Goal: Task Accomplishment & Management: Complete application form

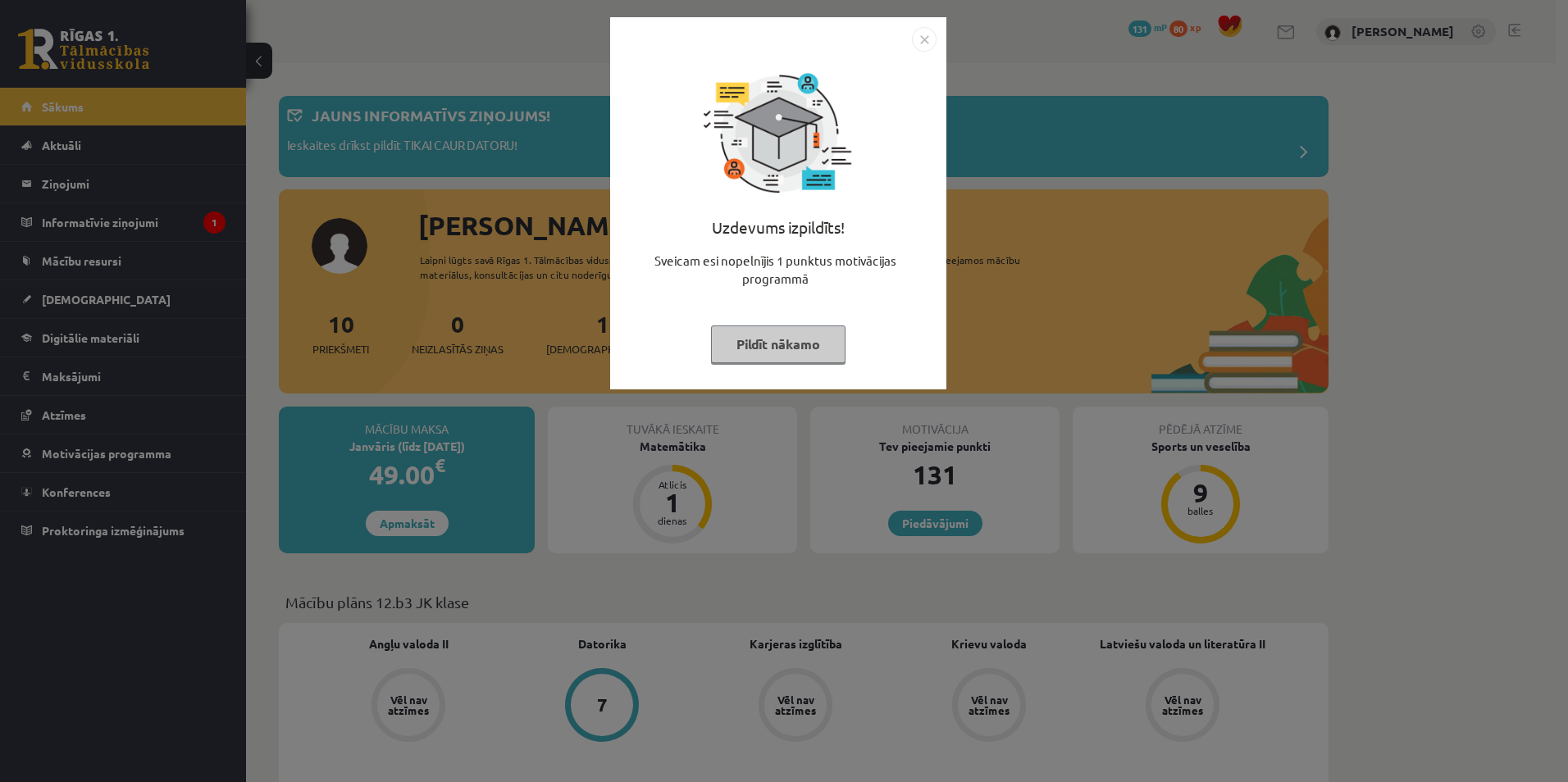
click at [740, 337] on button "Pildīt nākamo" at bounding box center [778, 345] width 134 height 38
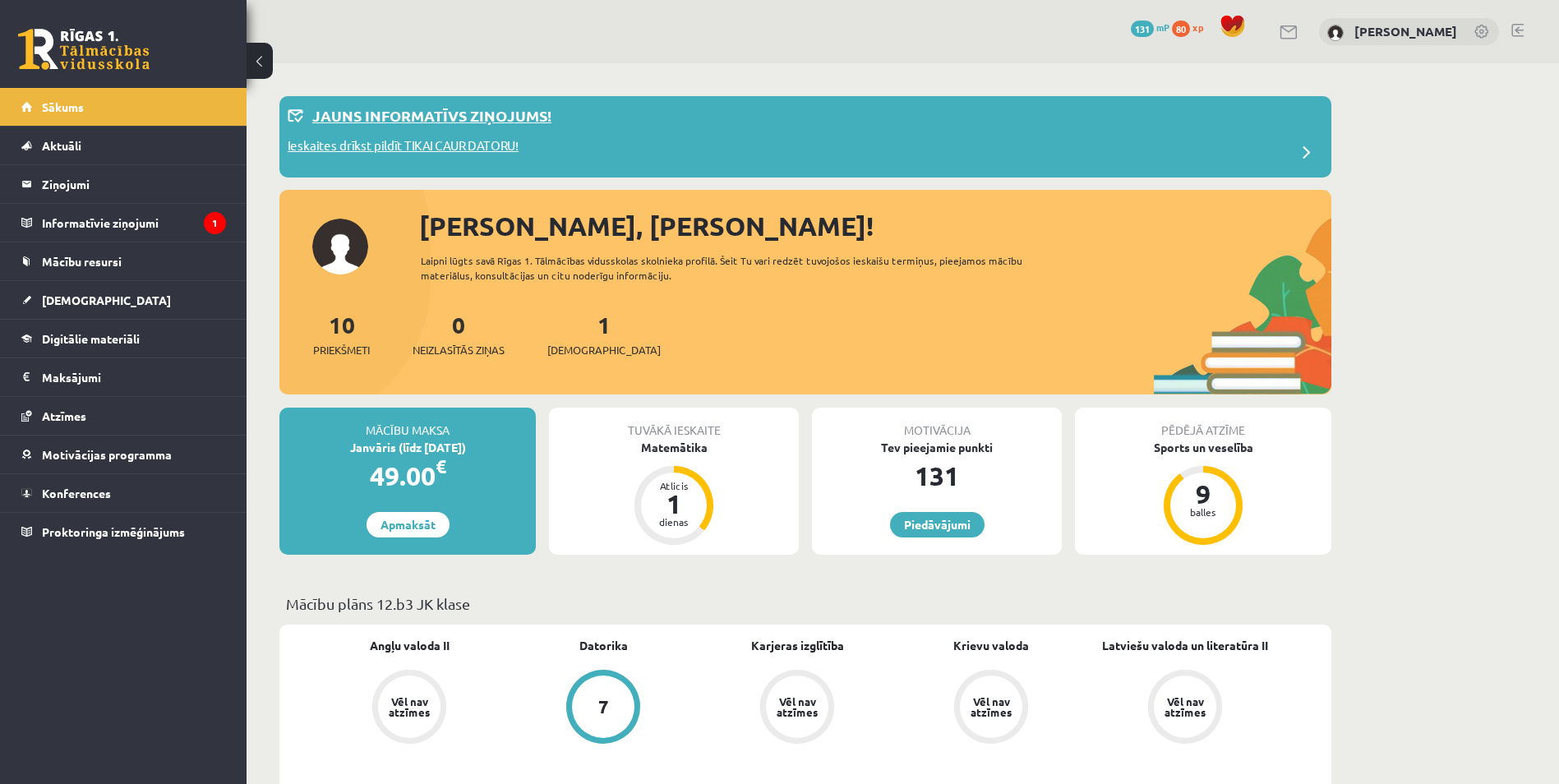
click at [470, 148] on p "Ieskaites drīkst pildīt TIKAI CAUR DATORU!" at bounding box center [403, 147] width 231 height 23
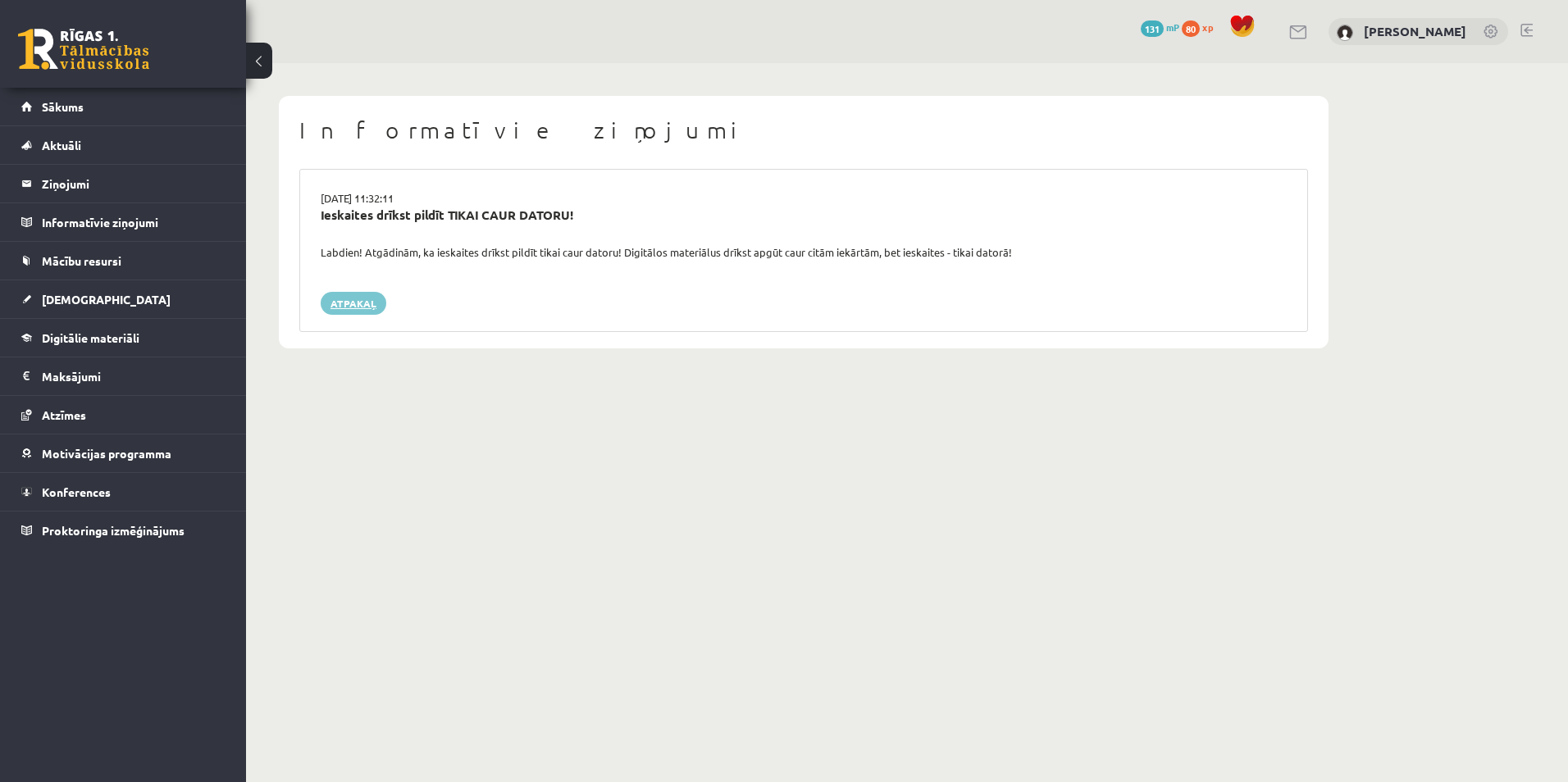
click at [353, 300] on link "Atpakaļ" at bounding box center [353, 303] width 65 height 23
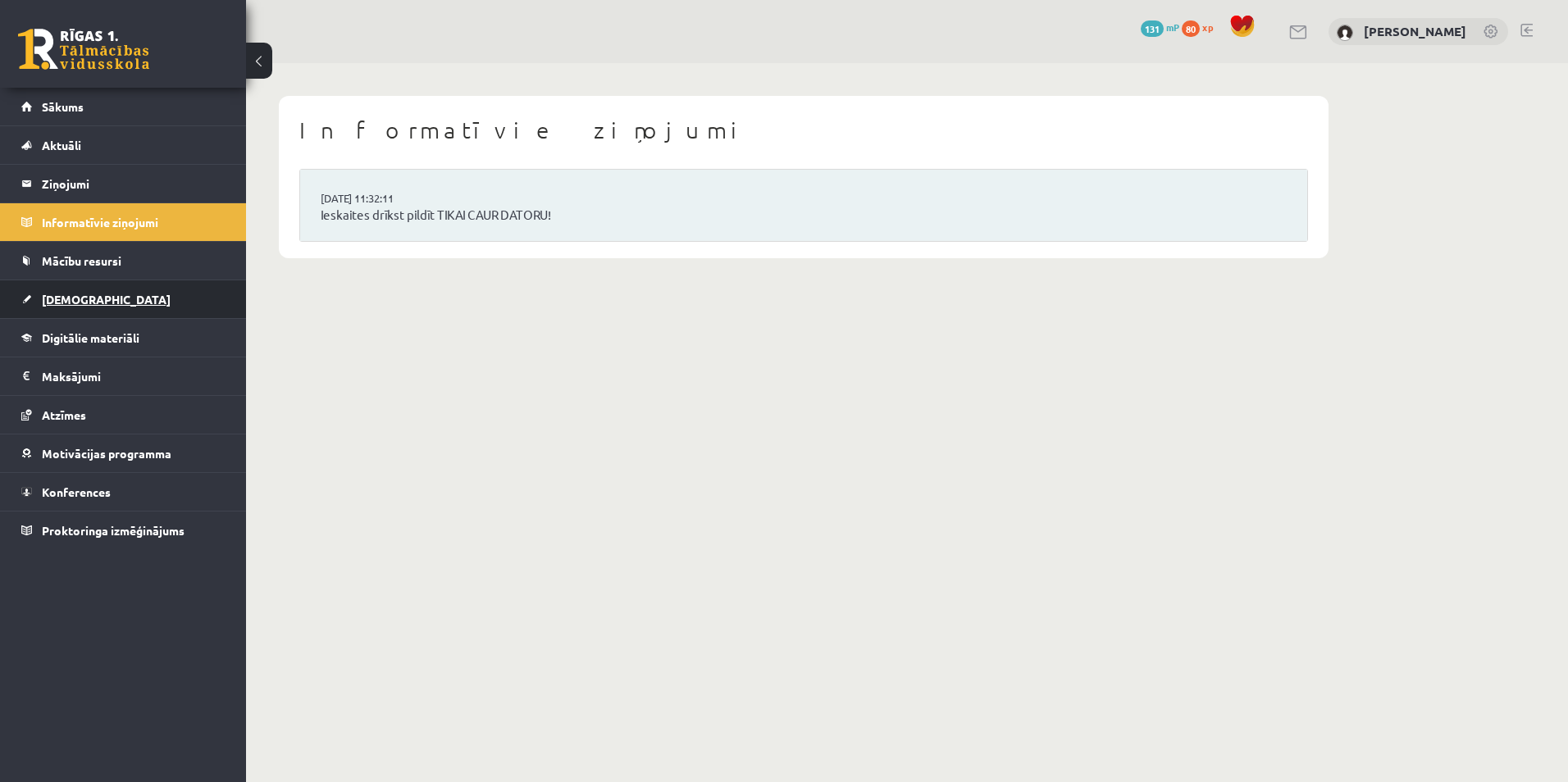
click at [93, 311] on link "[DEMOGRAPHIC_DATA]" at bounding box center [122, 299] width 204 height 38
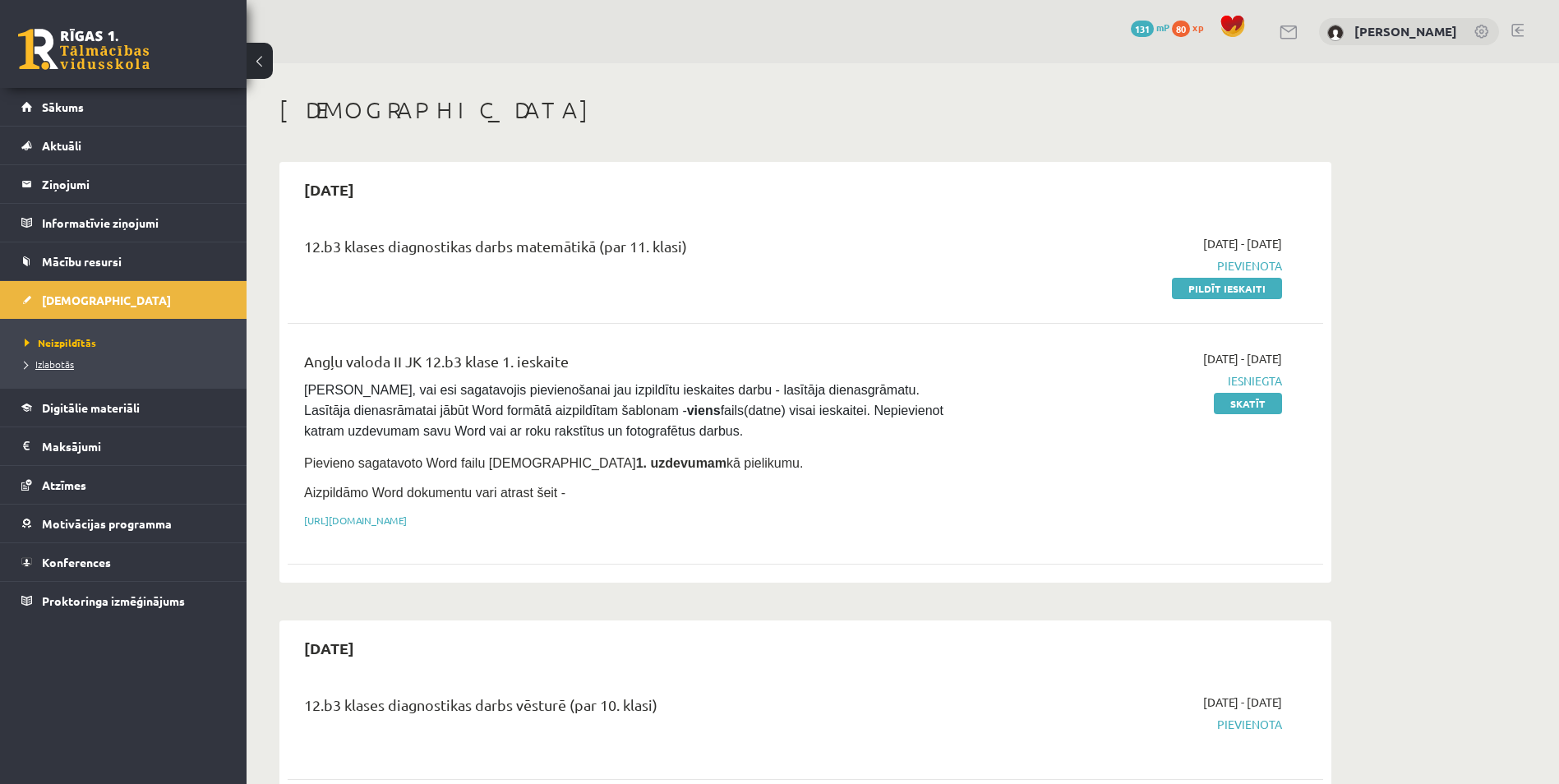
click at [66, 362] on span "Izlabotās" at bounding box center [49, 364] width 49 height 13
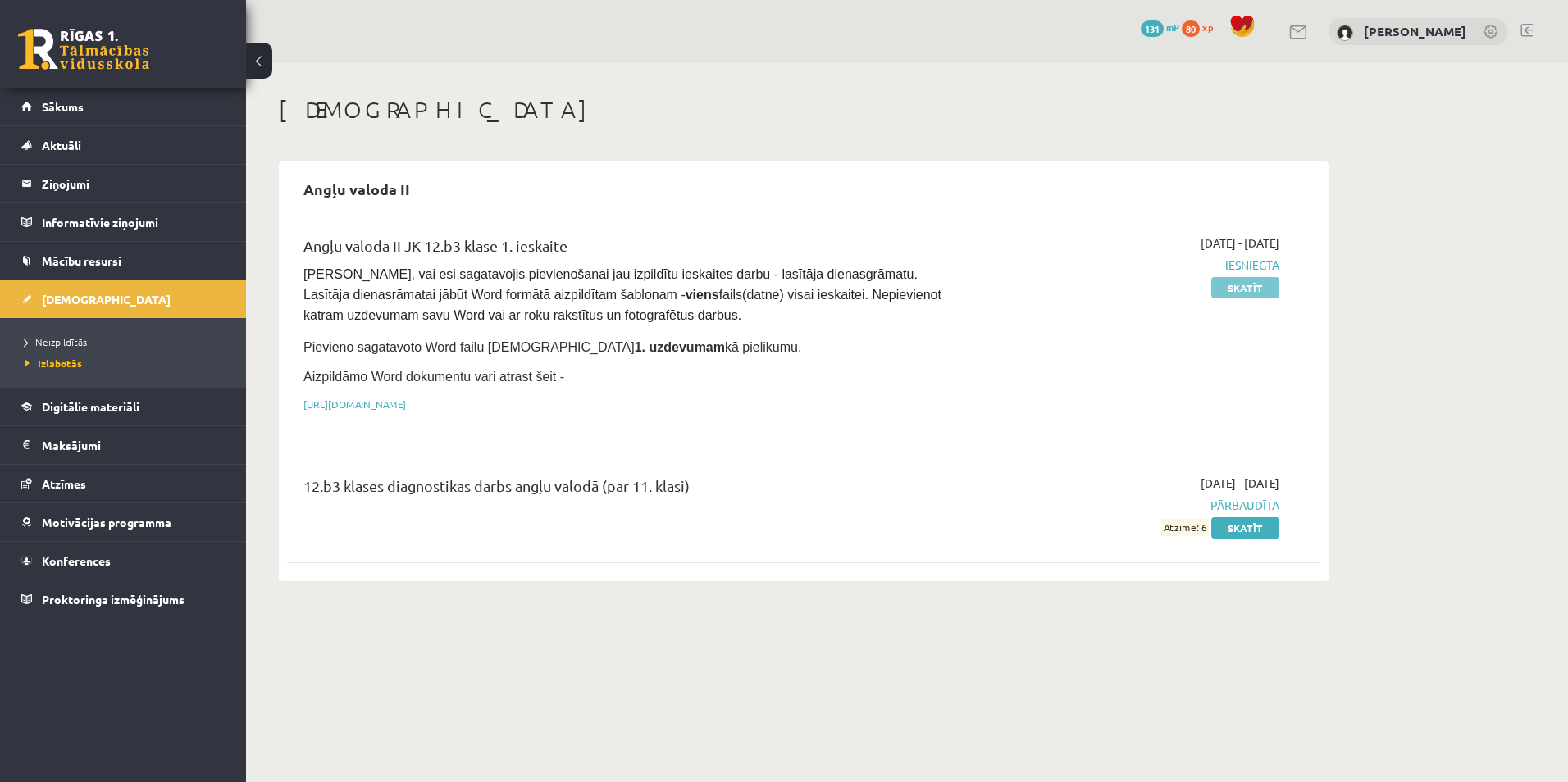
click at [1227, 279] on link "Skatīt" at bounding box center [1245, 287] width 68 height 21
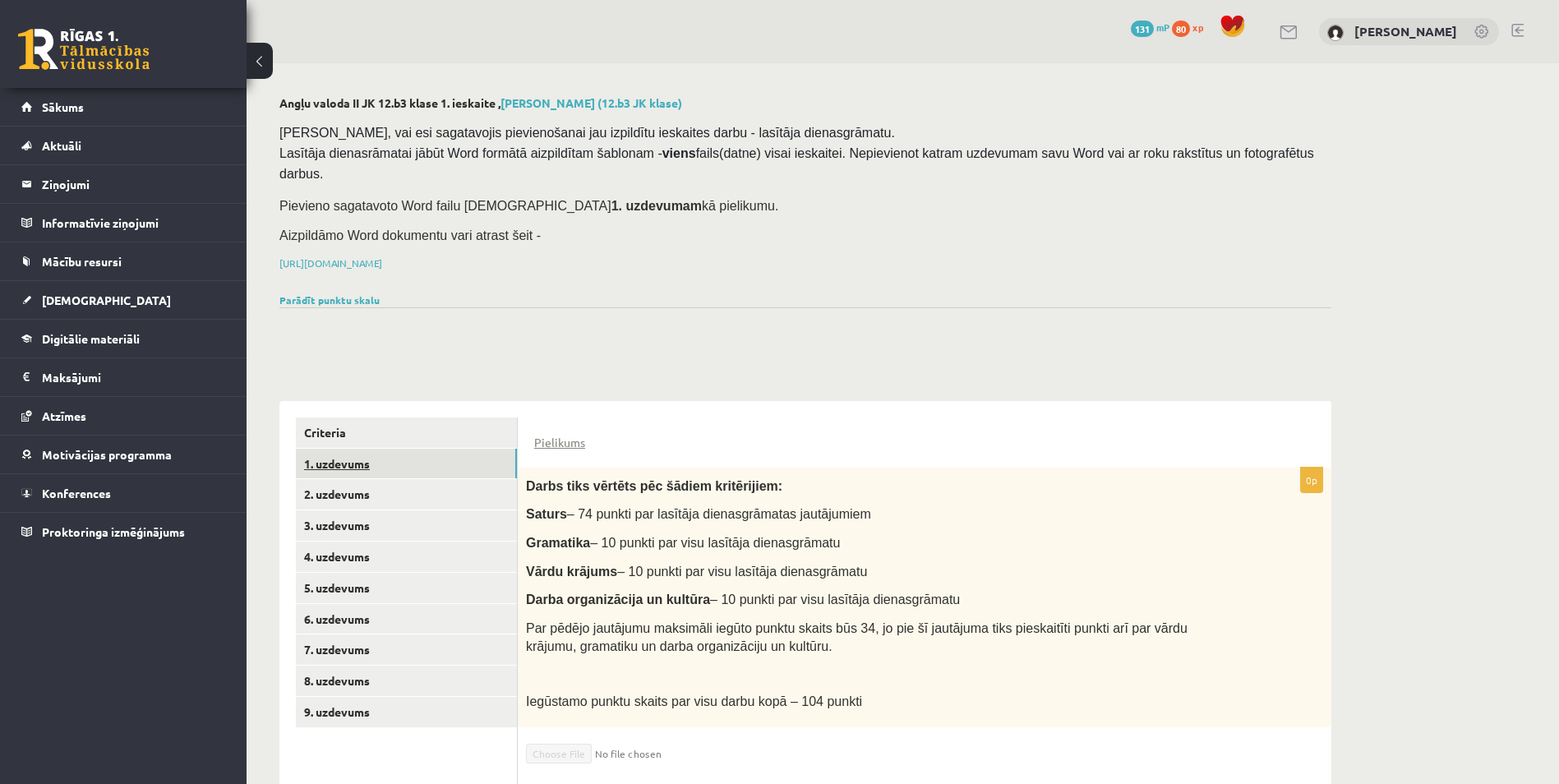
drag, startPoint x: 406, startPoint y: 439, endPoint x: 425, endPoint y: 450, distance: 22.0
click at [406, 448] on link "1. uzdevums" at bounding box center [406, 463] width 221 height 30
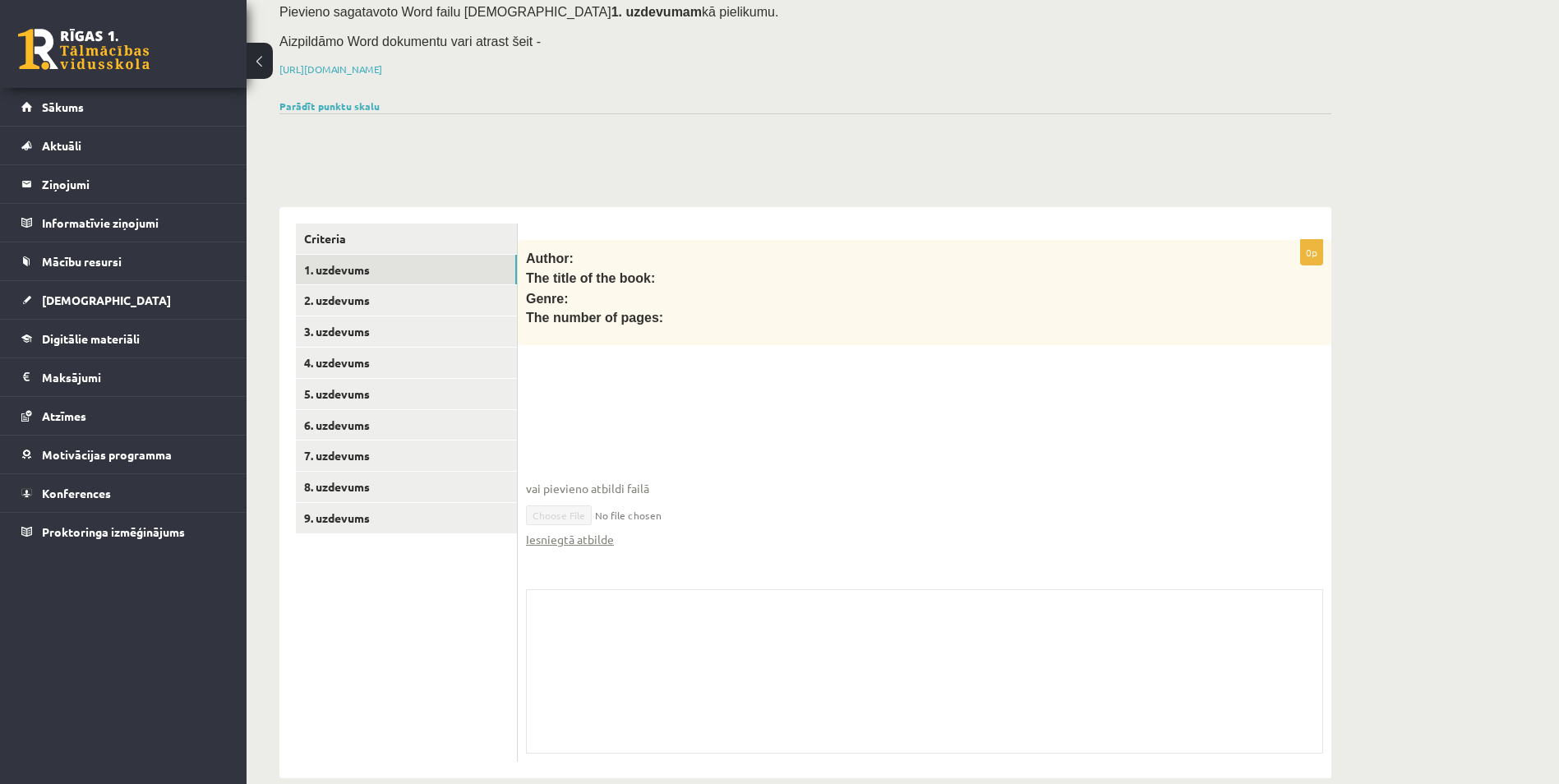
scroll to position [196, 0]
click at [582, 528] on link "Iesniegtā atbilde" at bounding box center [569, 537] width 88 height 17
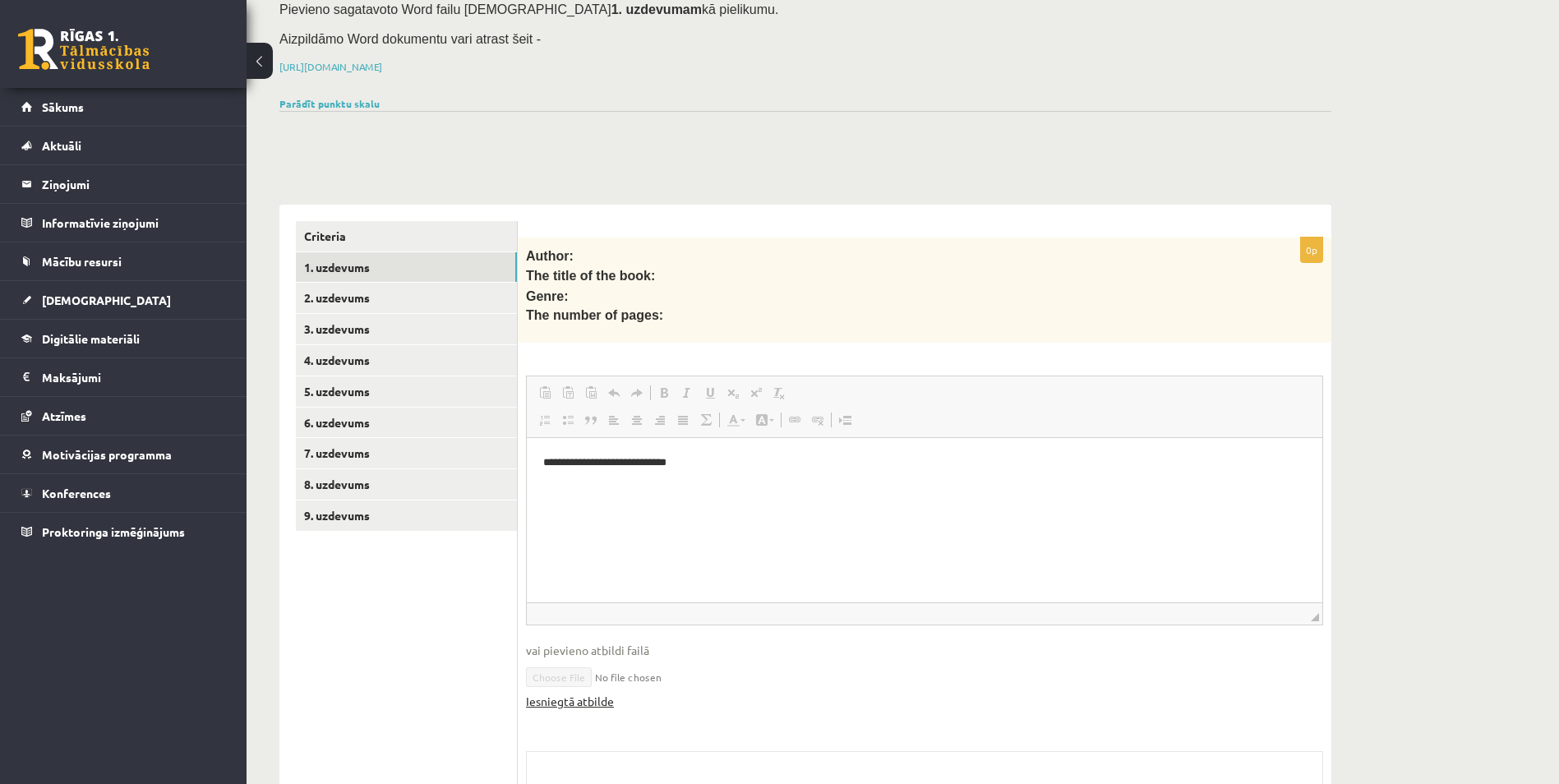
scroll to position [0, 0]
click at [193, 297] on link "[DEMOGRAPHIC_DATA]" at bounding box center [123, 300] width 205 height 38
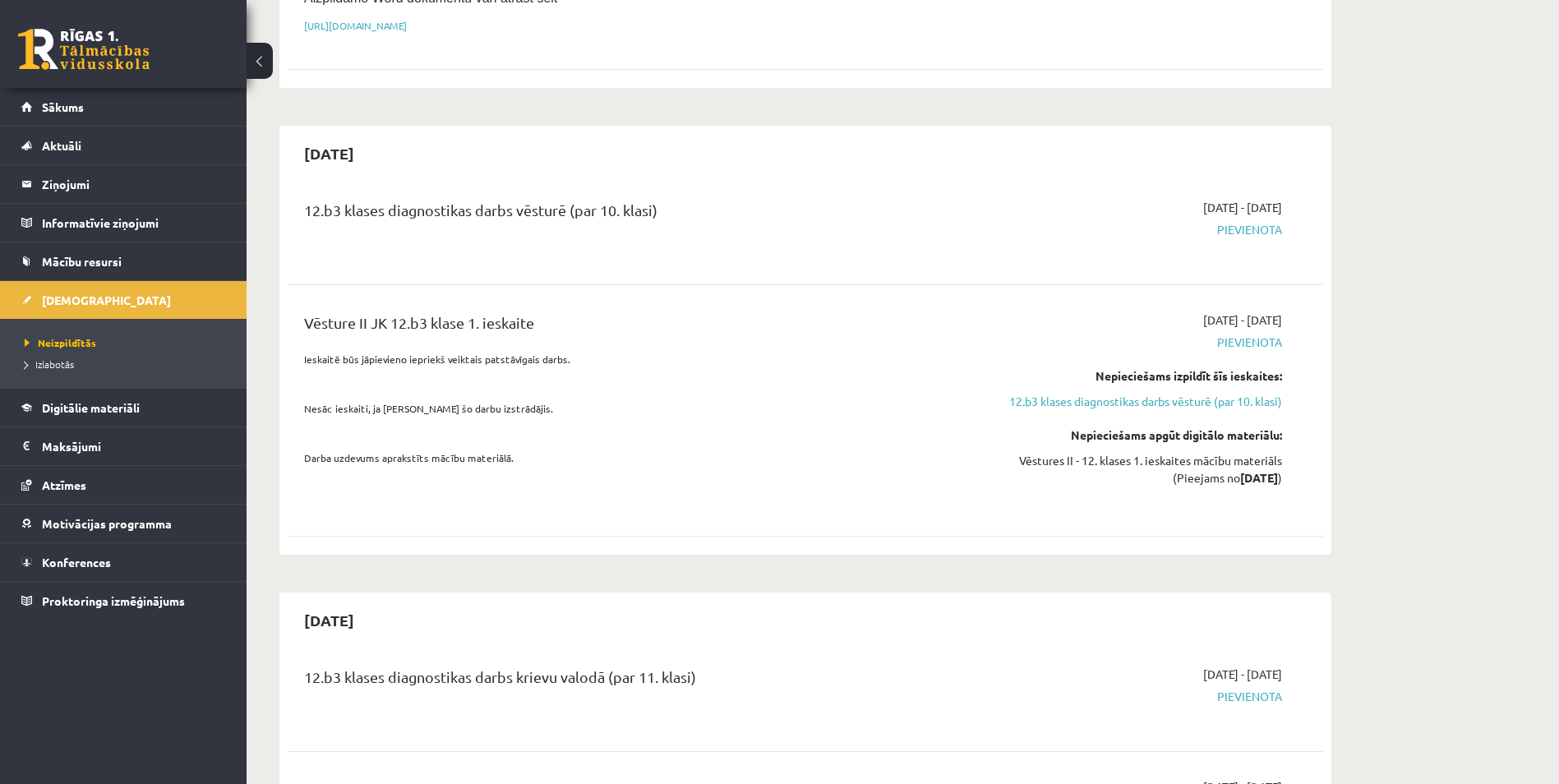
scroll to position [493, 0]
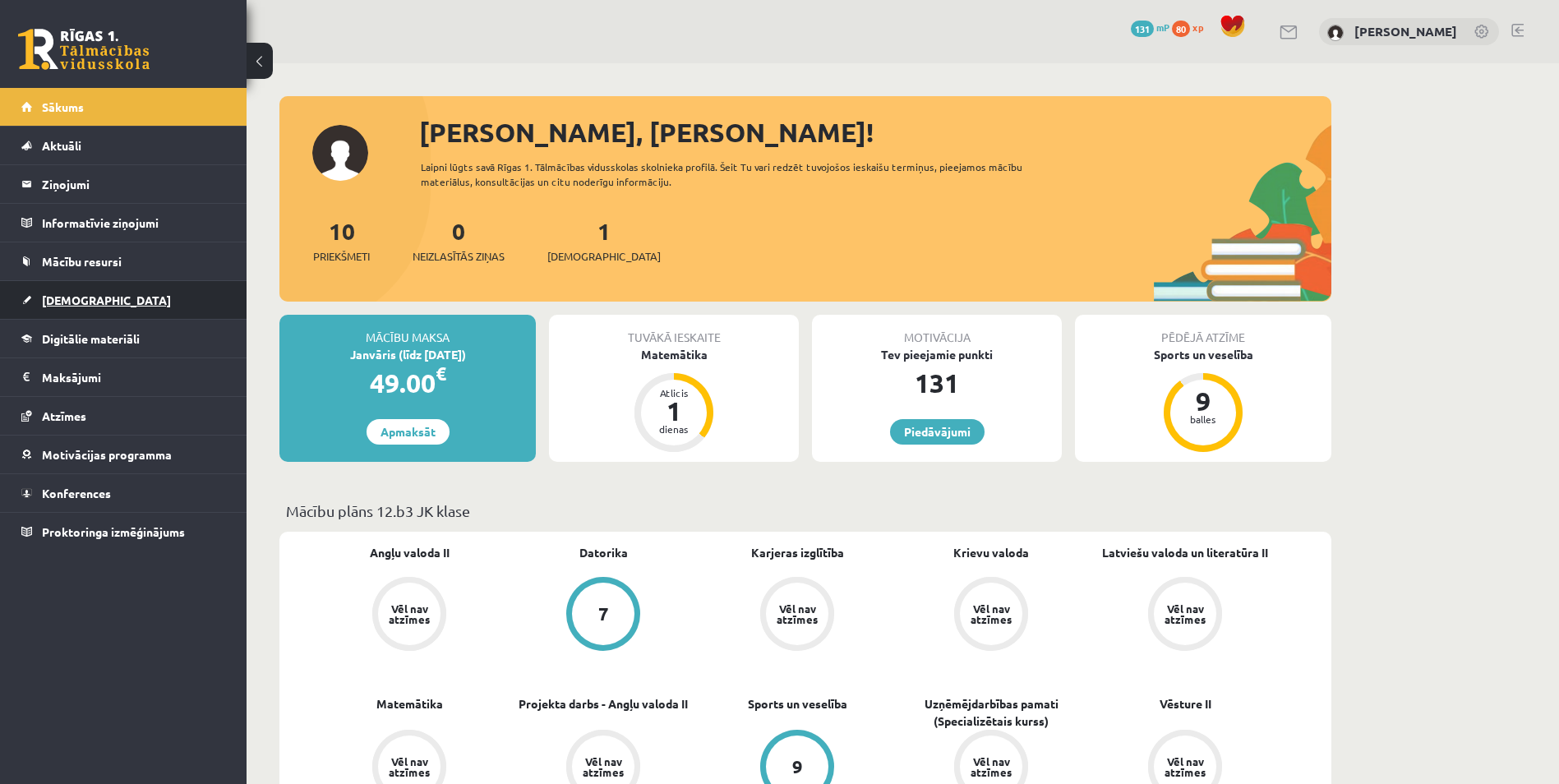
click at [103, 303] on link "[DEMOGRAPHIC_DATA]" at bounding box center [123, 300] width 205 height 38
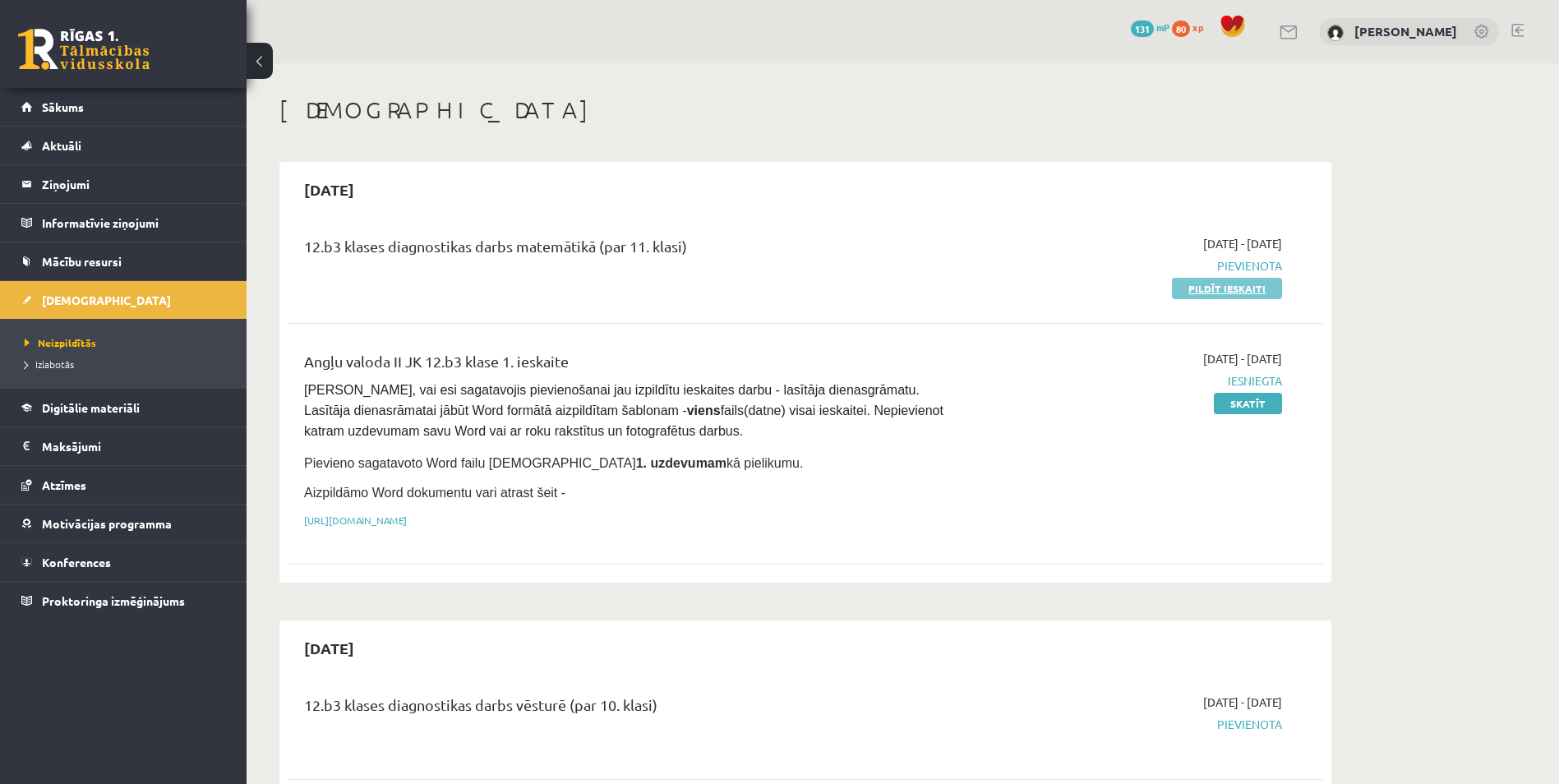
click at [1202, 293] on link "Pildīt ieskaiti" at bounding box center [1227, 287] width 110 height 21
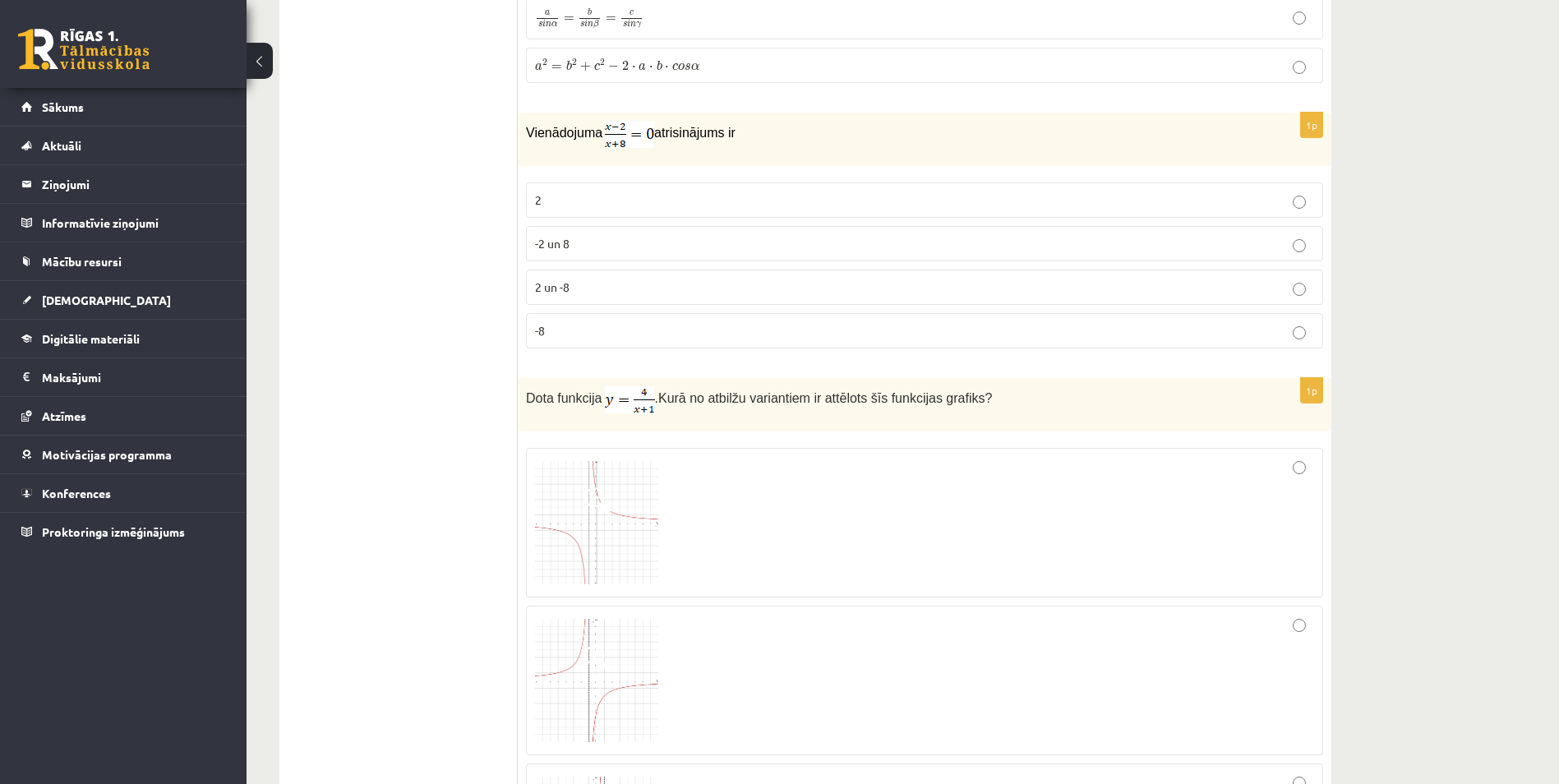
scroll to position [165, 0]
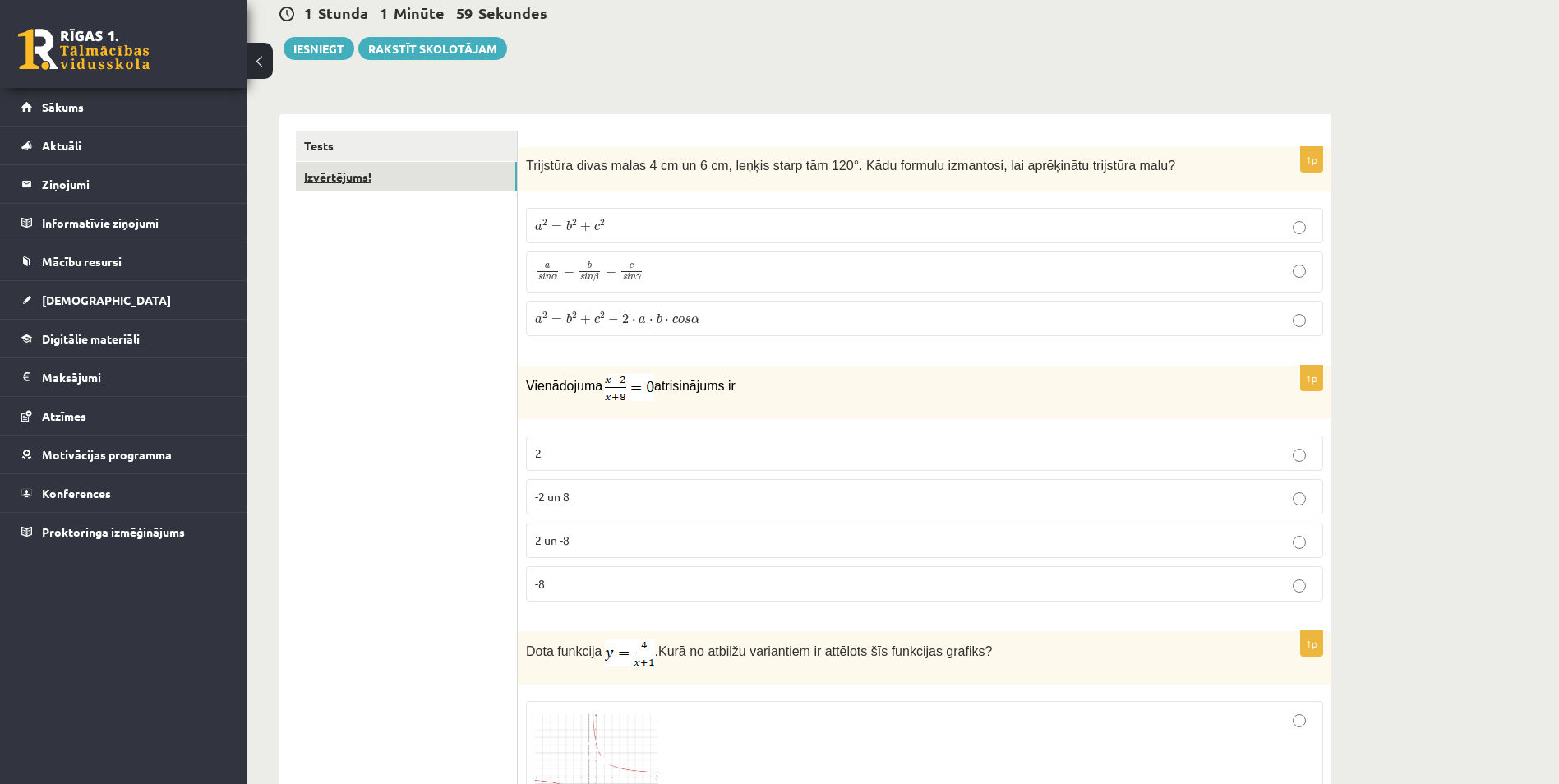
click at [390, 179] on link "Izvērtējums!" at bounding box center [406, 176] width 221 height 30
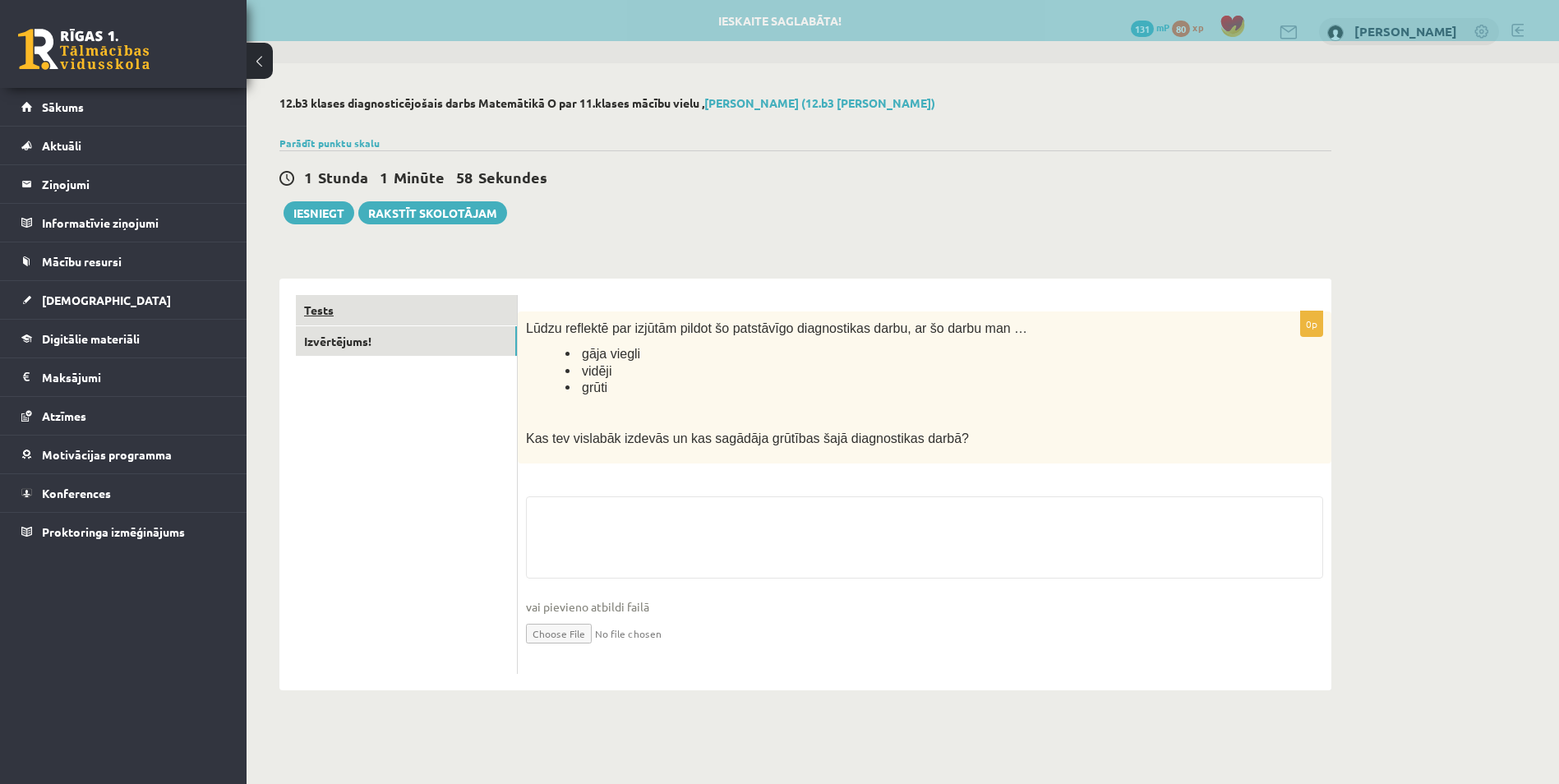
click at [393, 313] on link "Tests" at bounding box center [406, 309] width 221 height 30
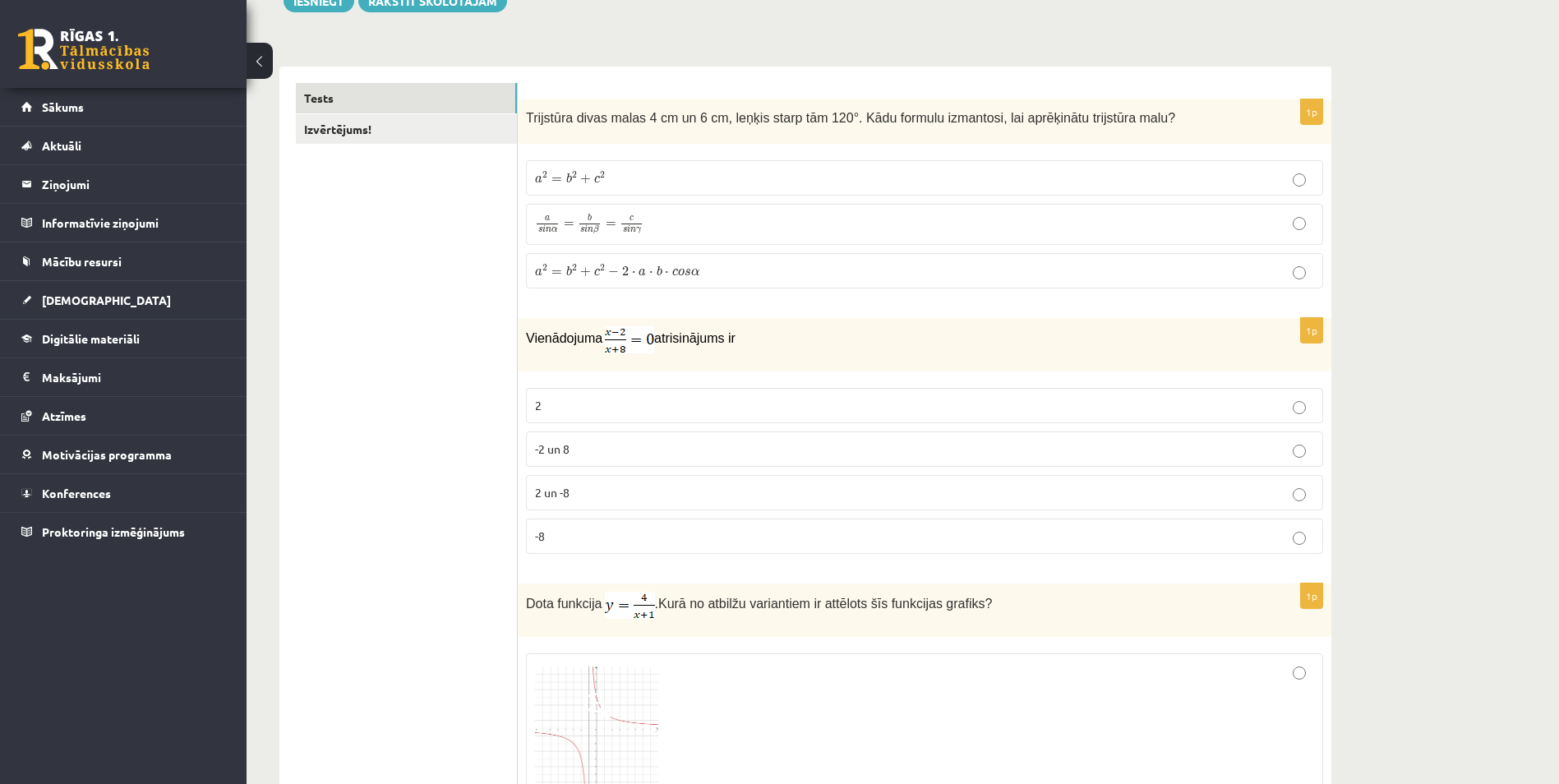
scroll to position [99, 0]
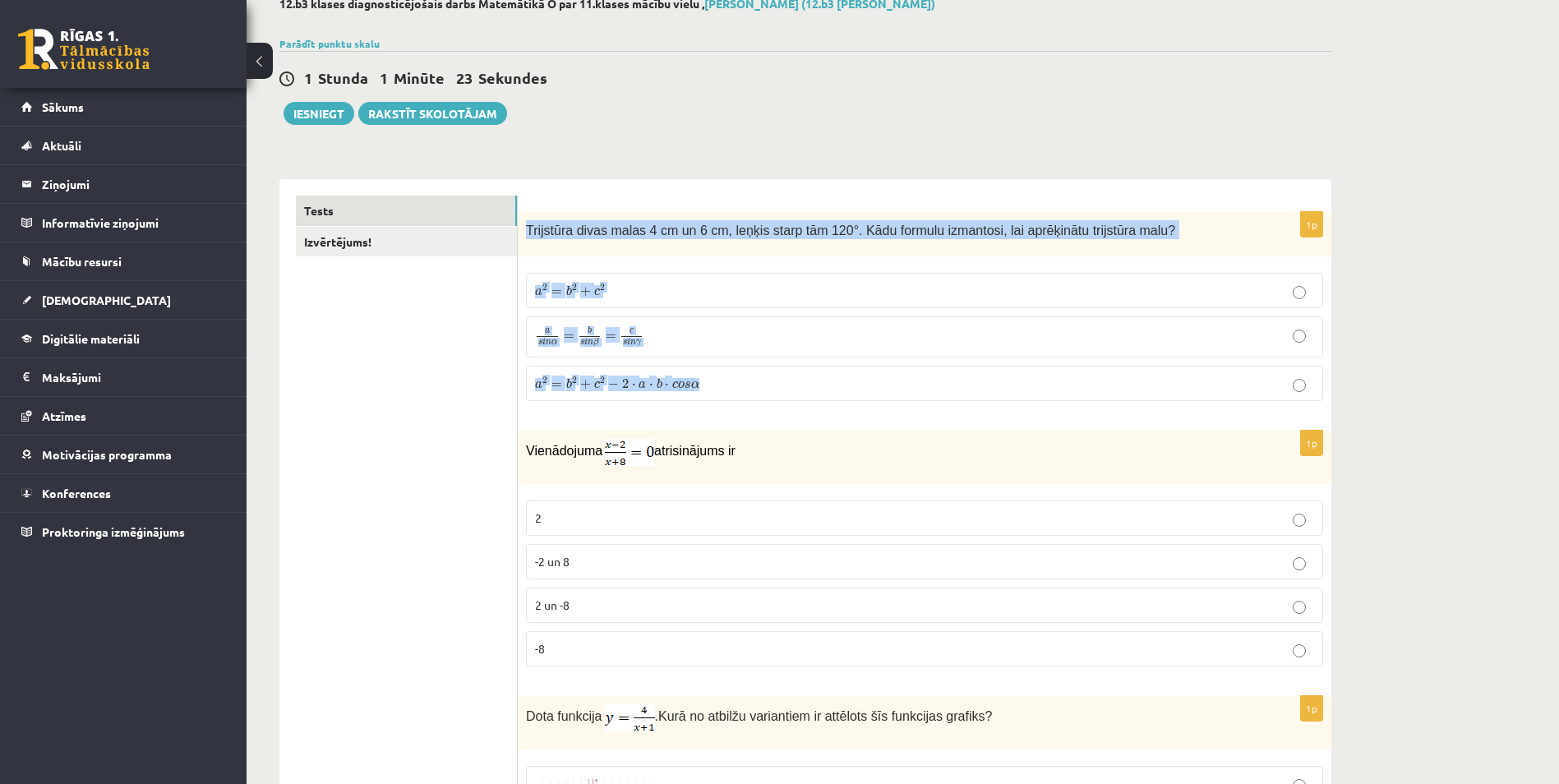
drag, startPoint x: 527, startPoint y: 228, endPoint x: 712, endPoint y: 379, distance: 238.8
click at [712, 379] on div "1p Trijstūra divas malas 4 cm un 6 cm, leņķis starp tām 120°. Kādu formulu izma…" at bounding box center [924, 313] width 814 height 202
copy div "Trijstūra divas malas 4 cm un 6 cm, leņķis starp tām 120°. Kādu formulu izmanto…"
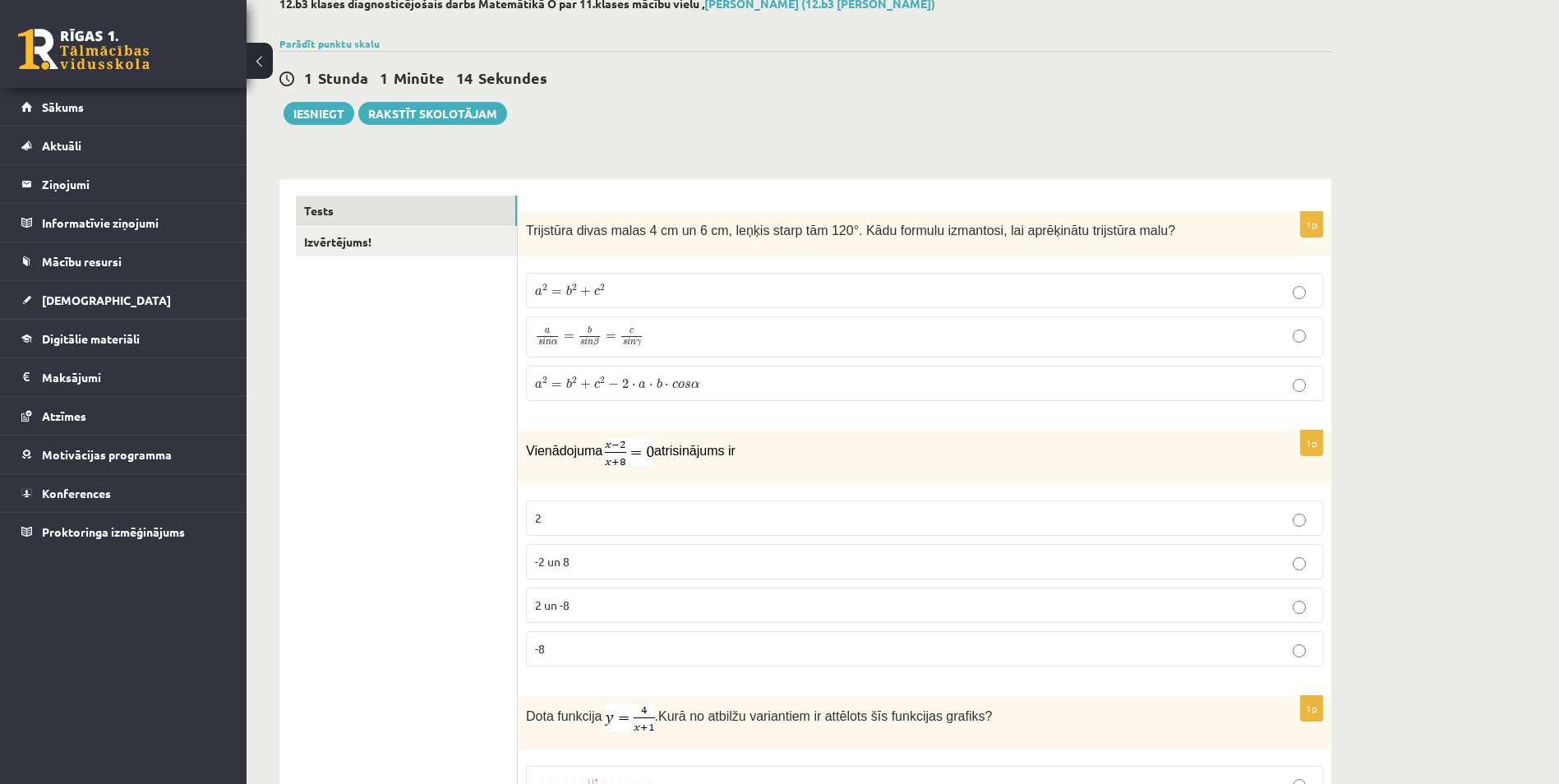
click at [607, 379] on span "a 2 = b 2 + c 2 − 2 ⋅ a ⋅ b ⋅ c o s α" at bounding box center [617, 384] width 165 height 13
click at [598, 505] on label "2" at bounding box center [924, 518] width 798 height 35
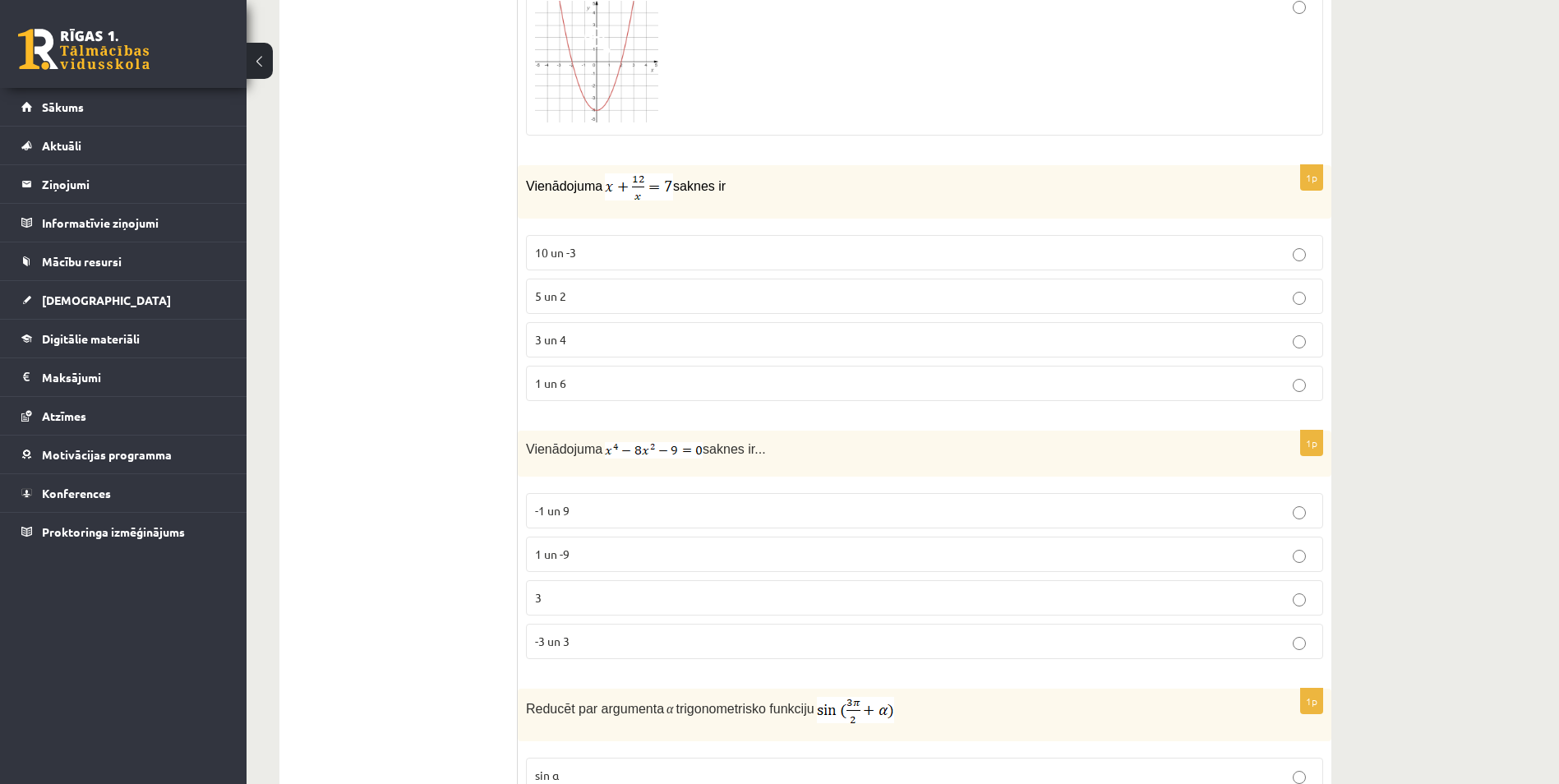
scroll to position [1907, 0]
click at [703, 337] on p "3 un 4" at bounding box center [924, 337] width 780 height 17
click at [743, 639] on p "-3 un 3" at bounding box center [924, 639] width 780 height 17
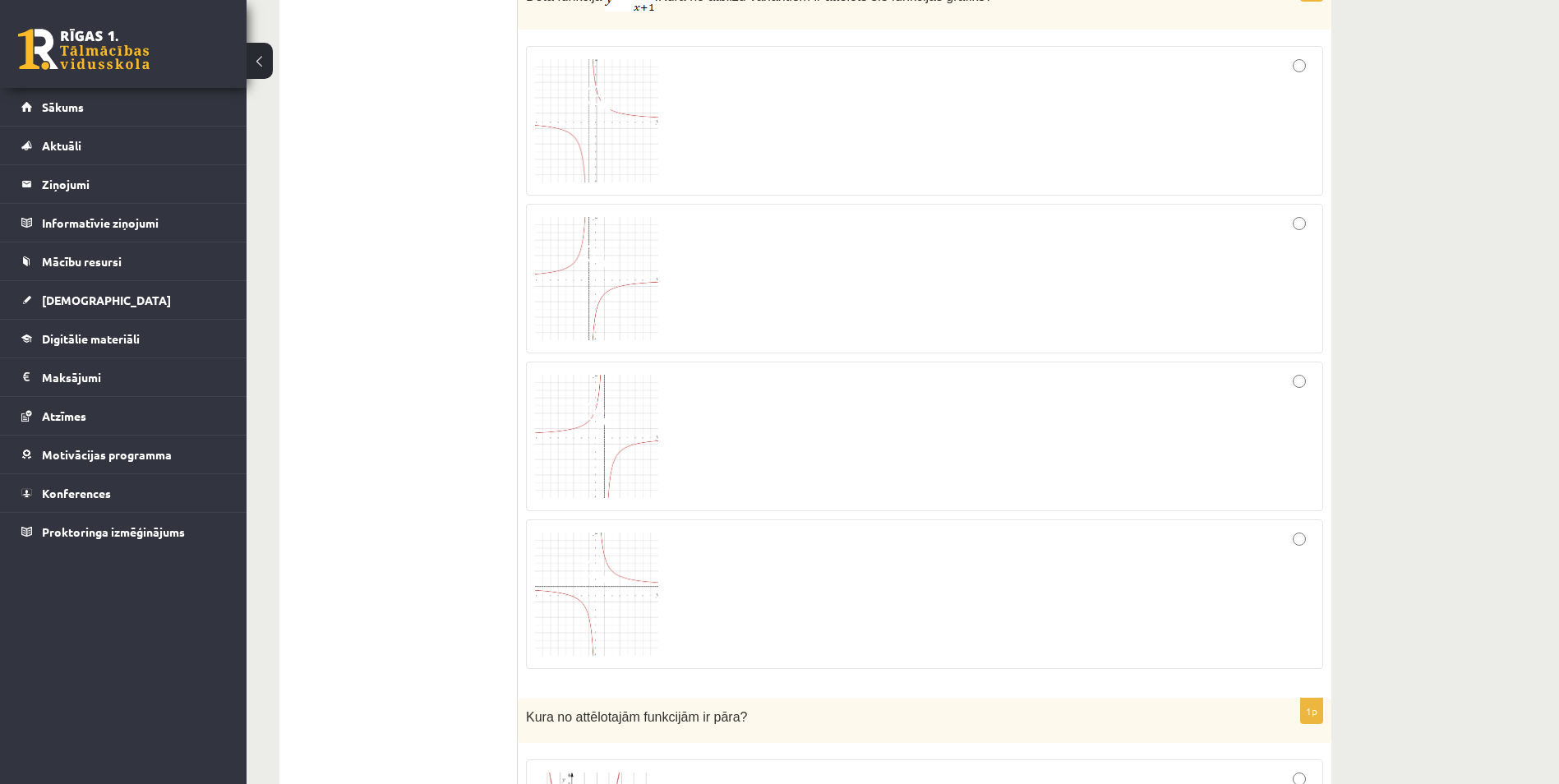
scroll to position [822, 0]
click at [587, 140] on img at bounding box center [597, 118] width 124 height 124
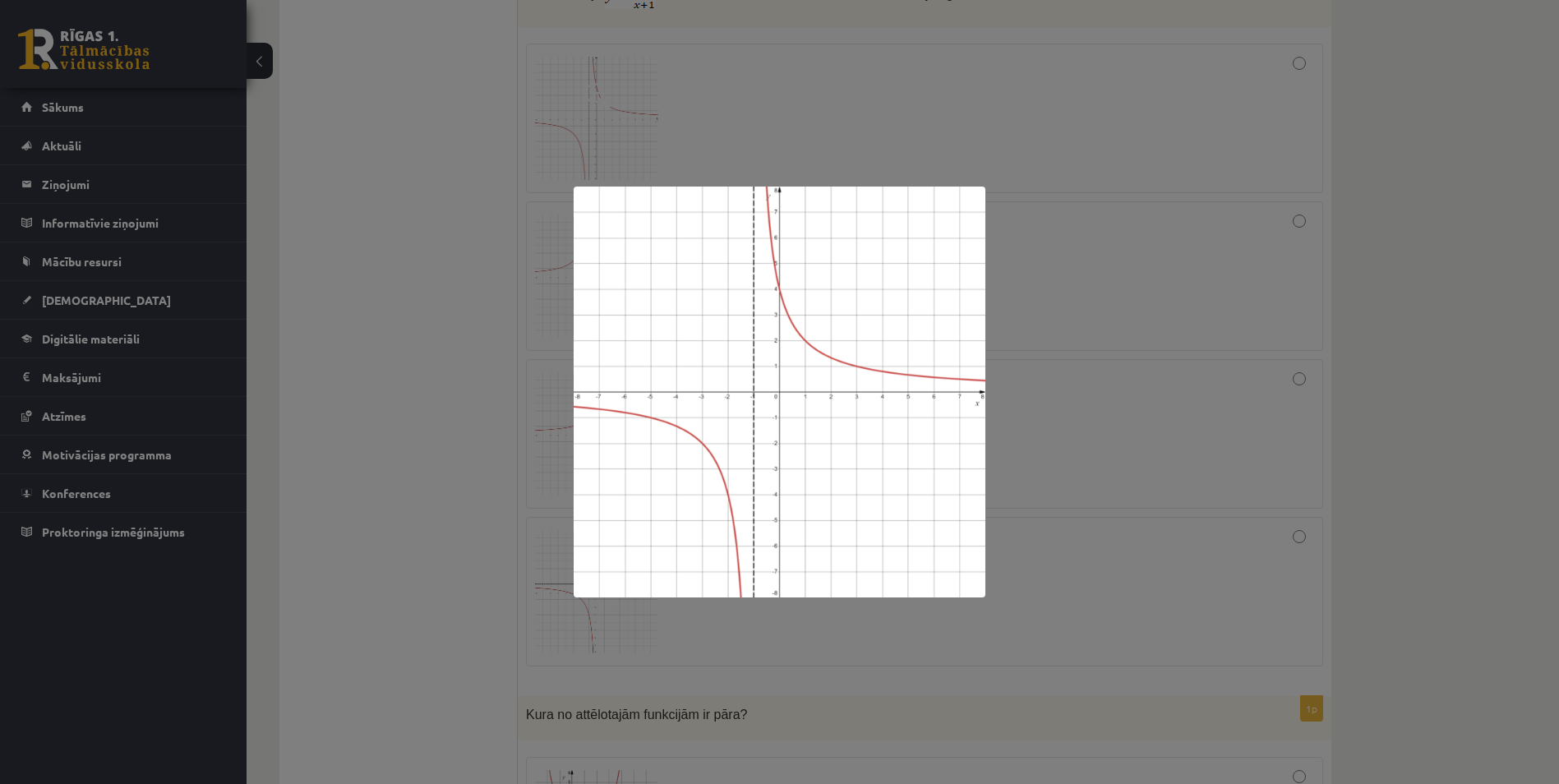
click at [432, 275] on div at bounding box center [780, 392] width 1559 height 784
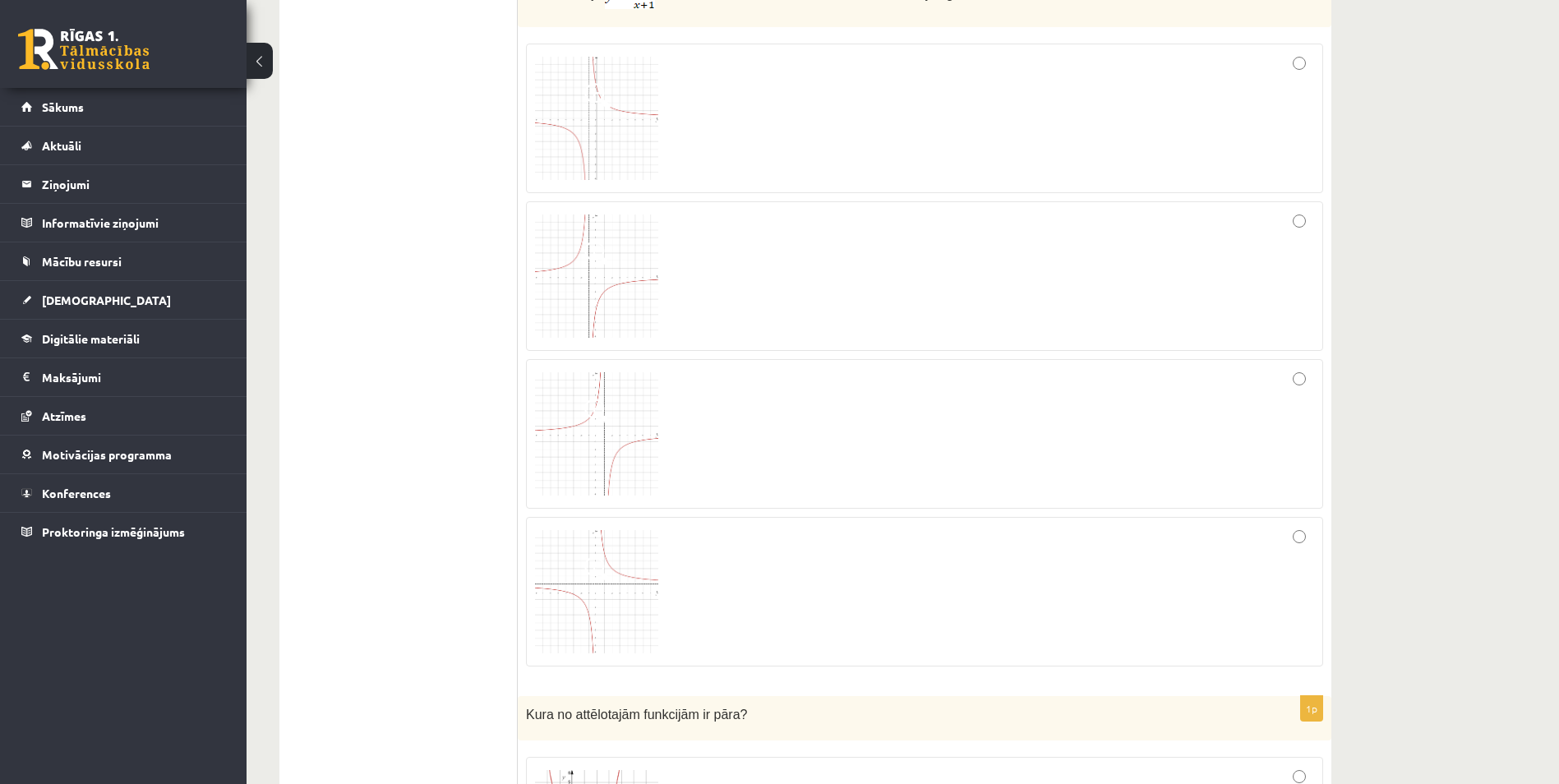
click at [610, 286] on img at bounding box center [597, 276] width 124 height 124
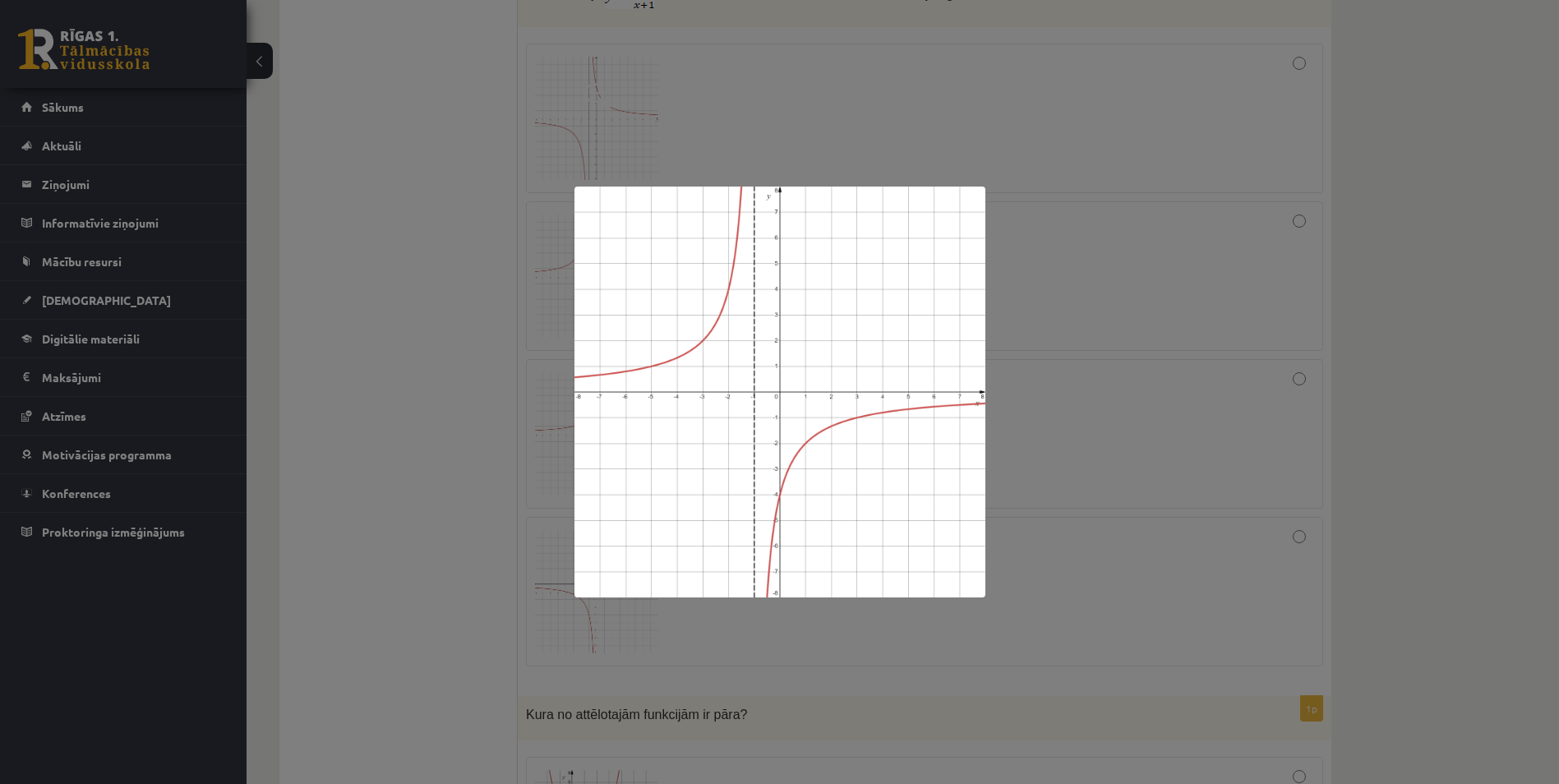
click at [445, 354] on div at bounding box center [780, 392] width 1559 height 784
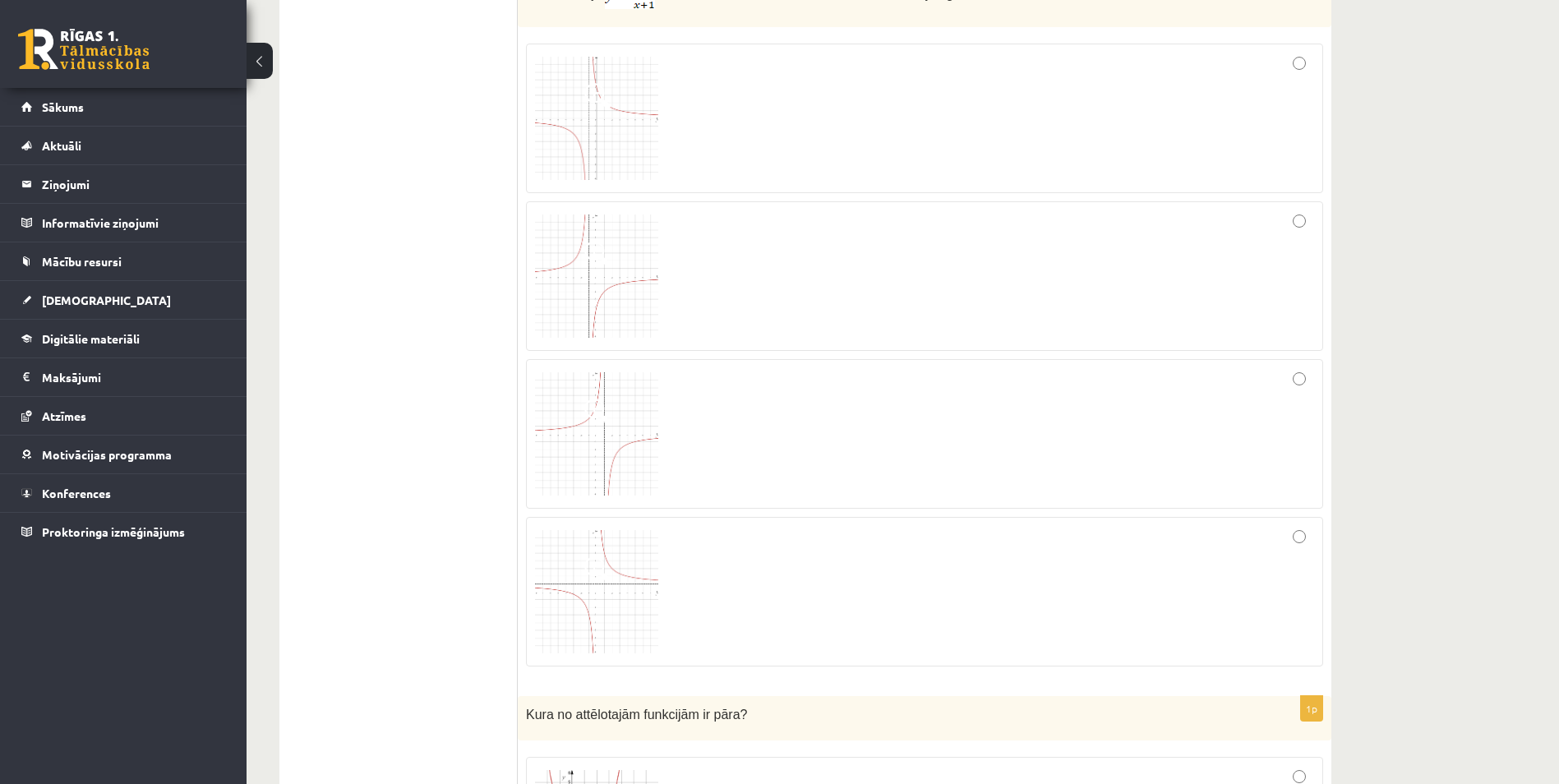
click at [562, 435] on img at bounding box center [597, 434] width 124 height 124
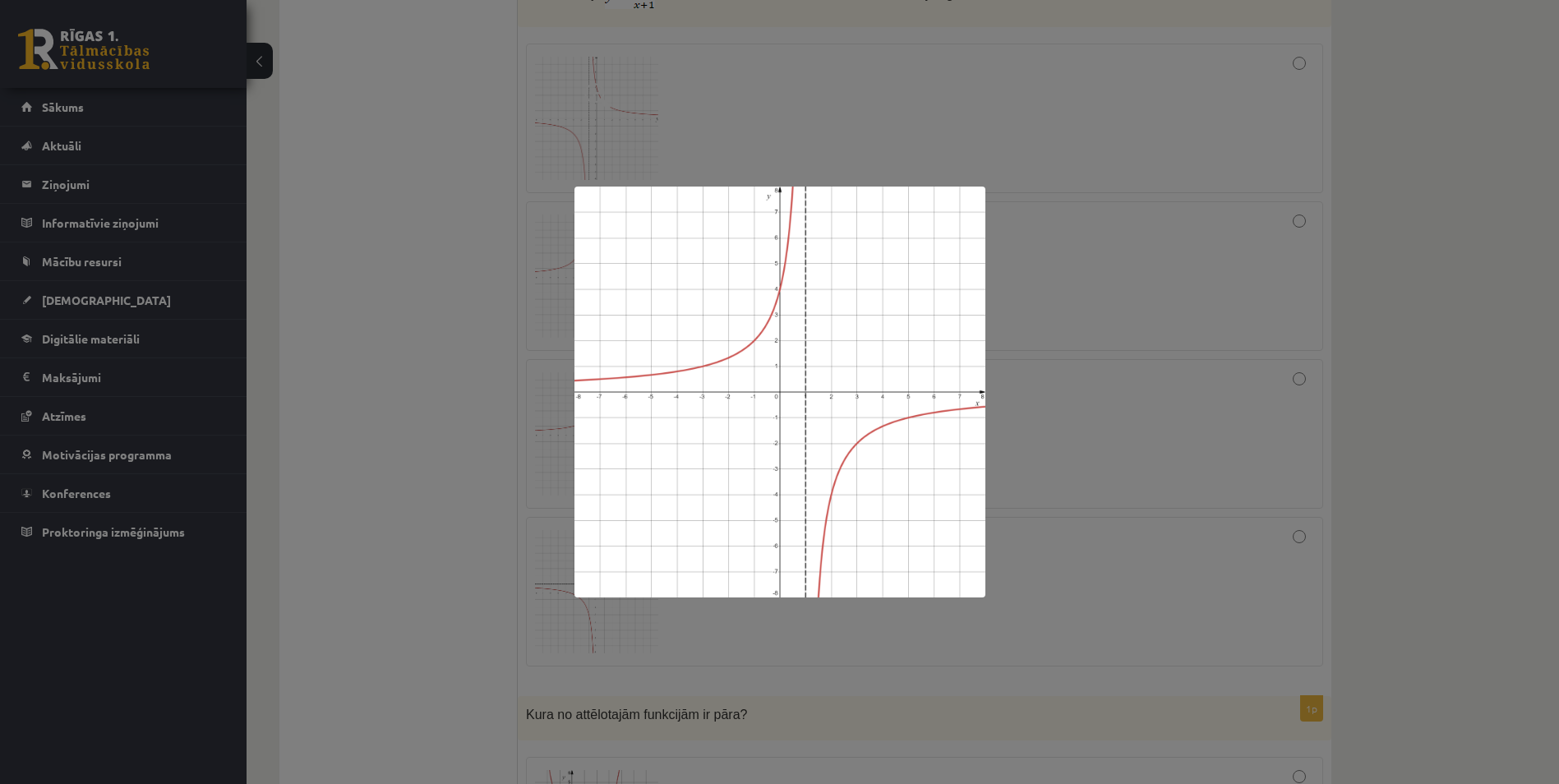
click at [429, 467] on div at bounding box center [780, 392] width 1559 height 784
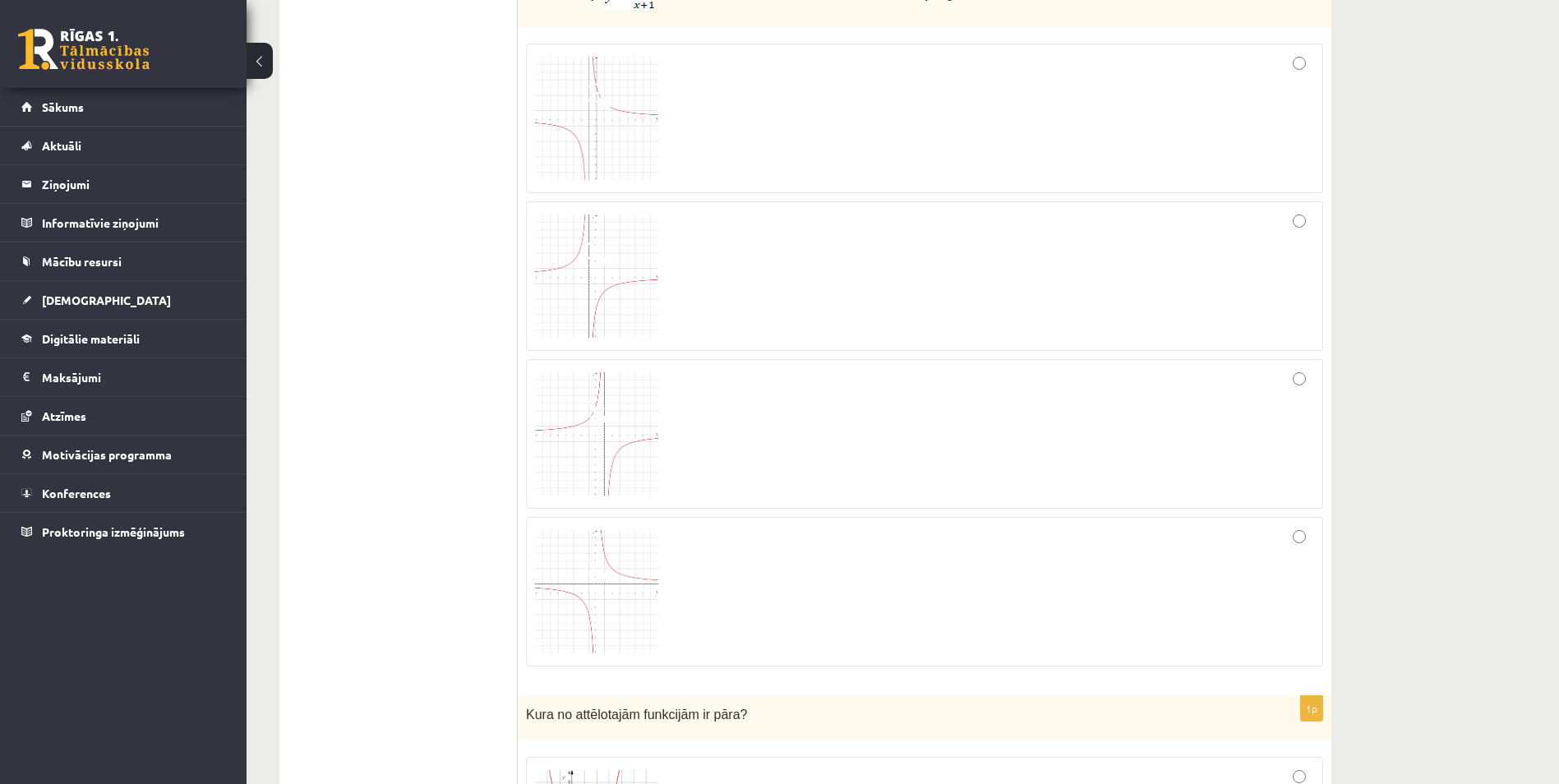
click at [610, 582] on img at bounding box center [597, 592] width 124 height 124
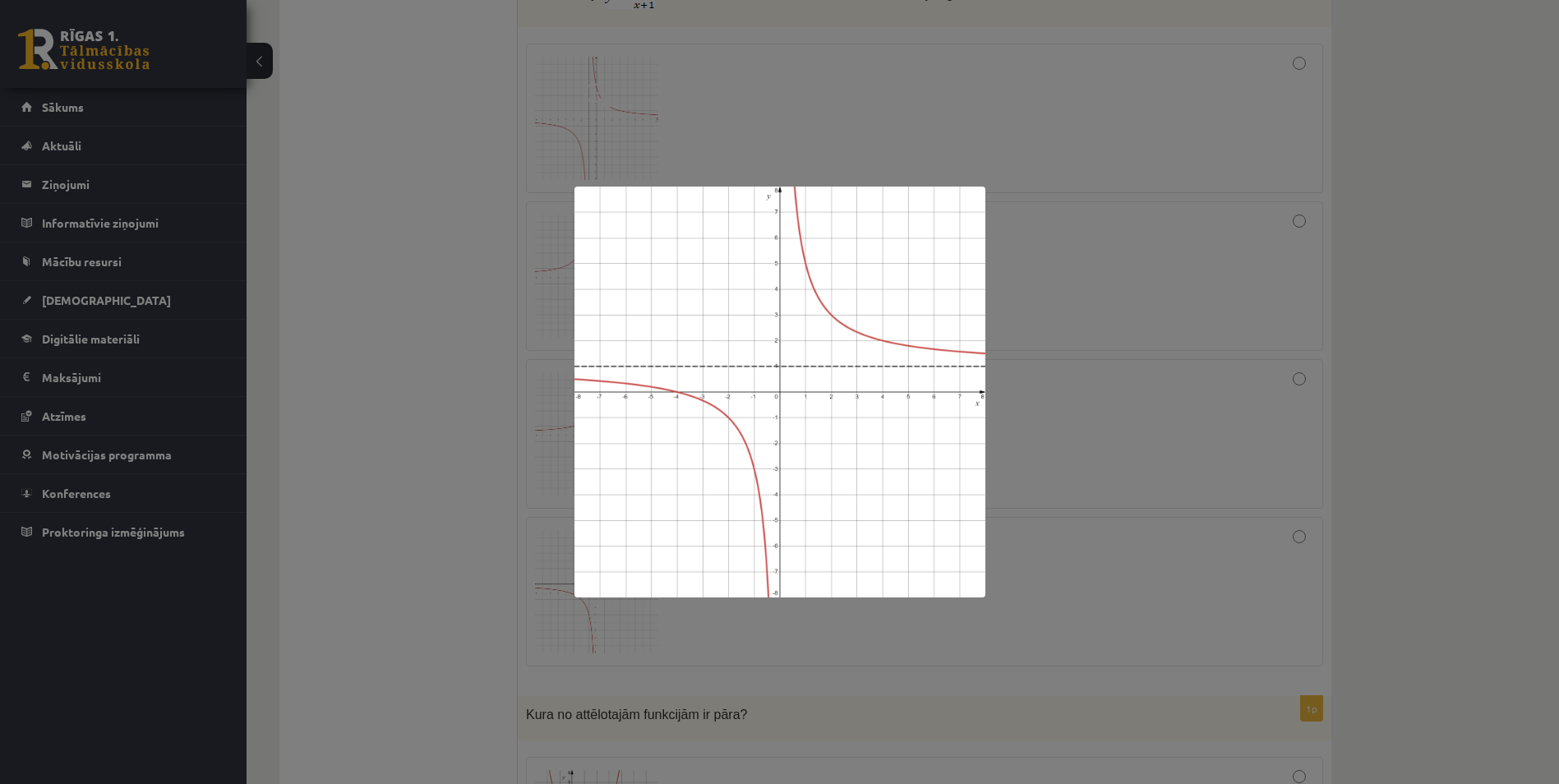
click at [492, 560] on div at bounding box center [780, 392] width 1559 height 784
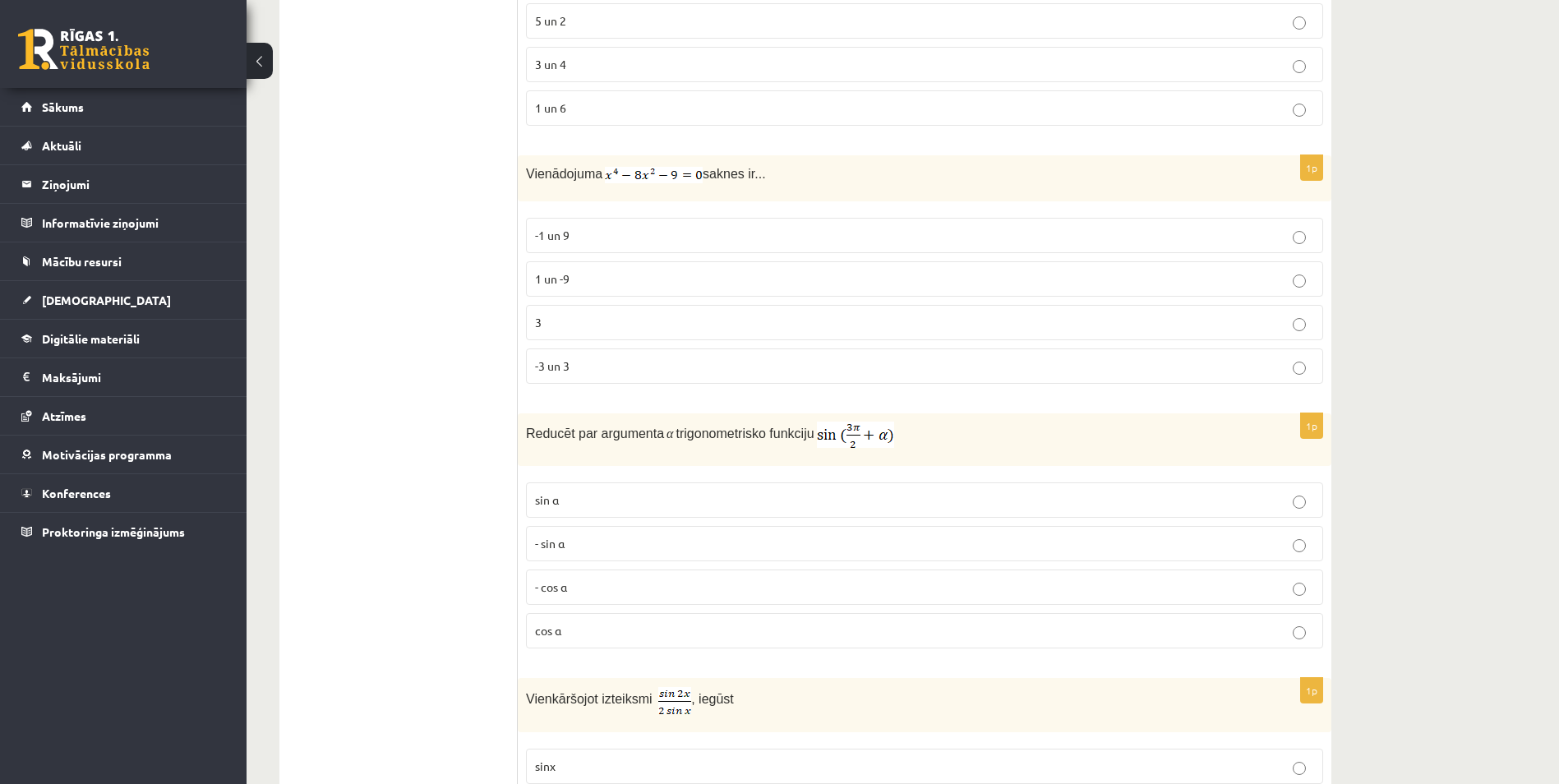
scroll to position [2301, 0]
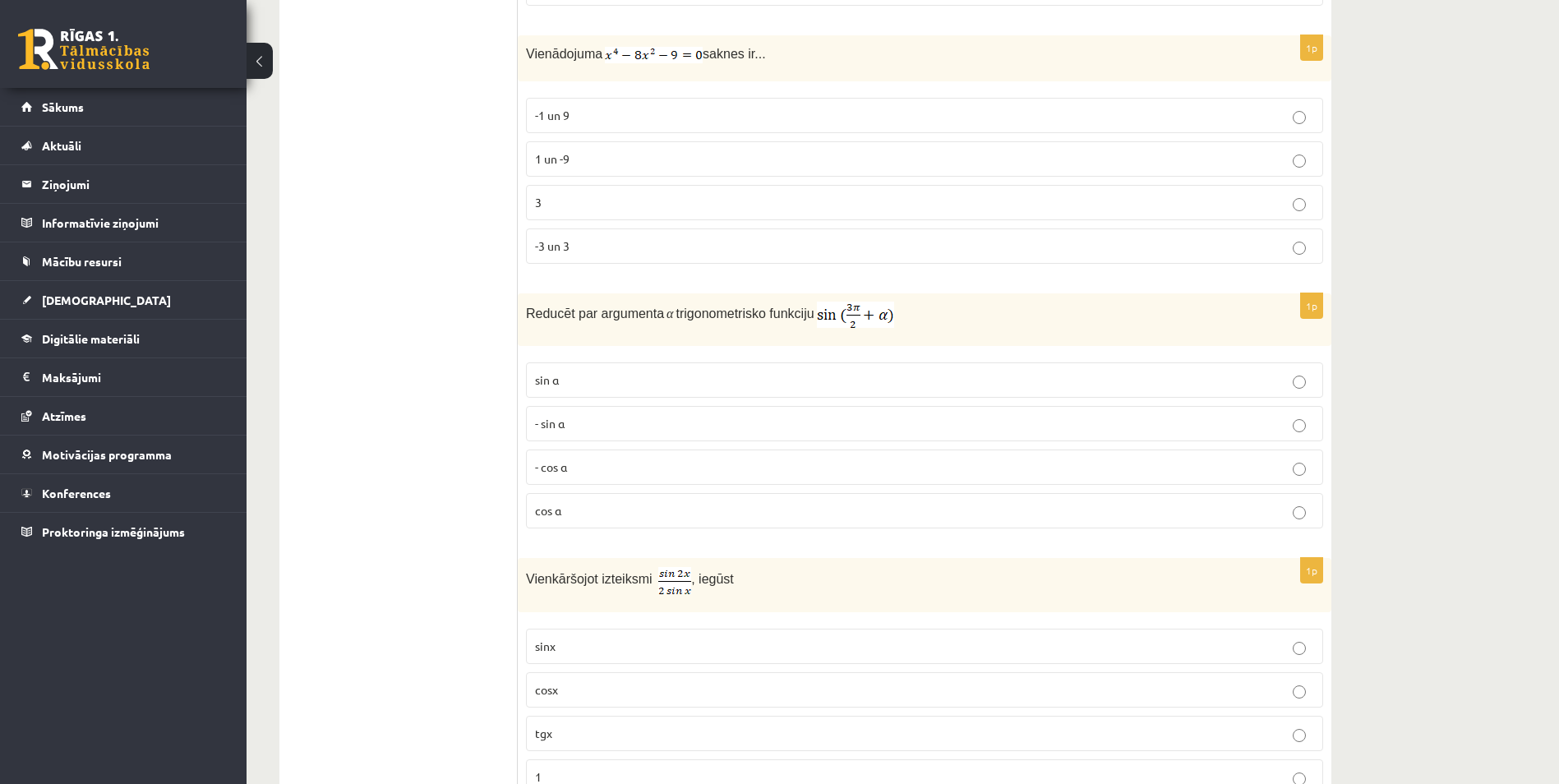
click at [569, 508] on p "cos⁡ α" at bounding box center [924, 510] width 780 height 17
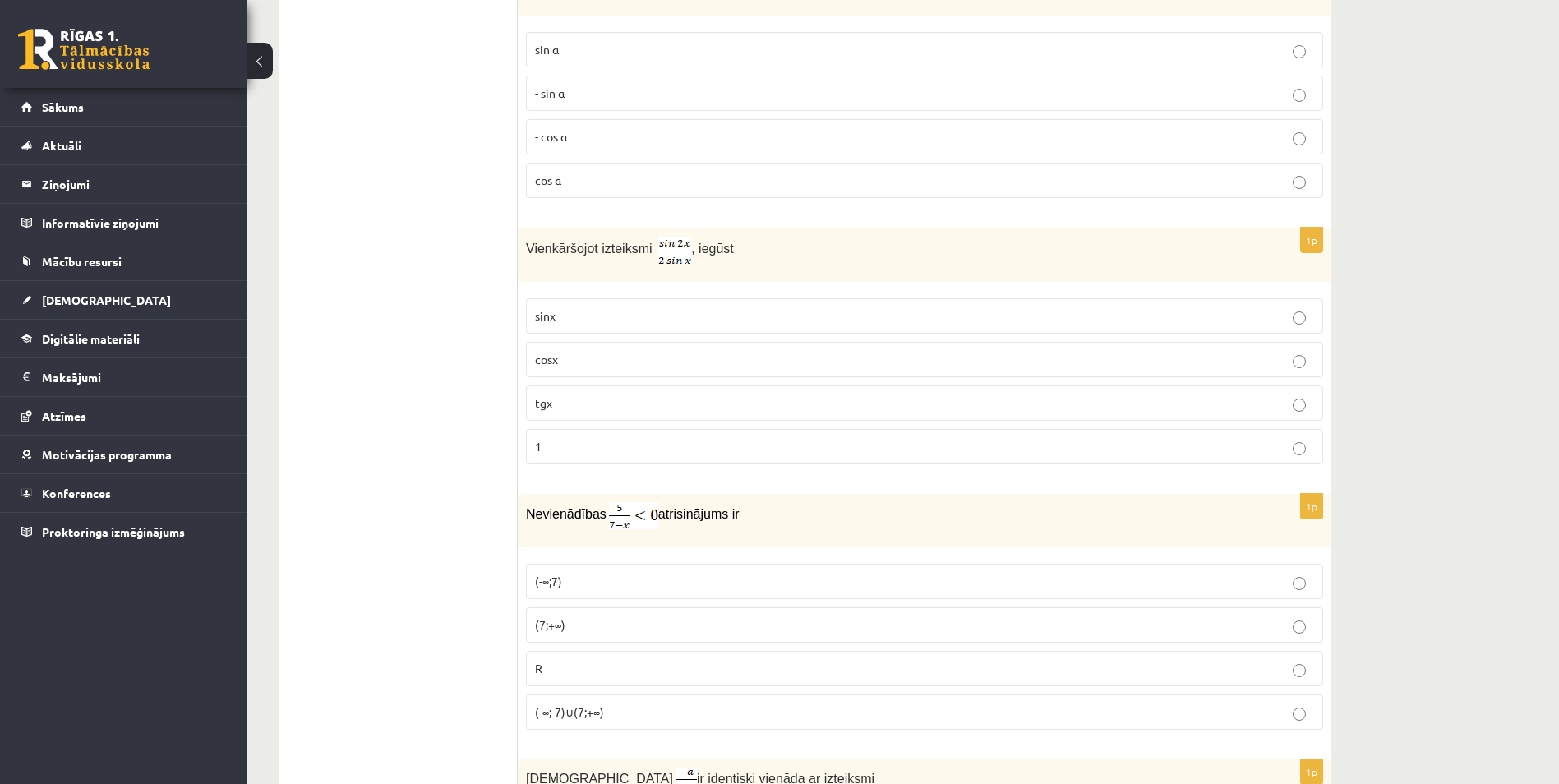
scroll to position [2630, 0]
click at [563, 364] on p "cosx" at bounding box center [924, 361] width 780 height 17
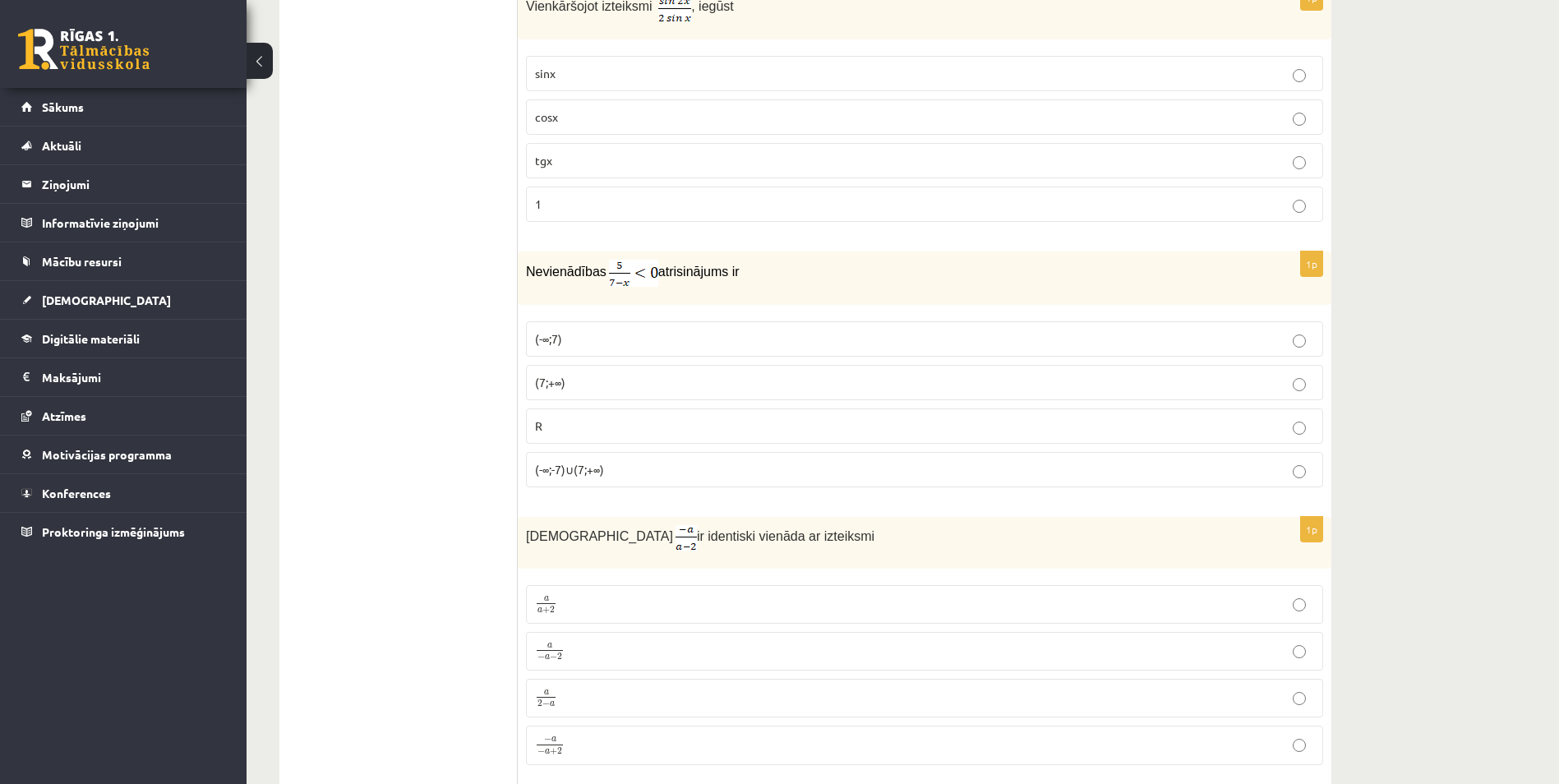
scroll to position [2877, 0]
click at [570, 374] on p "(7;+∞)" at bounding box center [924, 379] width 780 height 17
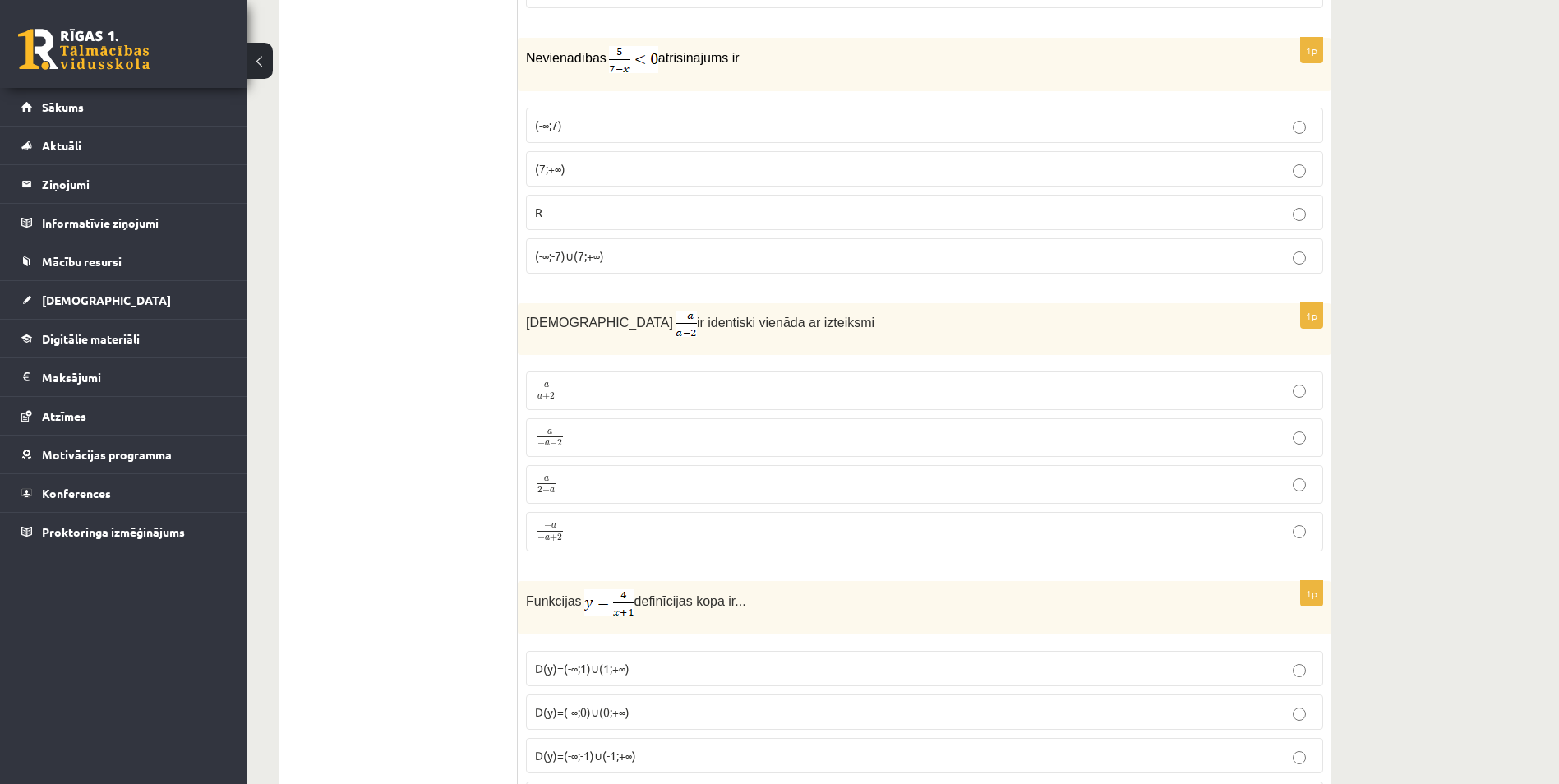
scroll to position [3123, 0]
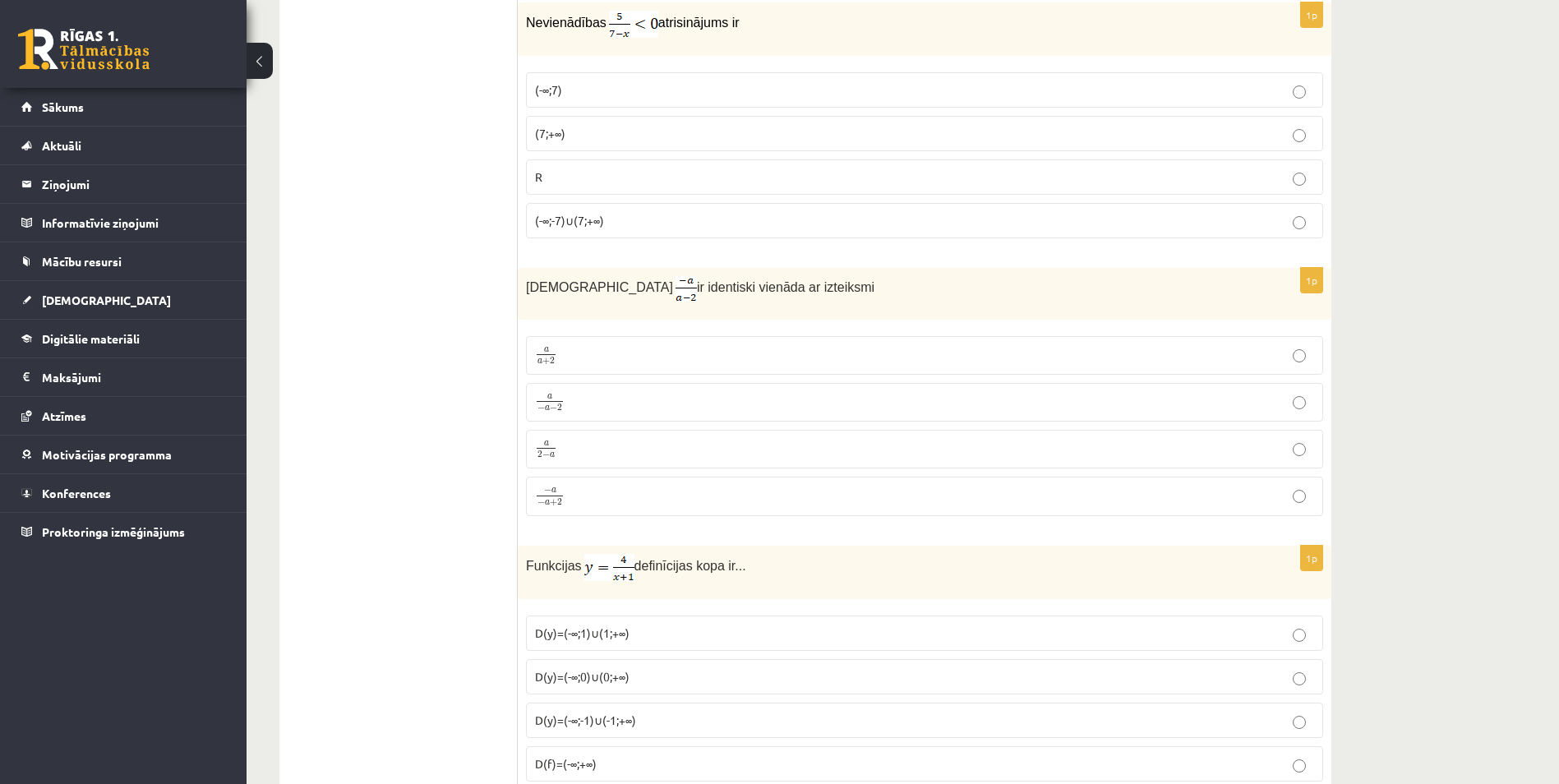
click at [565, 441] on p "a 2 − a a 2 − a" at bounding box center [924, 449] width 780 height 21
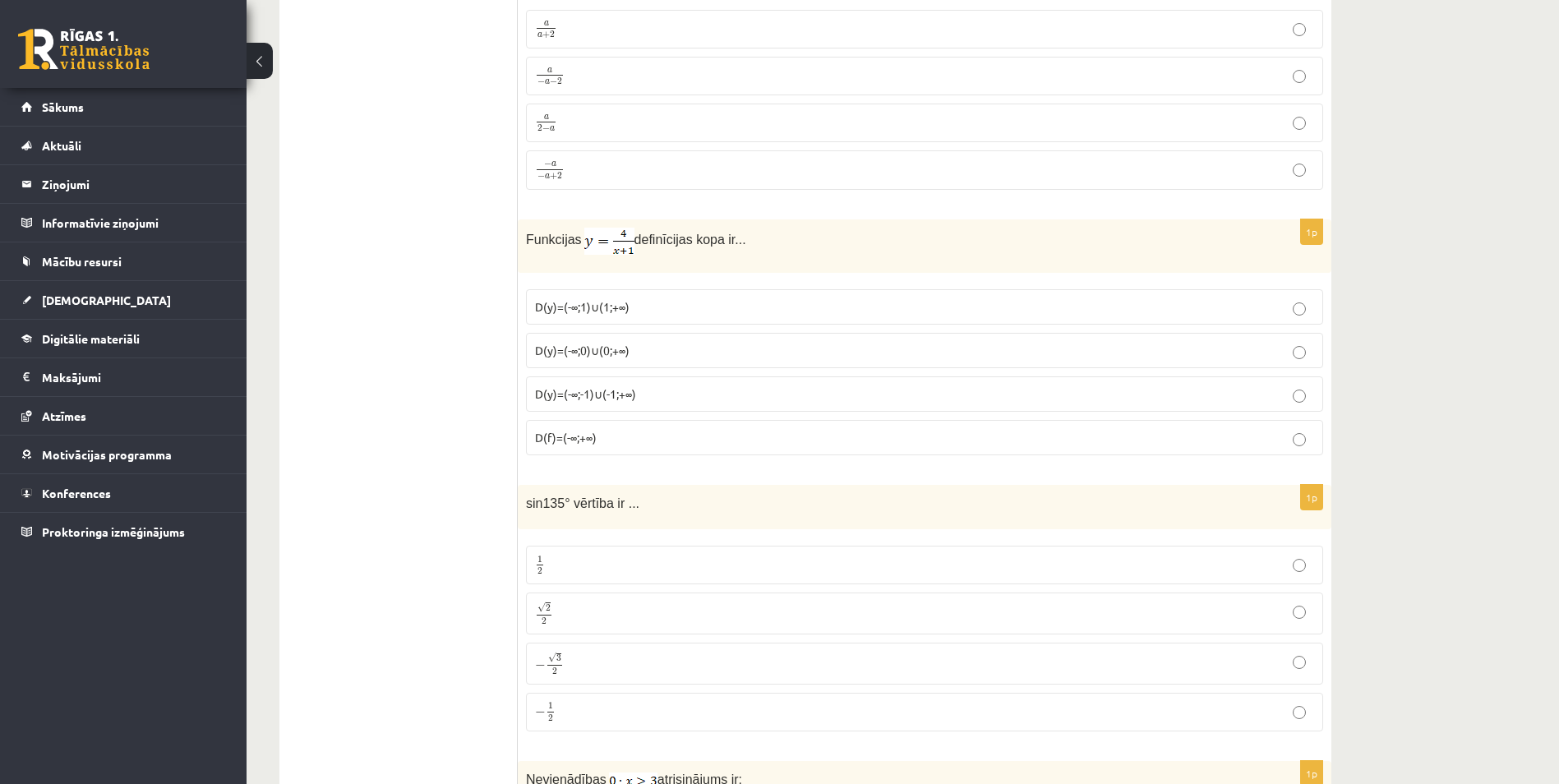
scroll to position [3452, 0]
click at [669, 386] on p "D(y)=(-∞;-1)∪(-1;+∞)" at bounding box center [924, 391] width 780 height 17
click at [575, 611] on p "√ 2 2 2 2" at bounding box center [924, 611] width 780 height 24
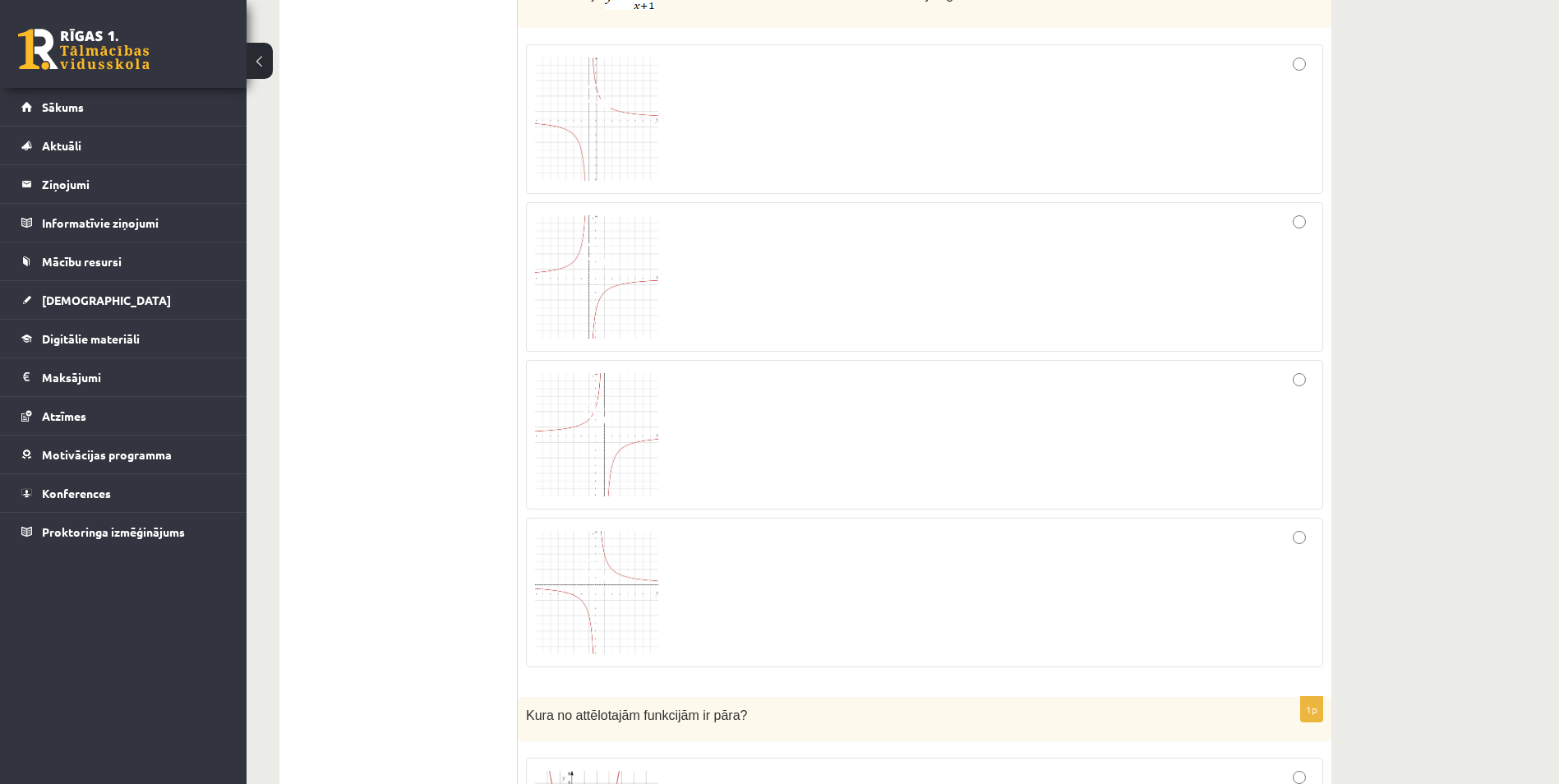
scroll to position [822, 0]
click at [823, 565] on div at bounding box center [924, 591] width 780 height 132
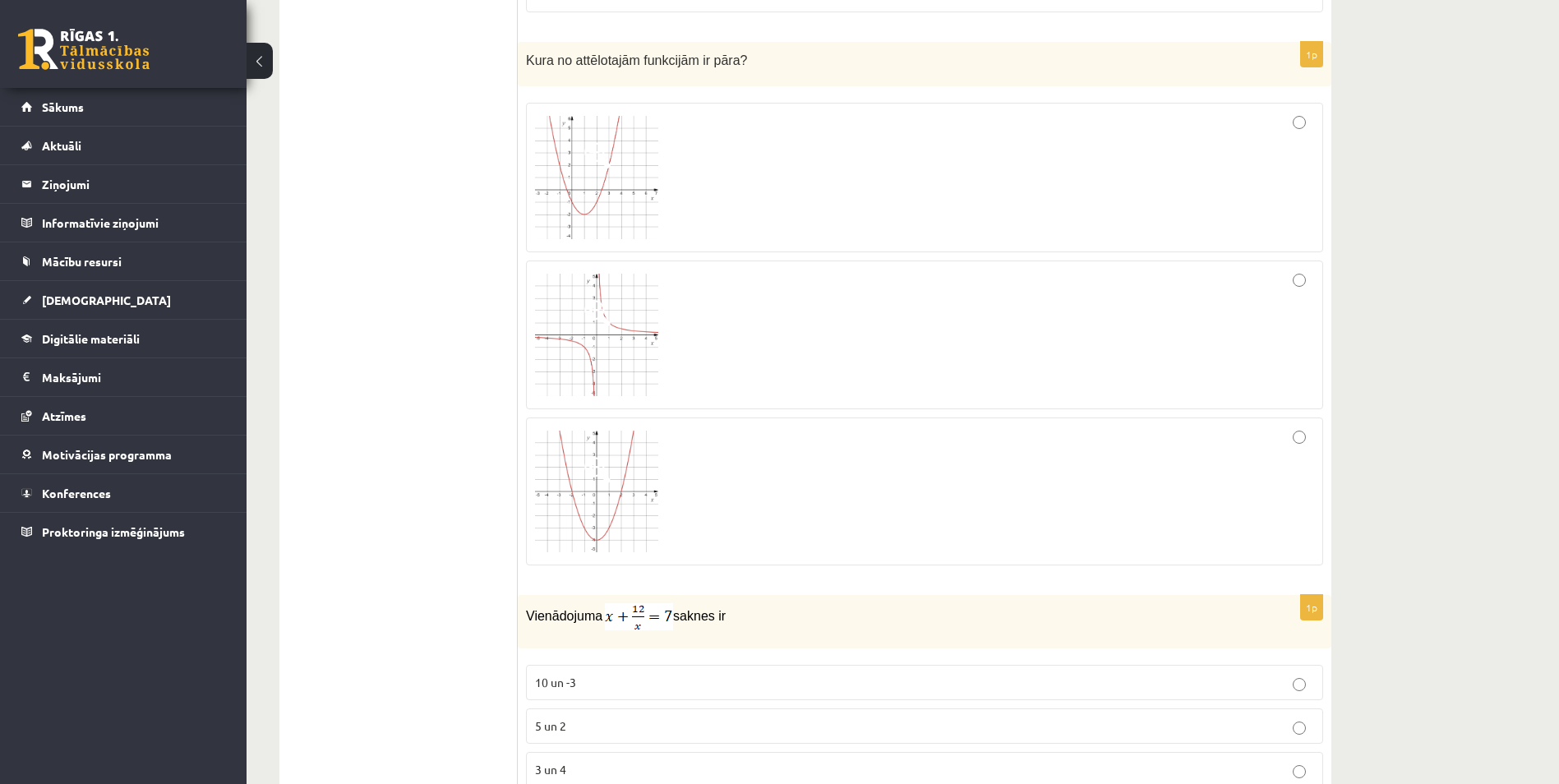
scroll to position [1480, 0]
click at [578, 193] on img at bounding box center [597, 175] width 124 height 124
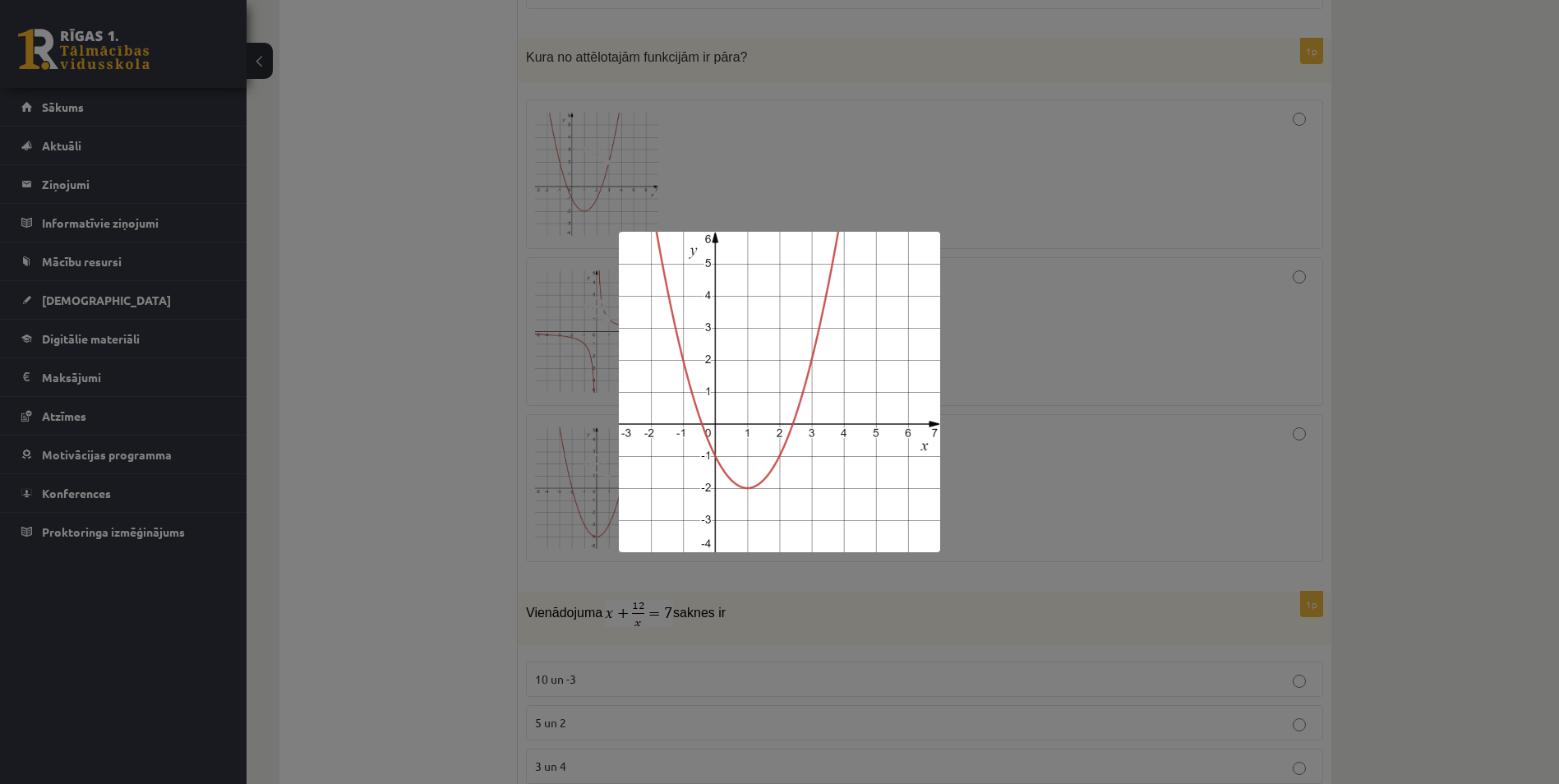
click at [484, 307] on div at bounding box center [780, 392] width 1559 height 784
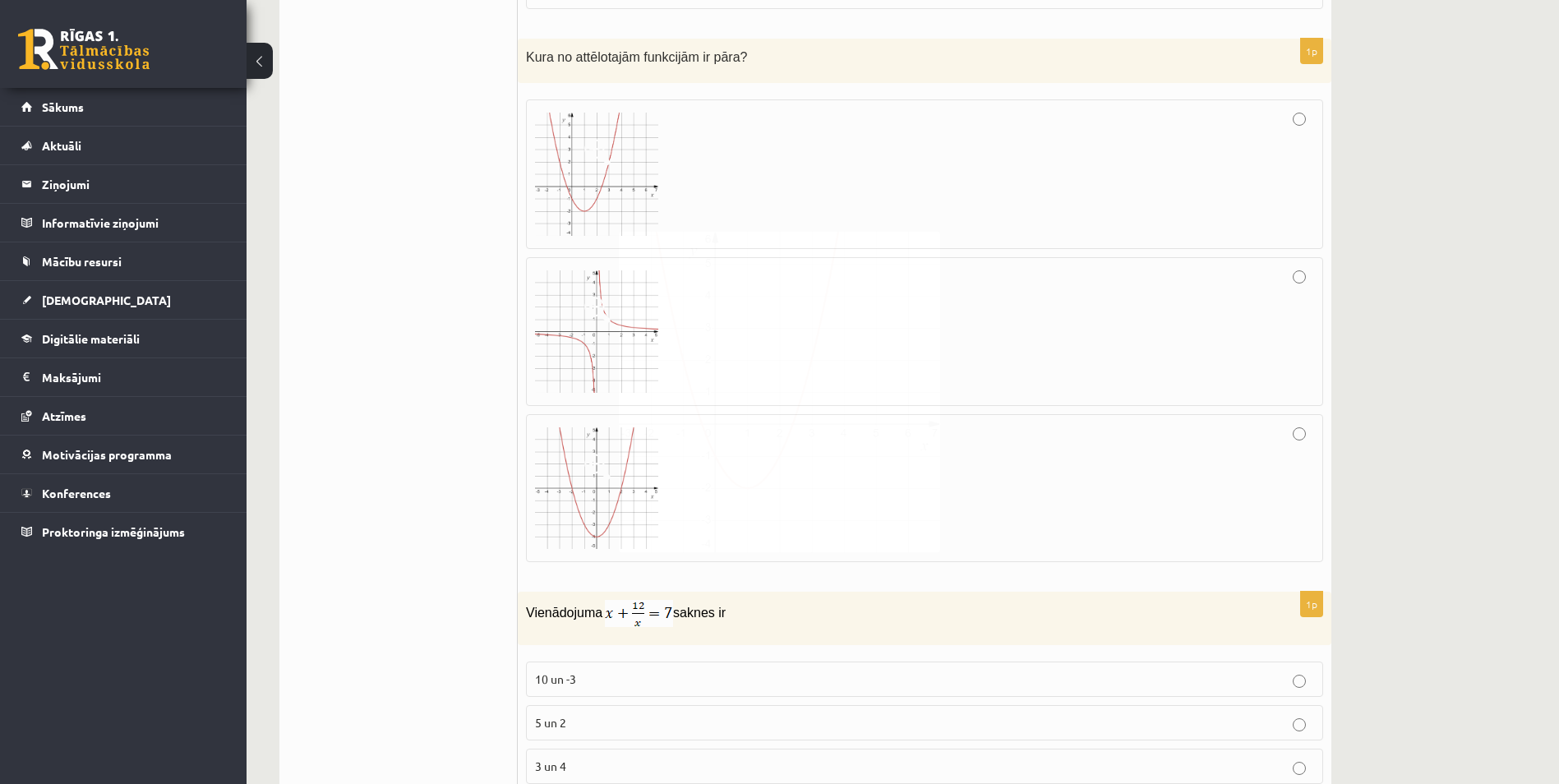
click at [596, 346] on img at bounding box center [597, 332] width 124 height 124
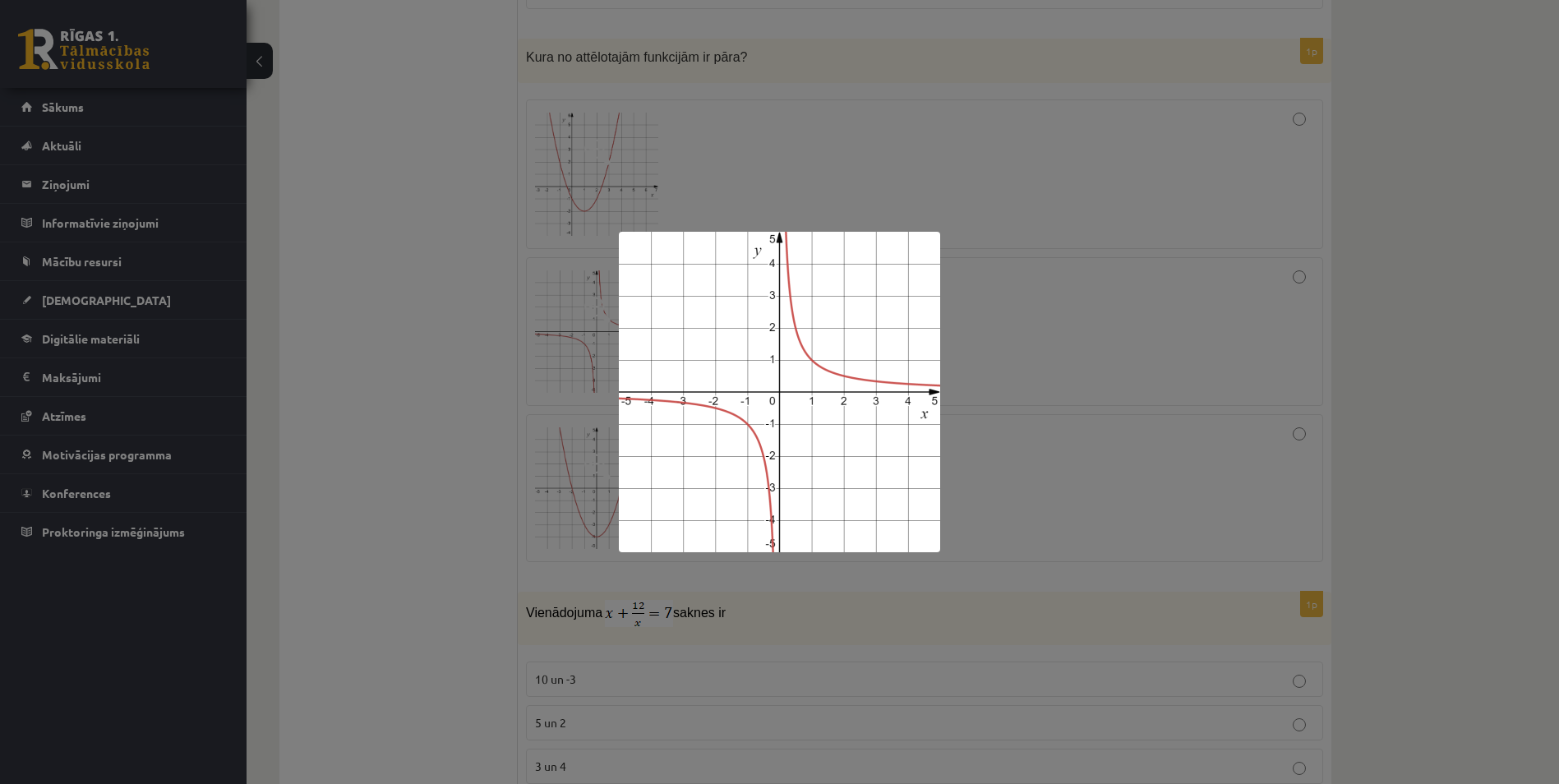
click at [419, 383] on div at bounding box center [780, 392] width 1559 height 784
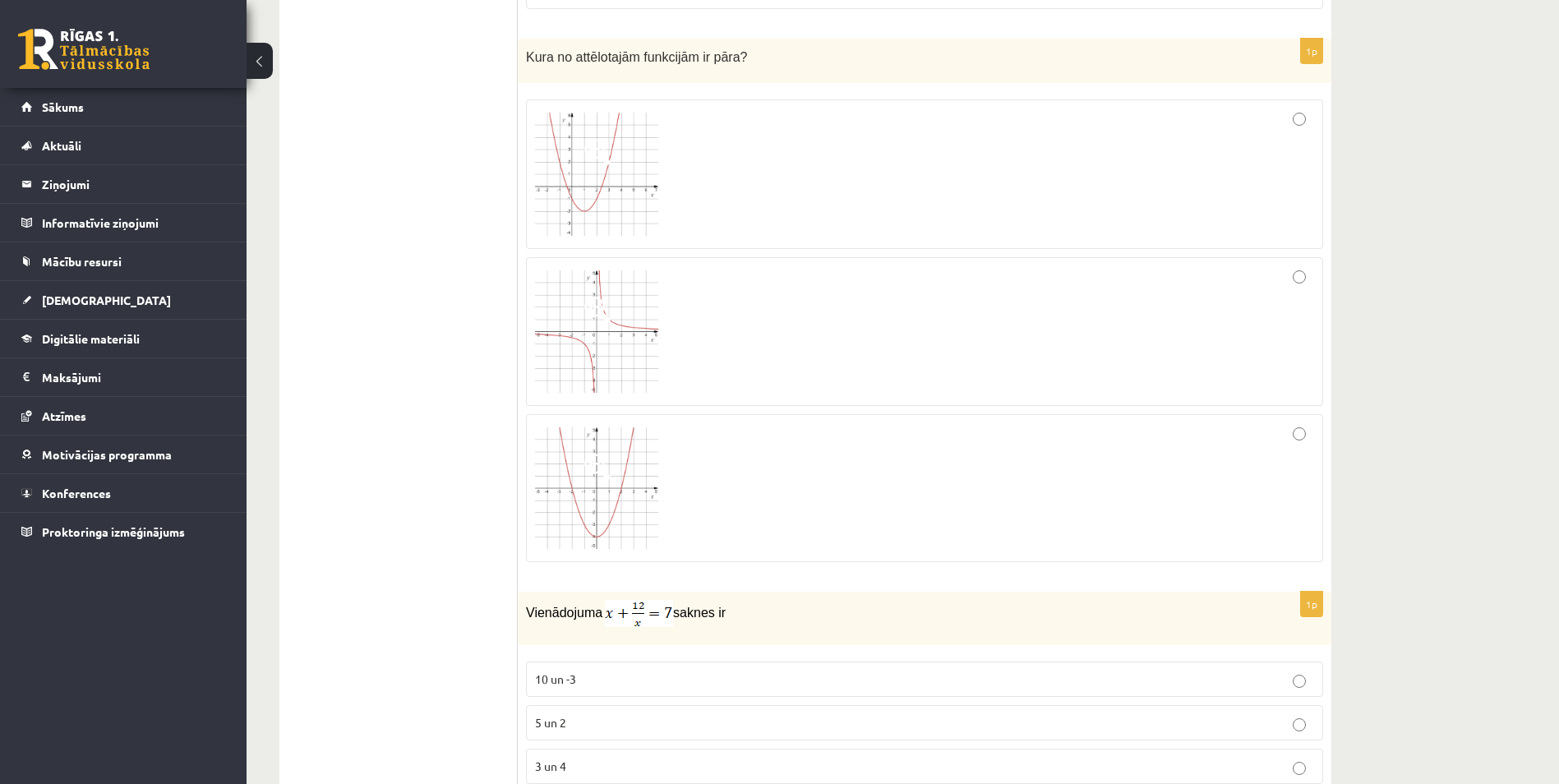
click at [561, 478] on img at bounding box center [597, 488] width 124 height 122
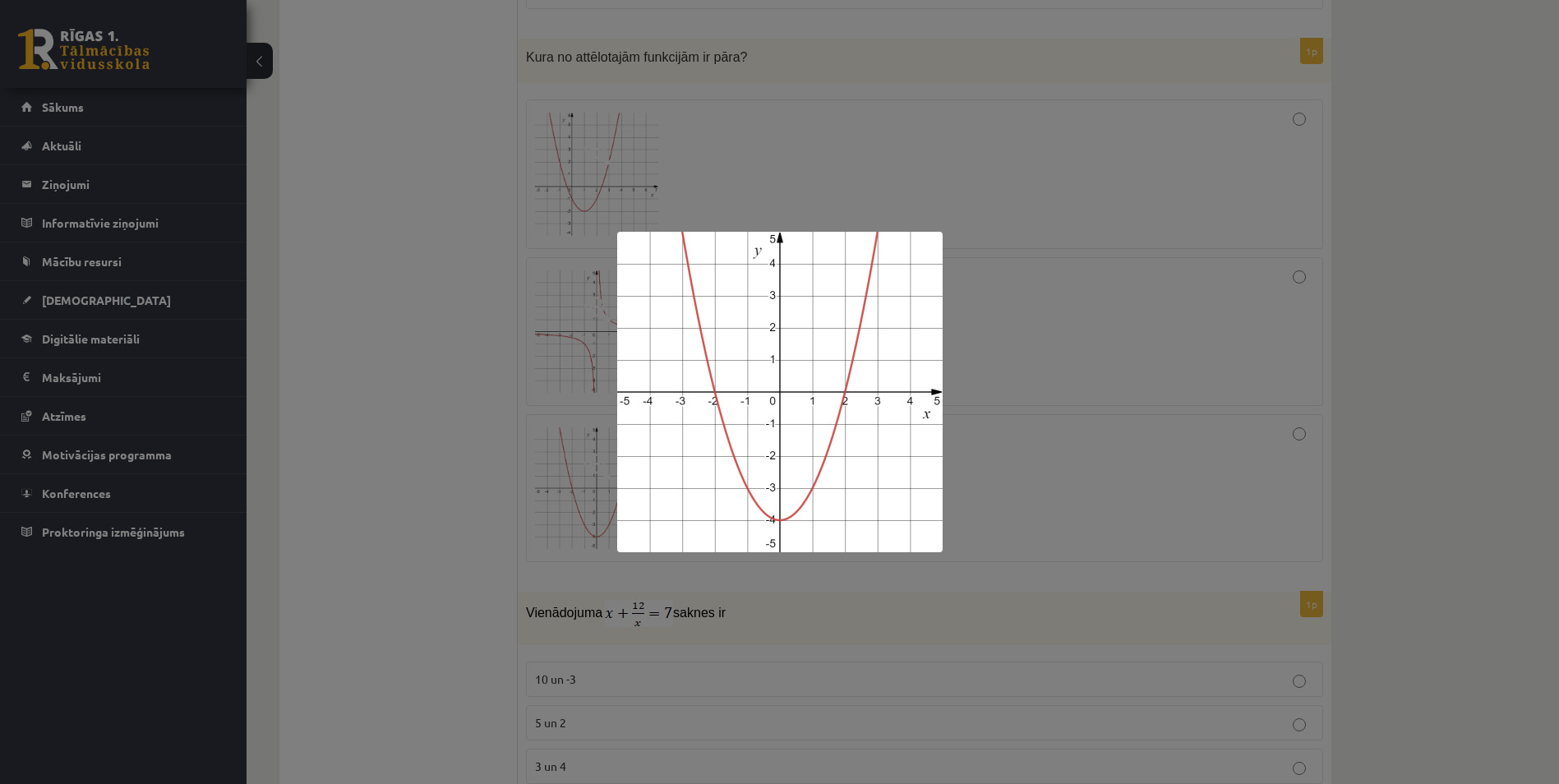
click at [485, 460] on div at bounding box center [780, 392] width 1559 height 784
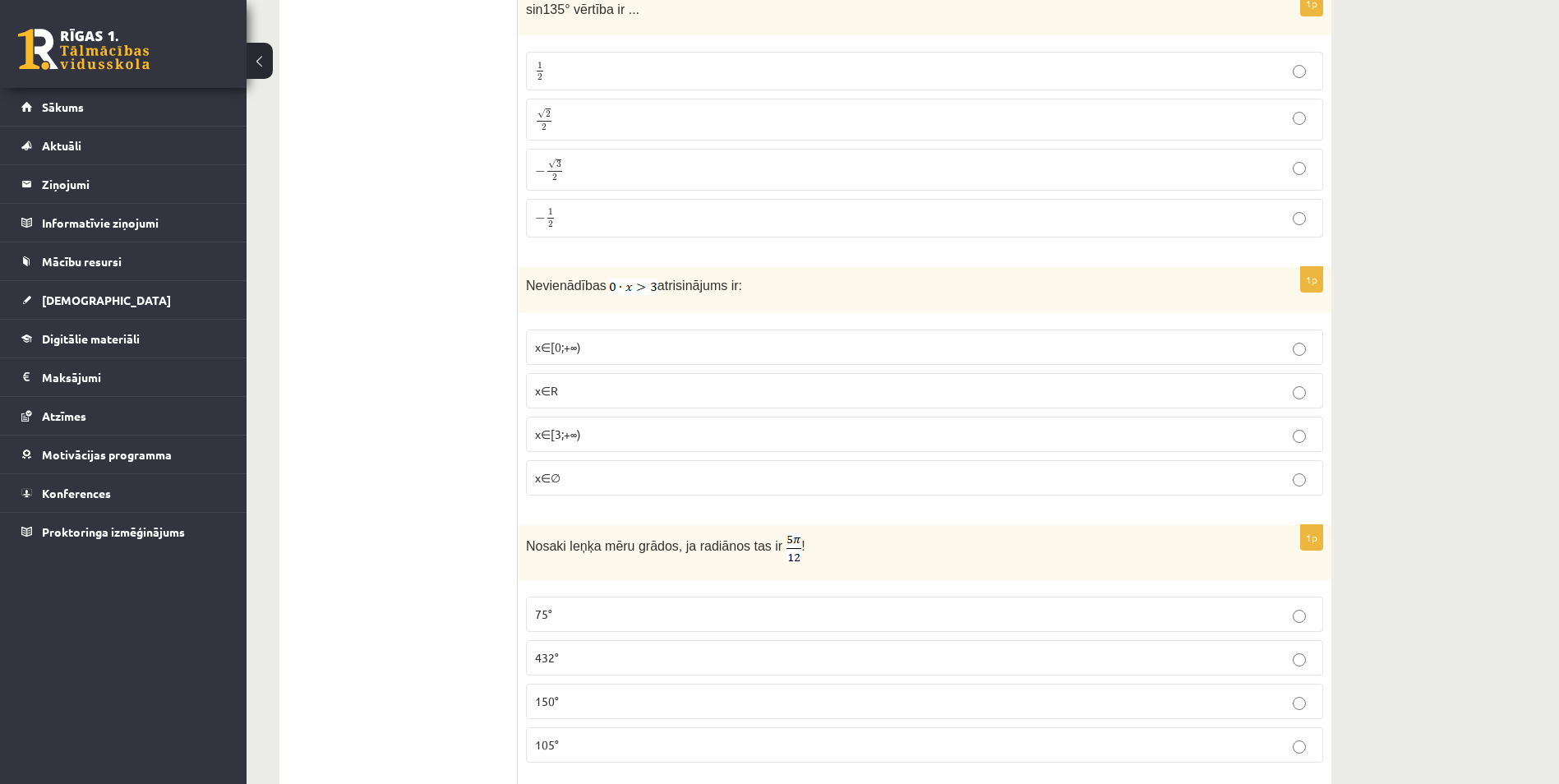
scroll to position [3945, 0]
click at [566, 477] on p "x∈∅" at bounding box center [924, 476] width 780 height 17
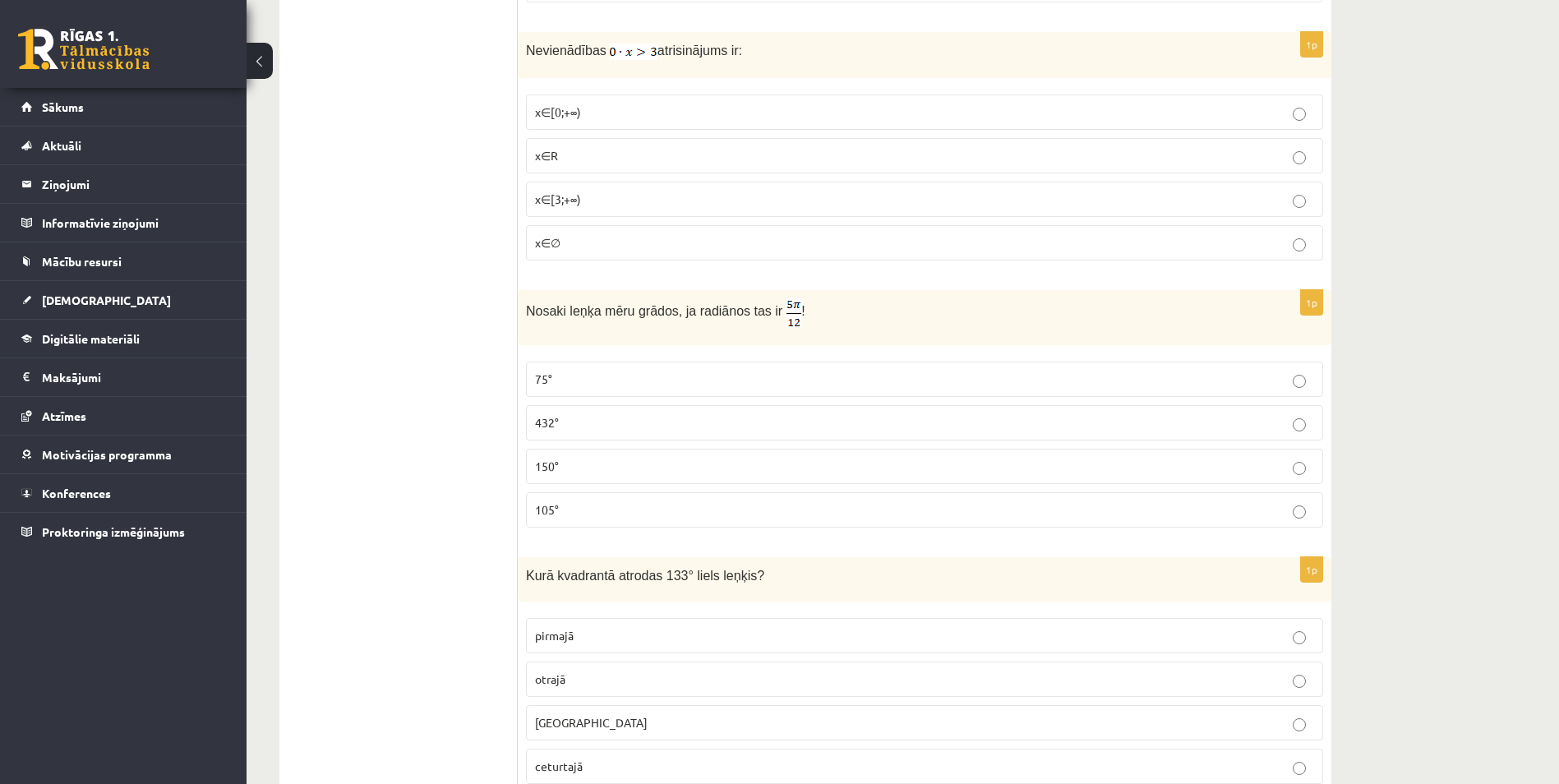
scroll to position [4192, 0]
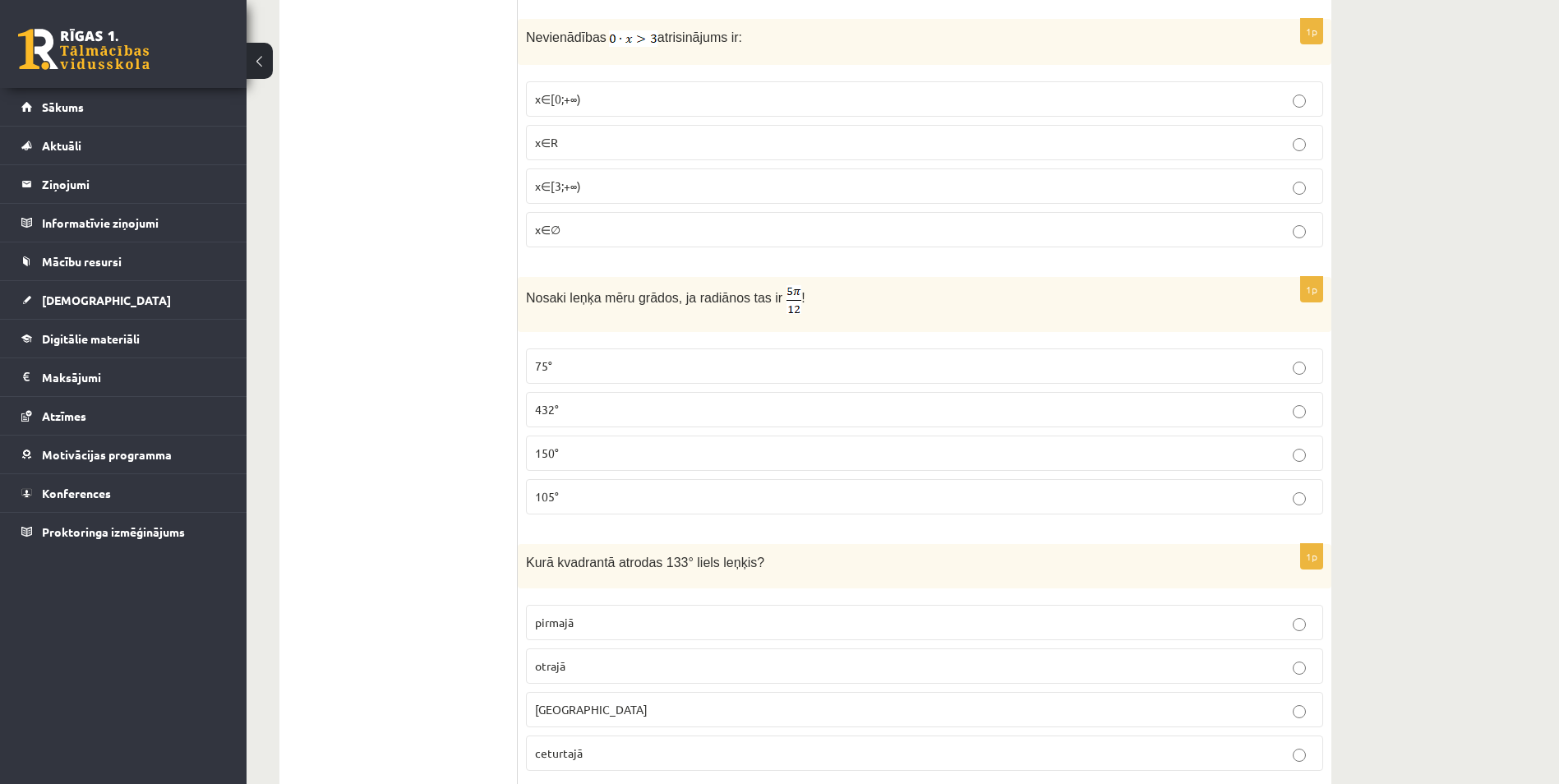
click at [558, 366] on p "75°" at bounding box center [924, 366] width 780 height 17
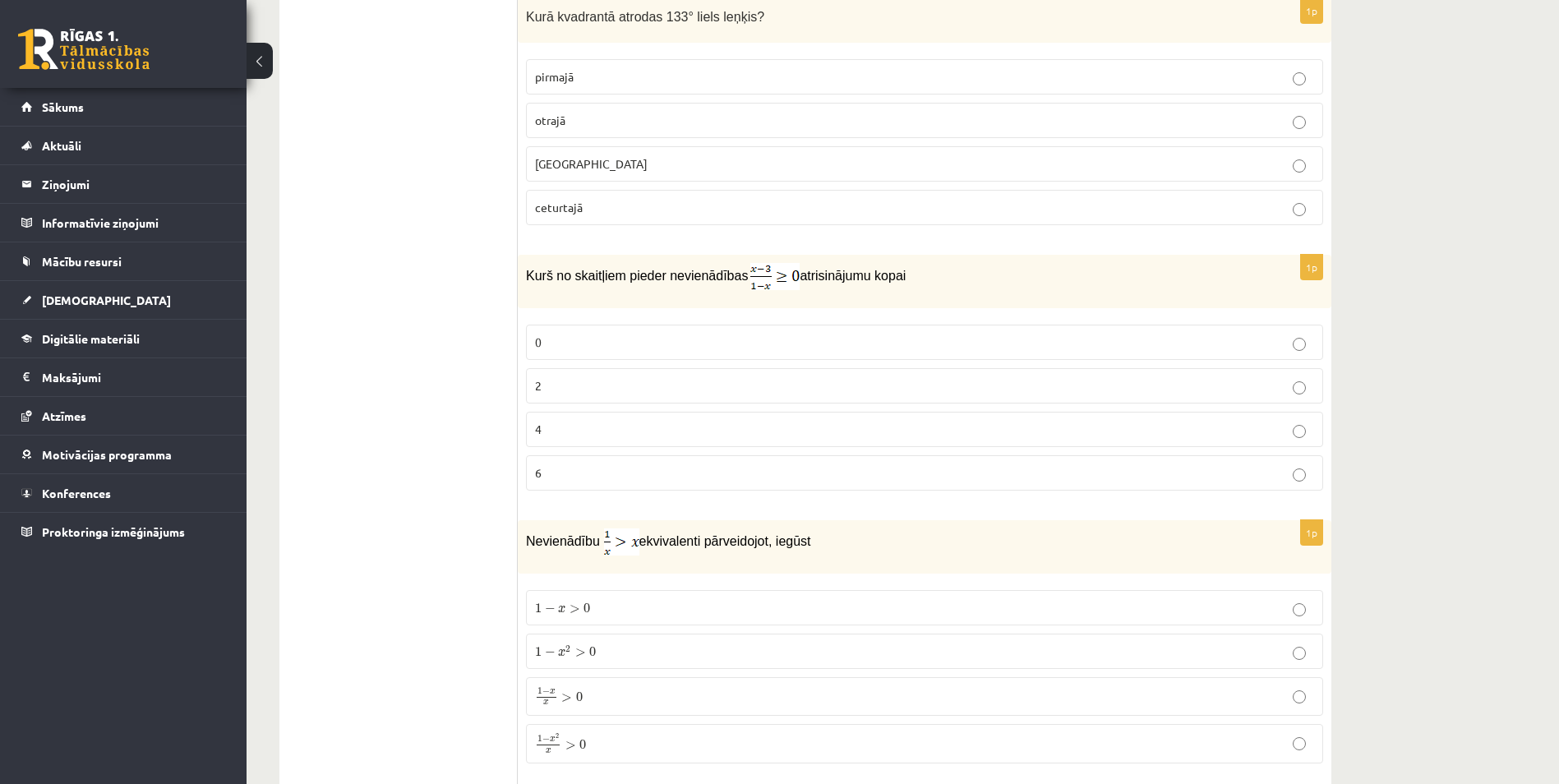
scroll to position [4685, 0]
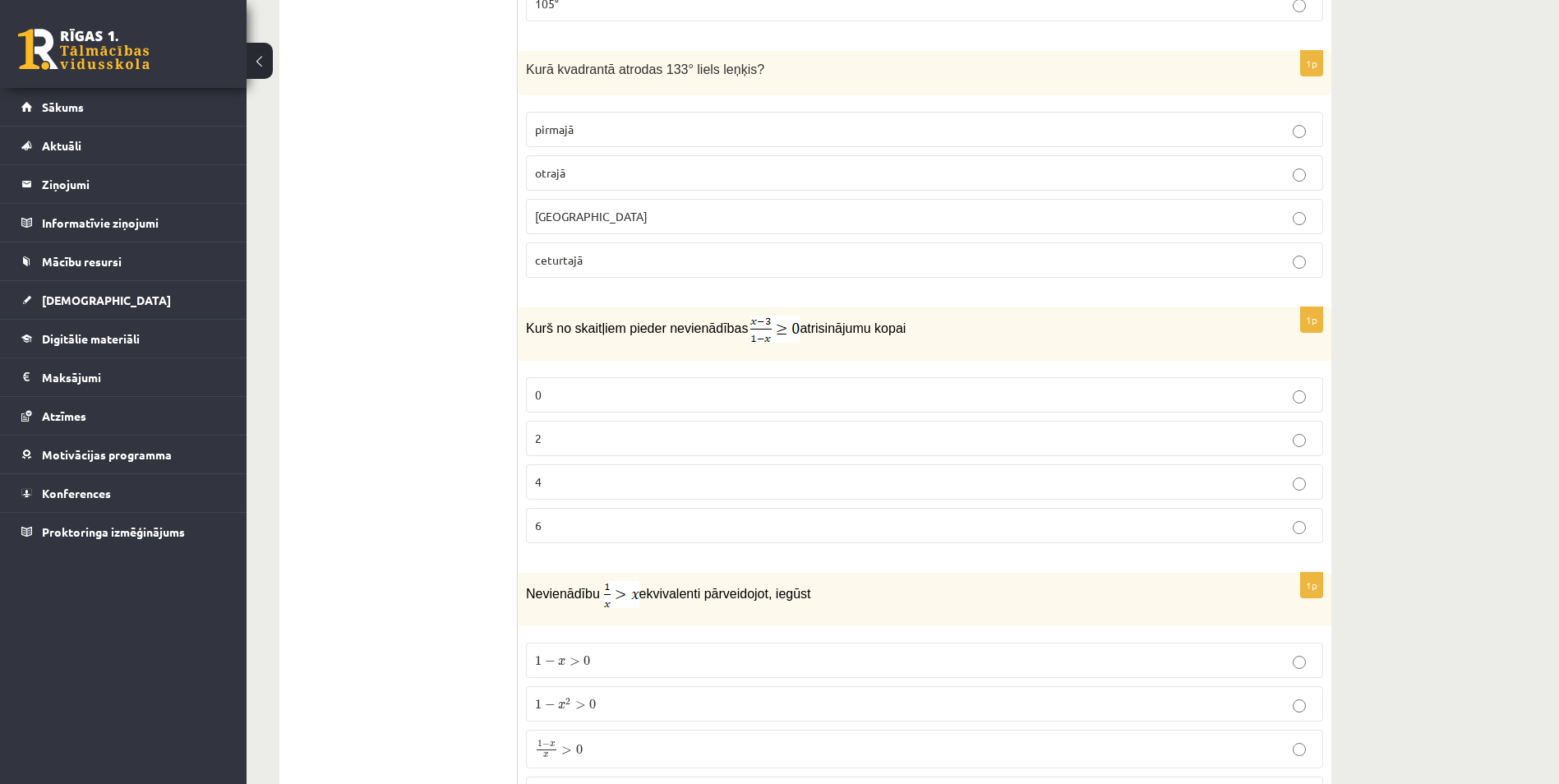
click at [597, 165] on p "otrajā" at bounding box center [924, 173] width 780 height 17
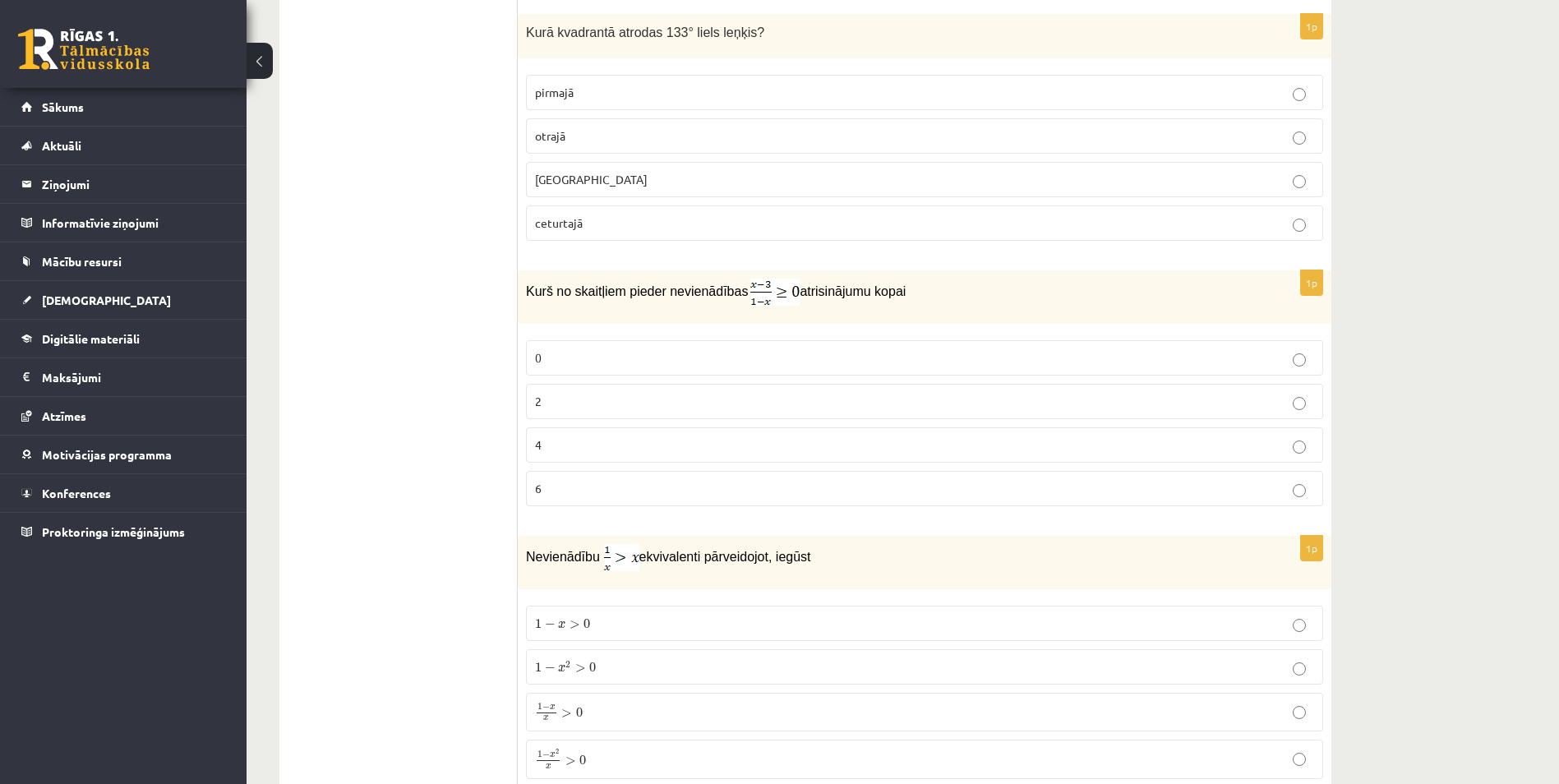
scroll to position [4767, 0]
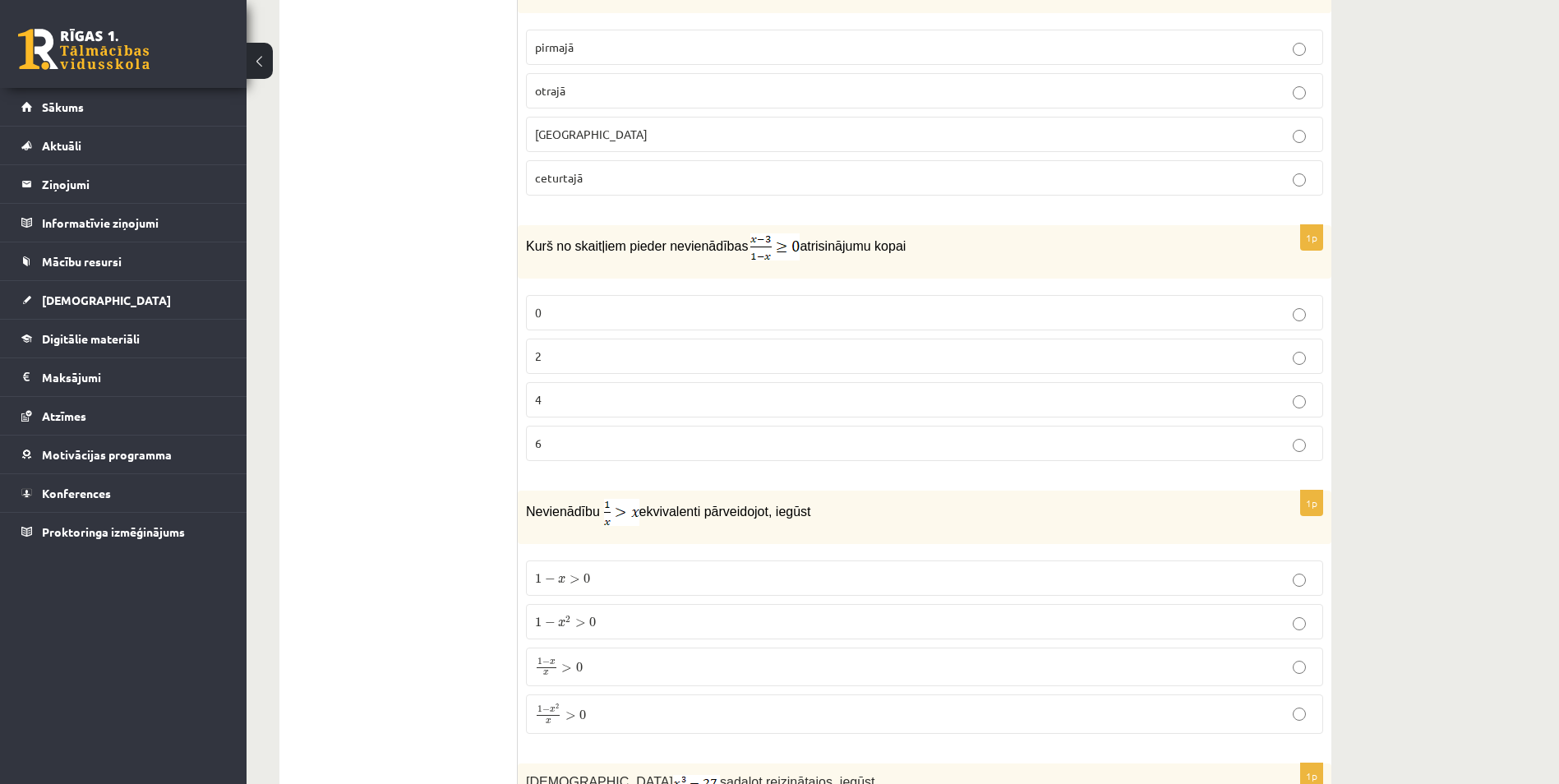
click at [543, 352] on p "2" at bounding box center [924, 356] width 780 height 17
click at [641, 574] on p "1 − x > 0 1 − x > 0" at bounding box center [924, 578] width 780 height 17
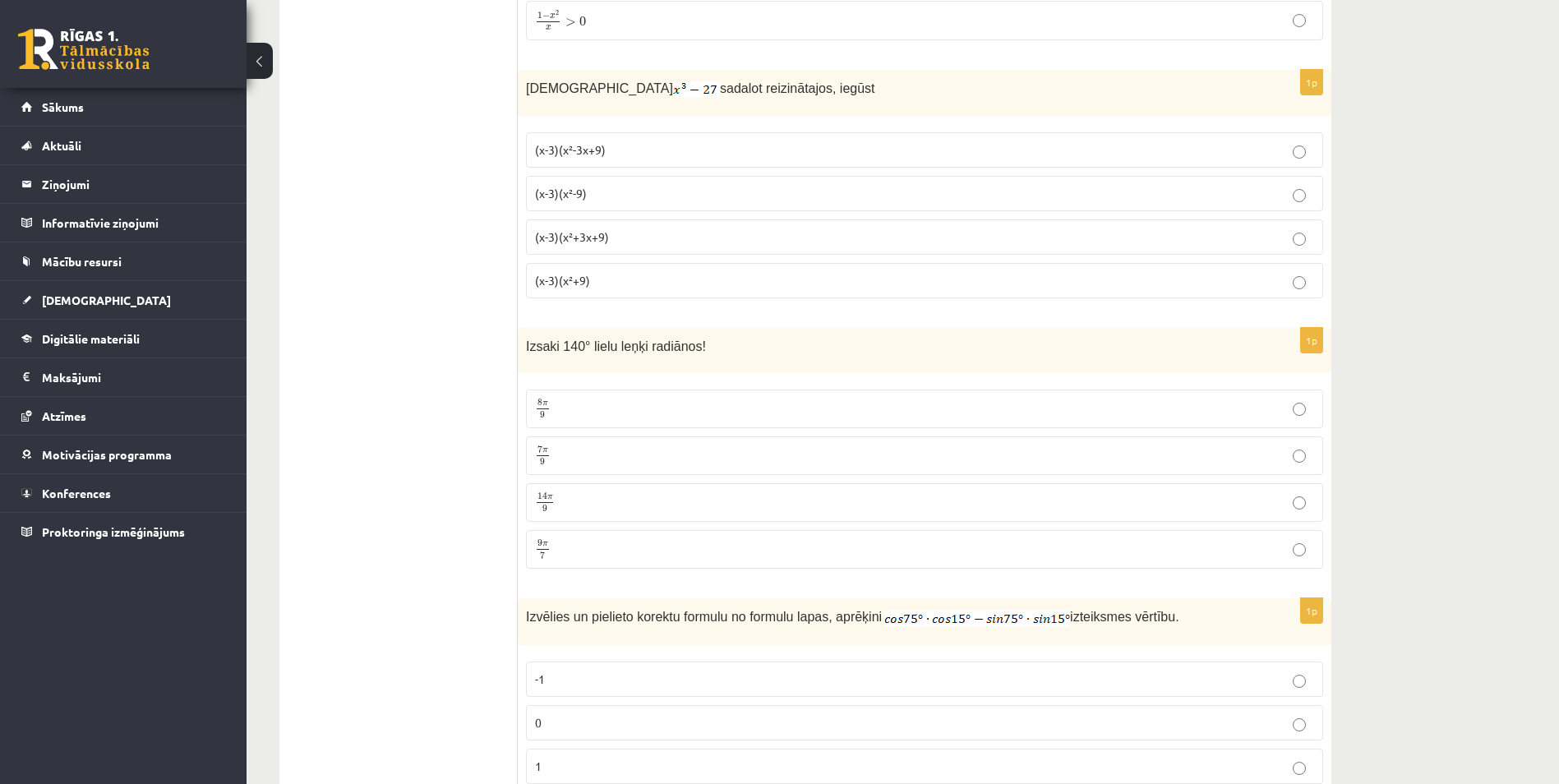
scroll to position [5507, 0]
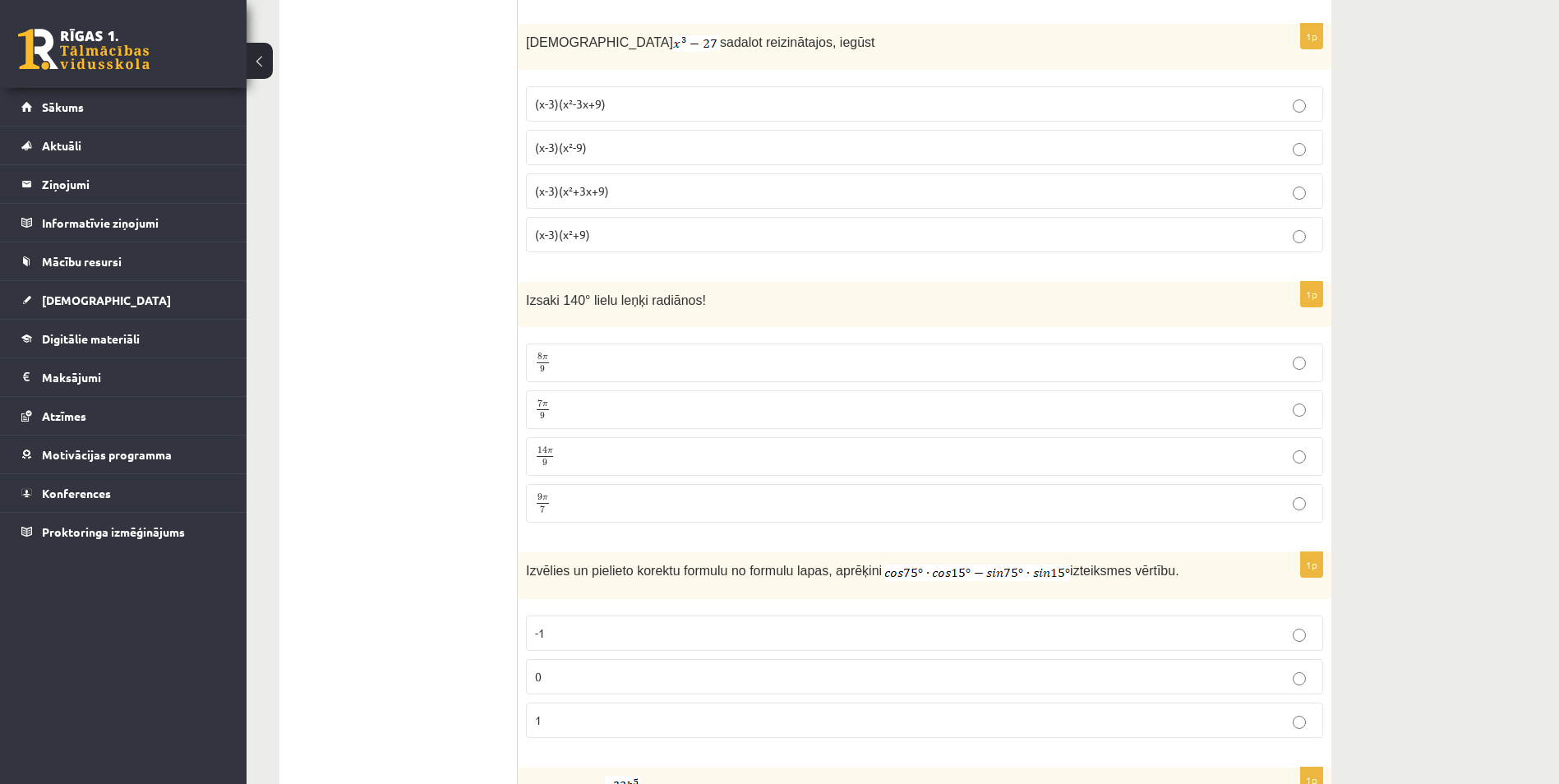
click at [617, 183] on p "(x-3)(x²+3x+9)" at bounding box center [924, 191] width 780 height 17
click at [575, 404] on p "7 π 9 7 π 9" at bounding box center [924, 409] width 780 height 21
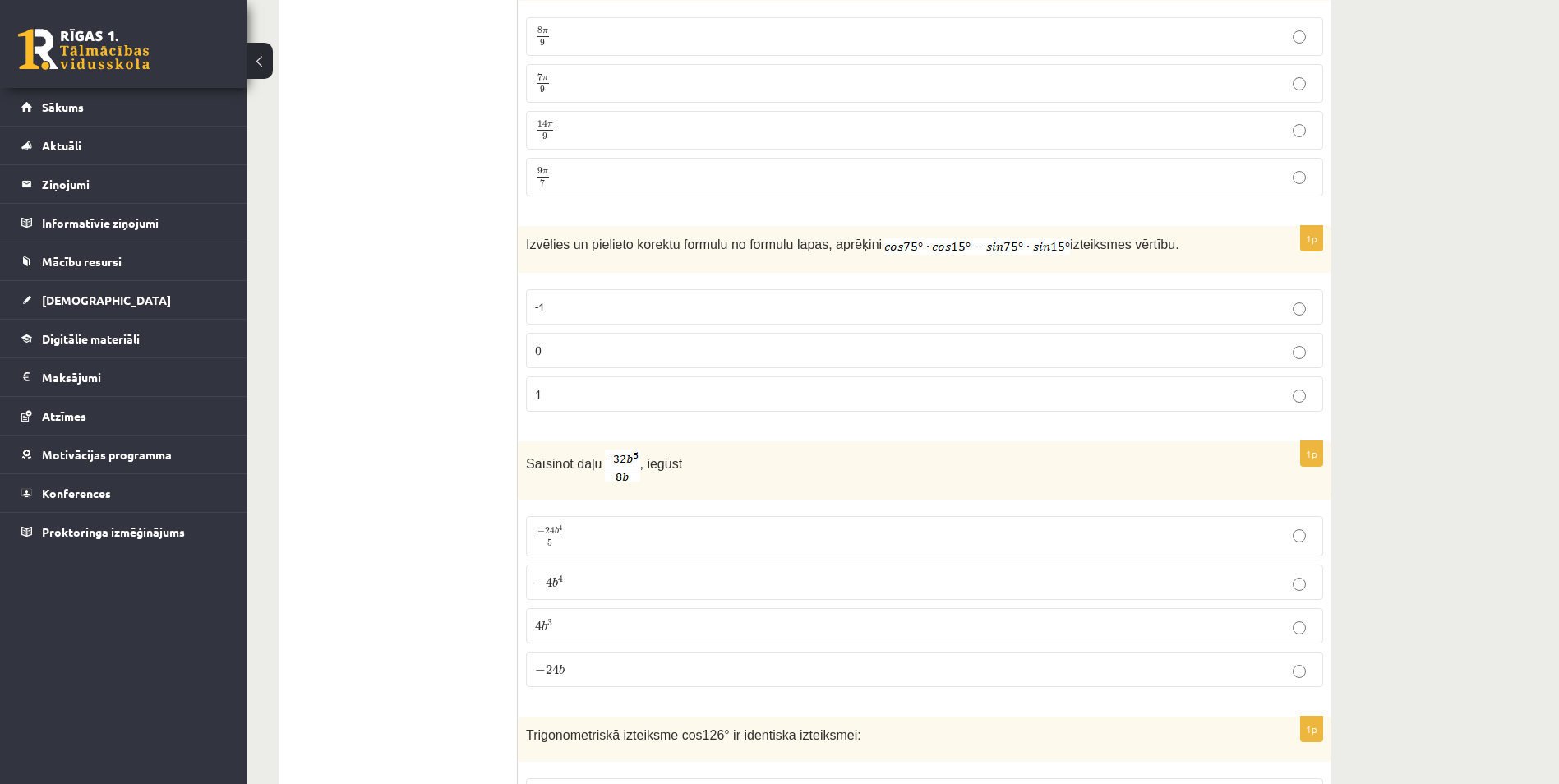
scroll to position [5835, 0]
click at [564, 339] on p "0" at bounding box center [924, 347] width 780 height 17
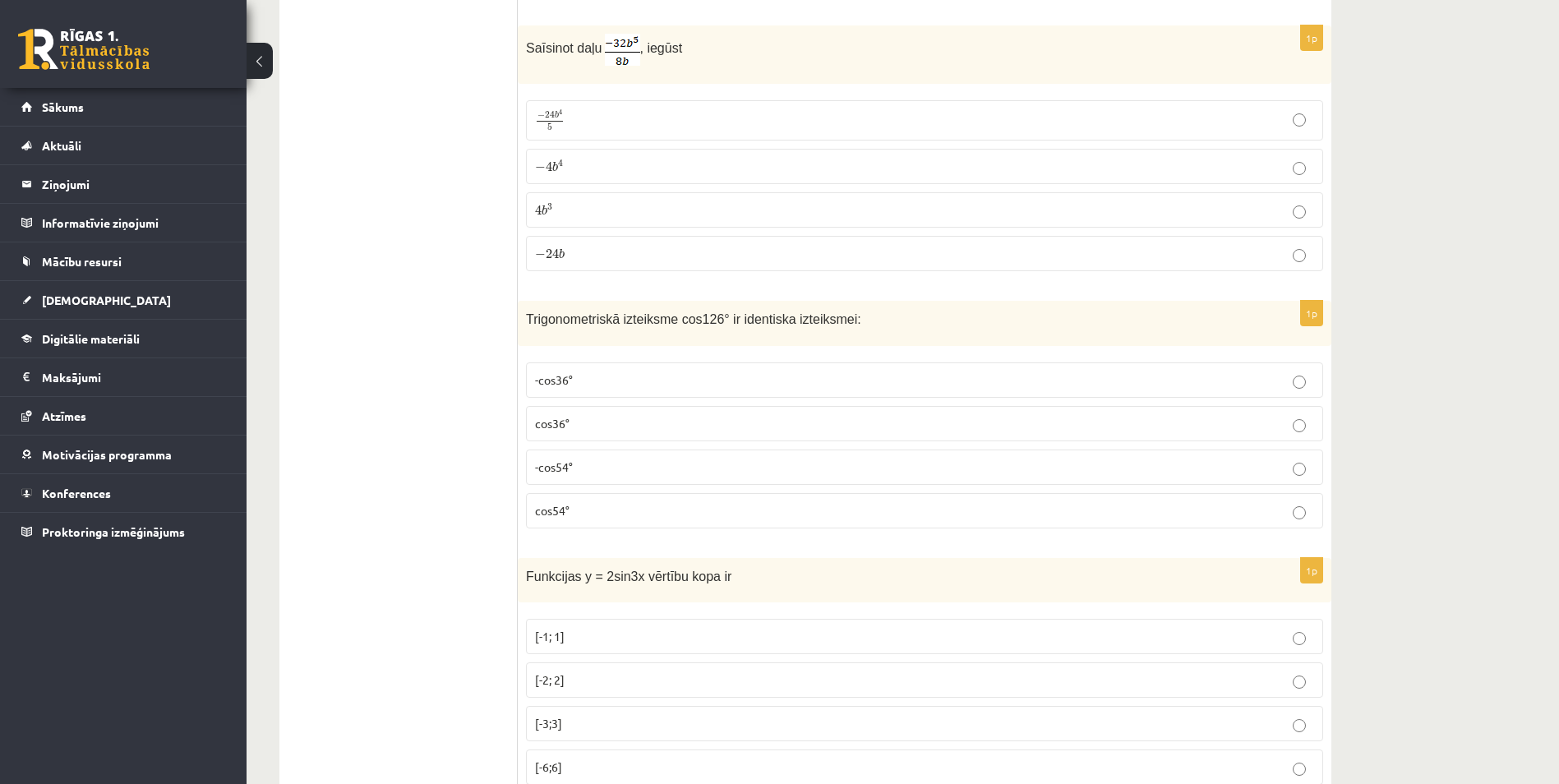
scroll to position [6267, 0]
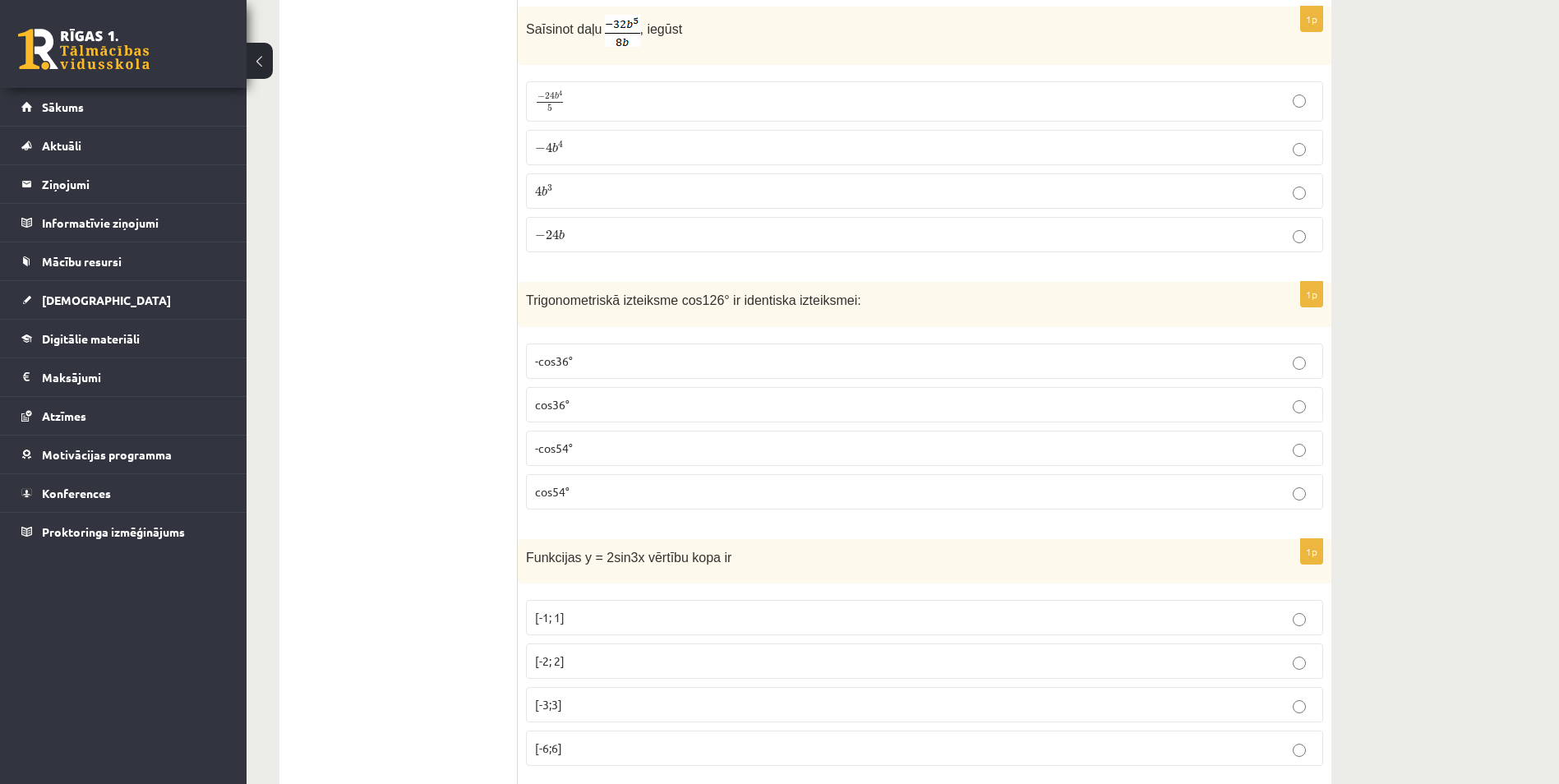
click at [608, 145] on p "− 4 b 4 − 4 b 4" at bounding box center [924, 147] width 780 height 17
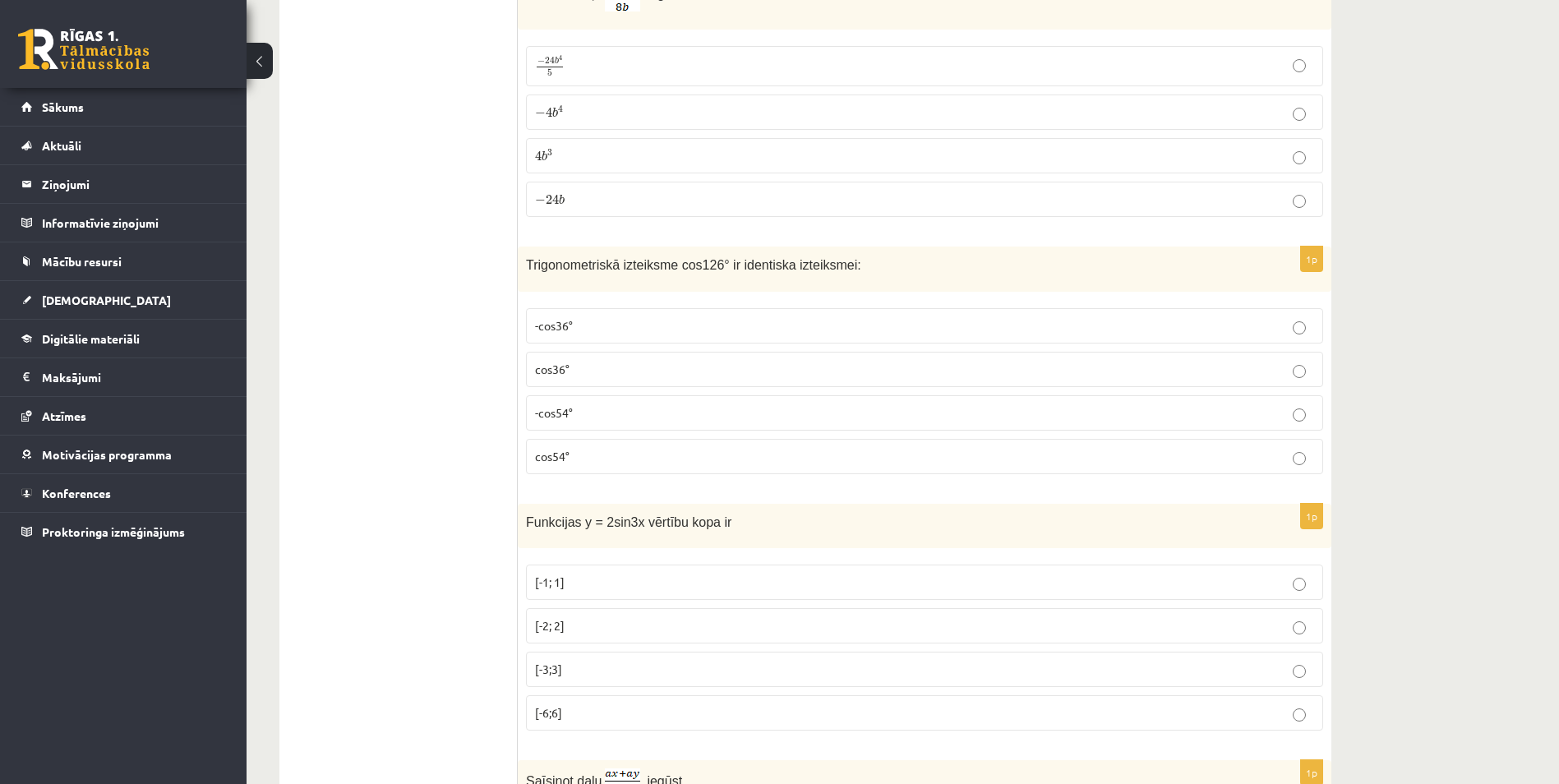
scroll to position [6350, 0]
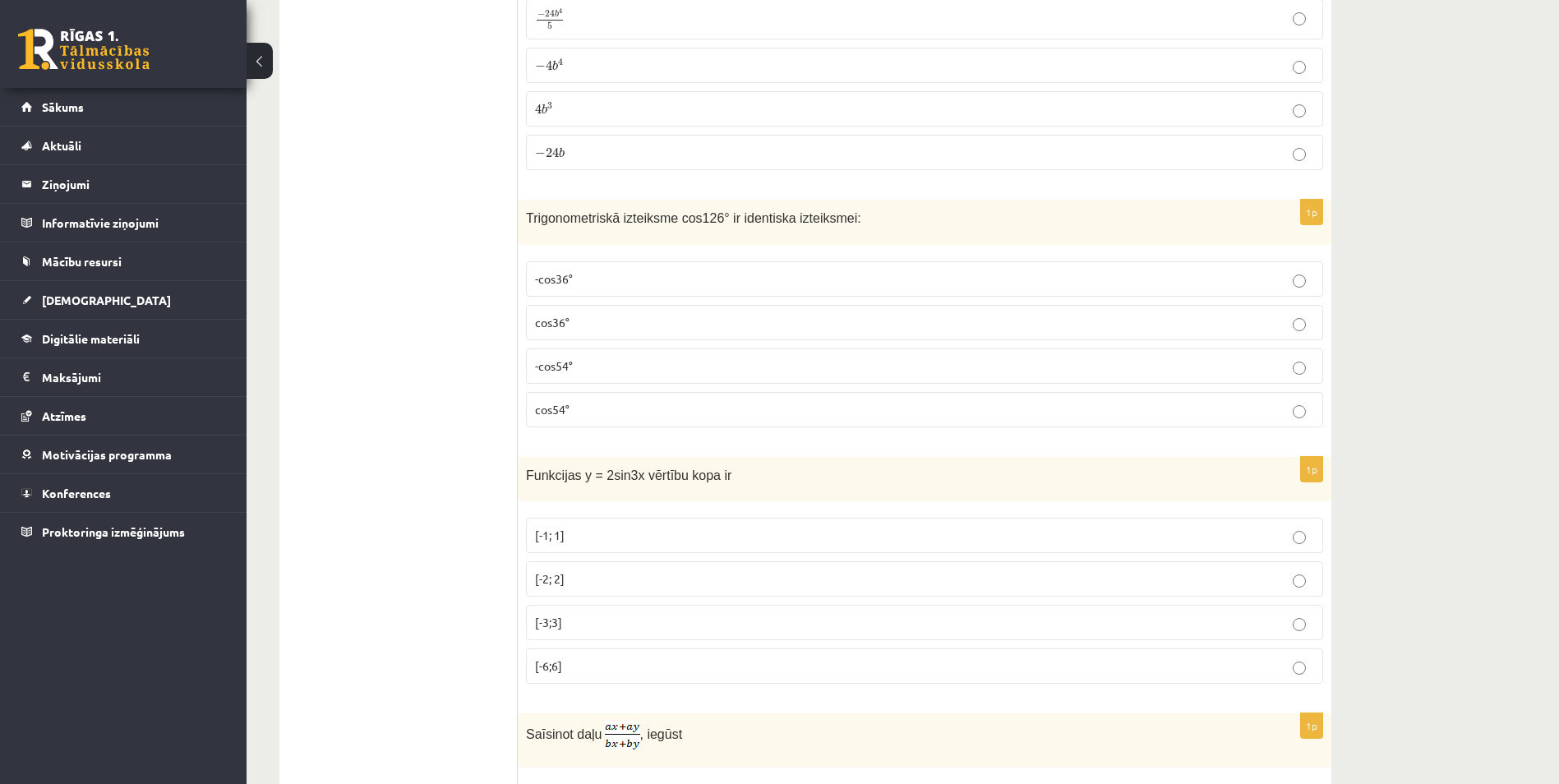
click at [590, 358] on p "-cos54°" at bounding box center [924, 366] width 780 height 17
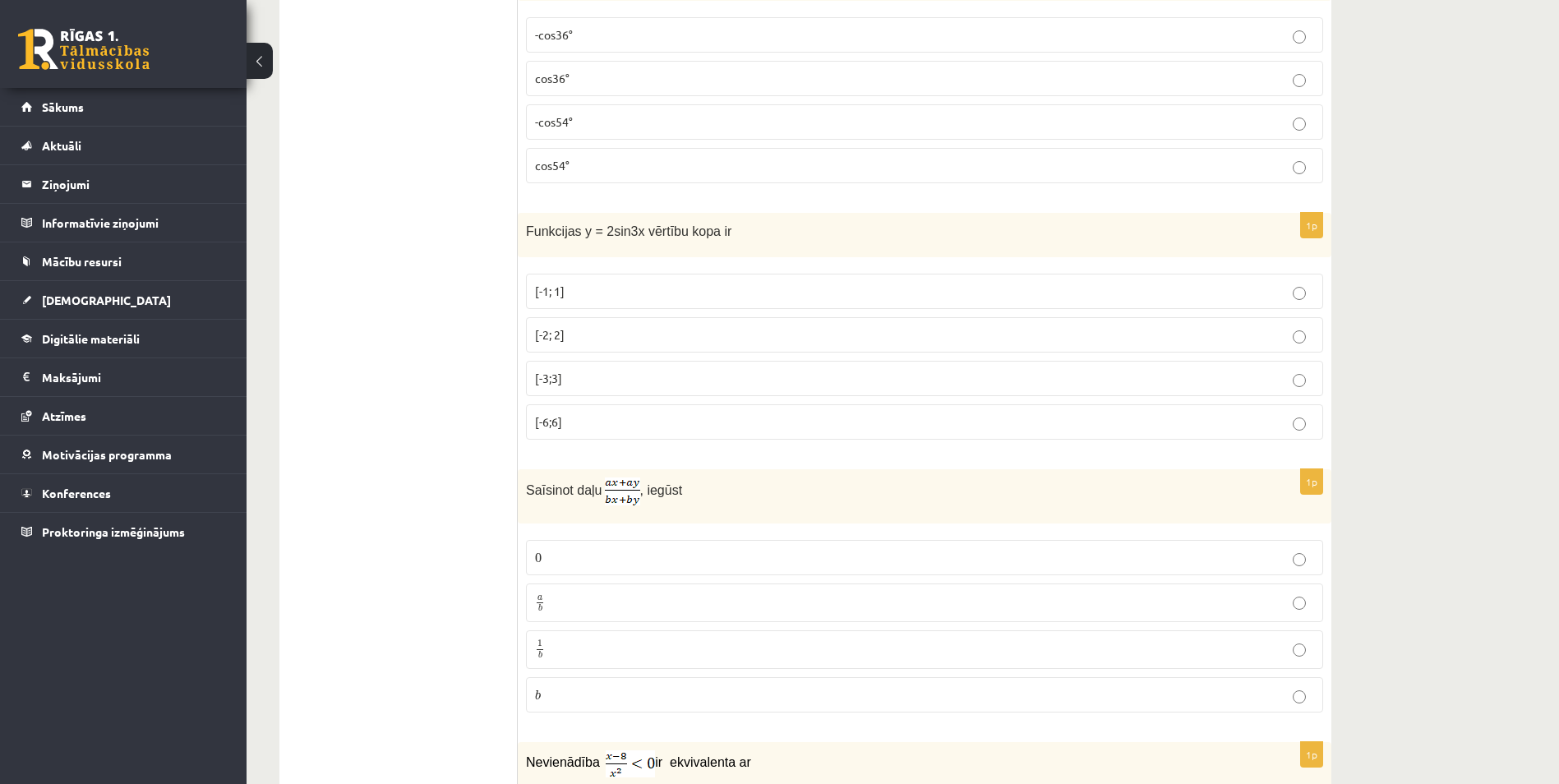
scroll to position [6597, 0]
click at [582, 324] on p "[-2; 2]" at bounding box center [924, 332] width 780 height 17
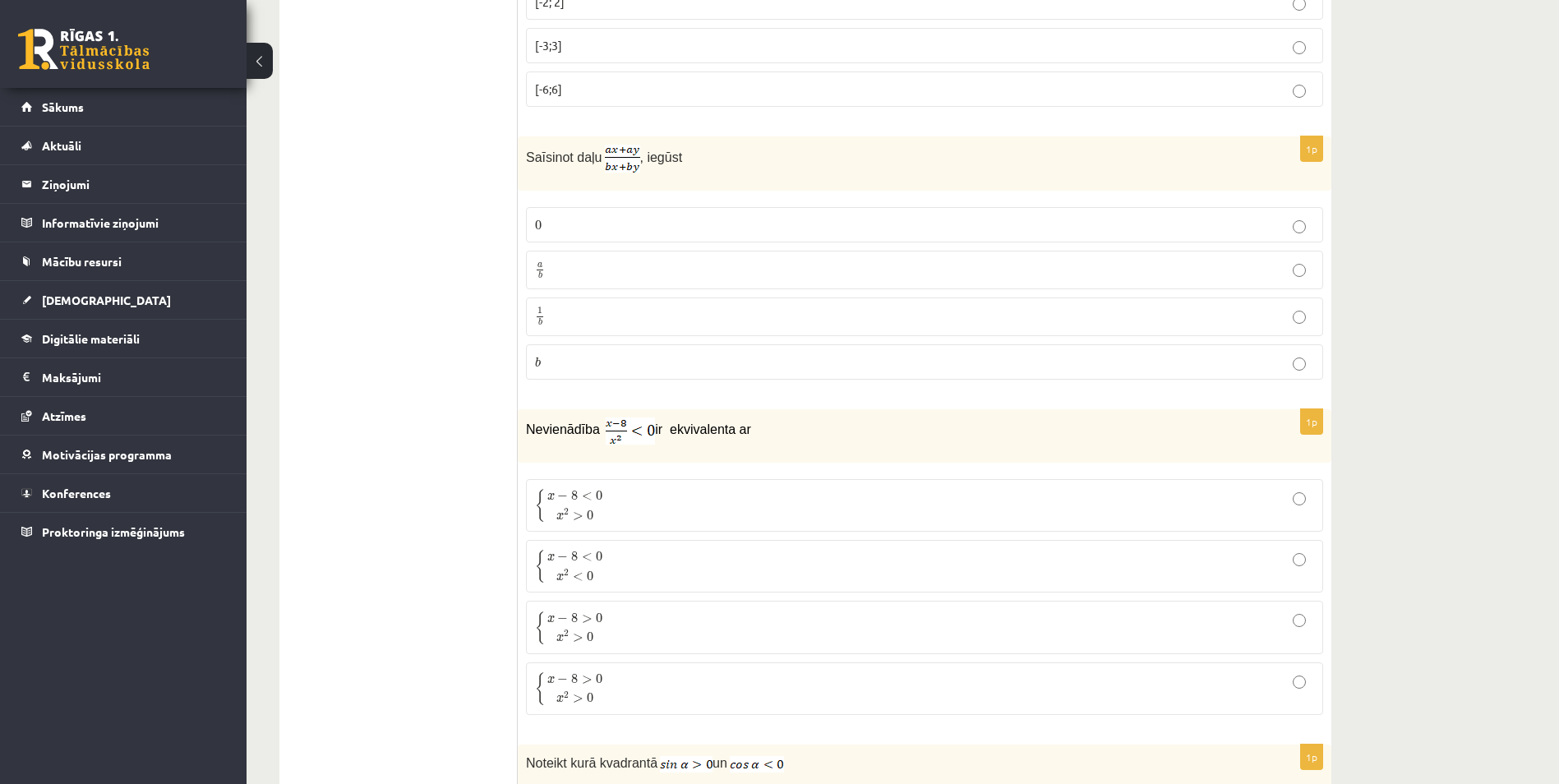
scroll to position [6925, 0]
click at [629, 497] on p "{ x − 8 < 0 x 2 > 0 { x − 8 < 0 x 2 > 0" at bounding box center [924, 508] width 780 height 35
click at [576, 269] on p "a b a b" at bounding box center [924, 271] width 780 height 21
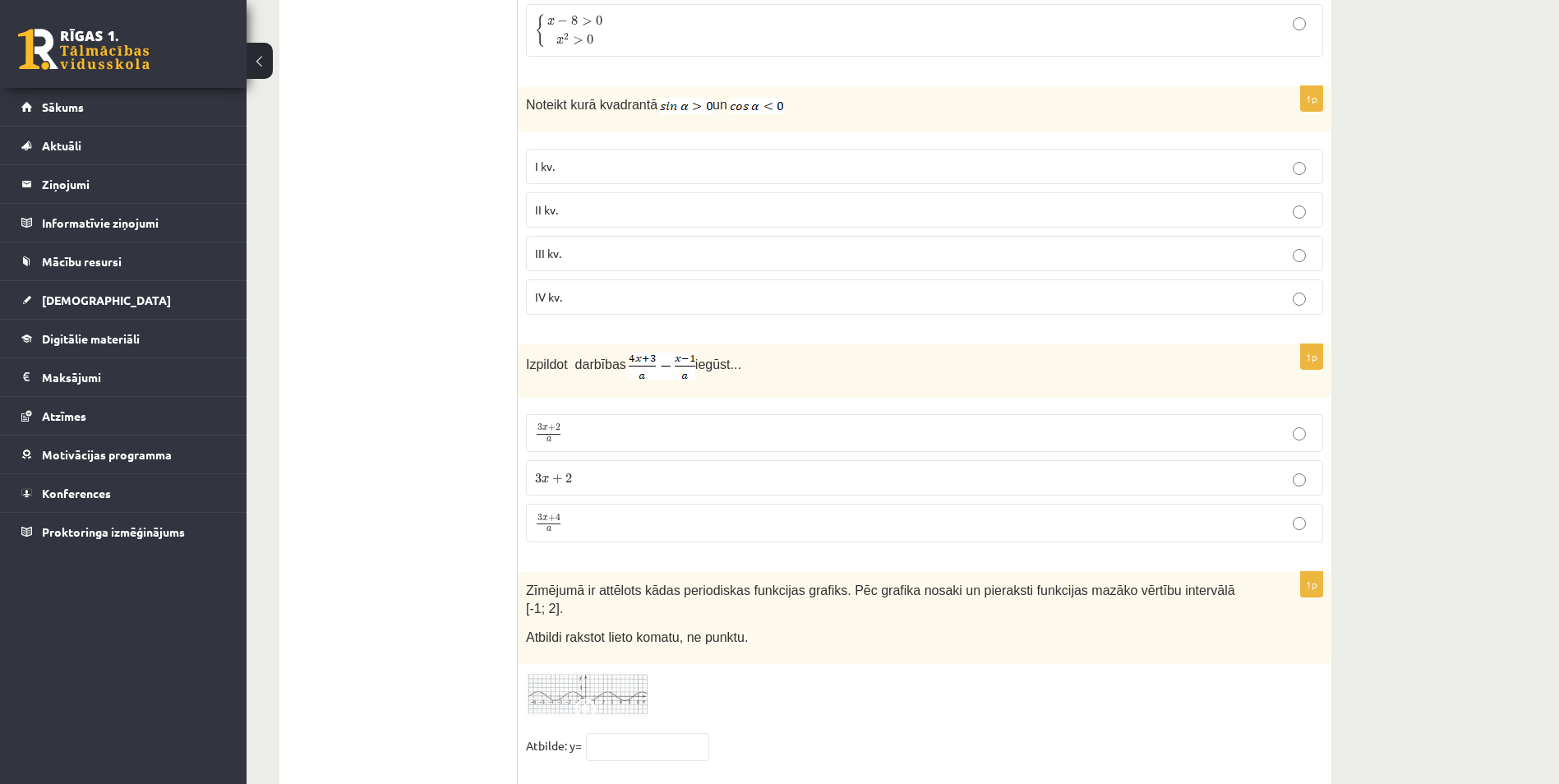
scroll to position [7583, 0]
click at [556, 205] on span "II kv." at bounding box center [546, 212] width 23 height 15
click at [582, 517] on p "3 x + 4 a 3 x + 4 a" at bounding box center [924, 526] width 780 height 21
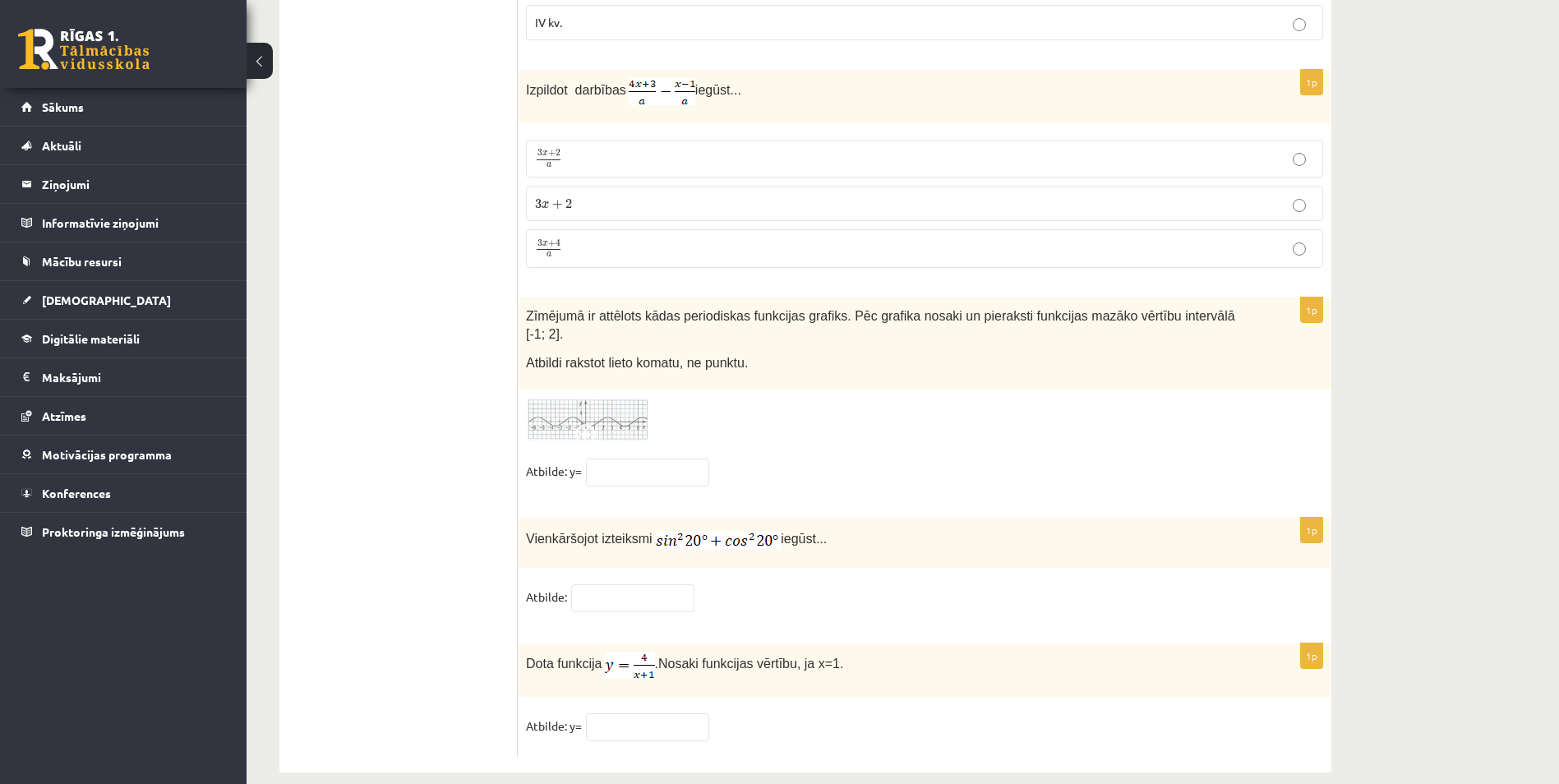
scroll to position [7862, 0]
click at [640, 397] on img at bounding box center [588, 419] width 124 height 45
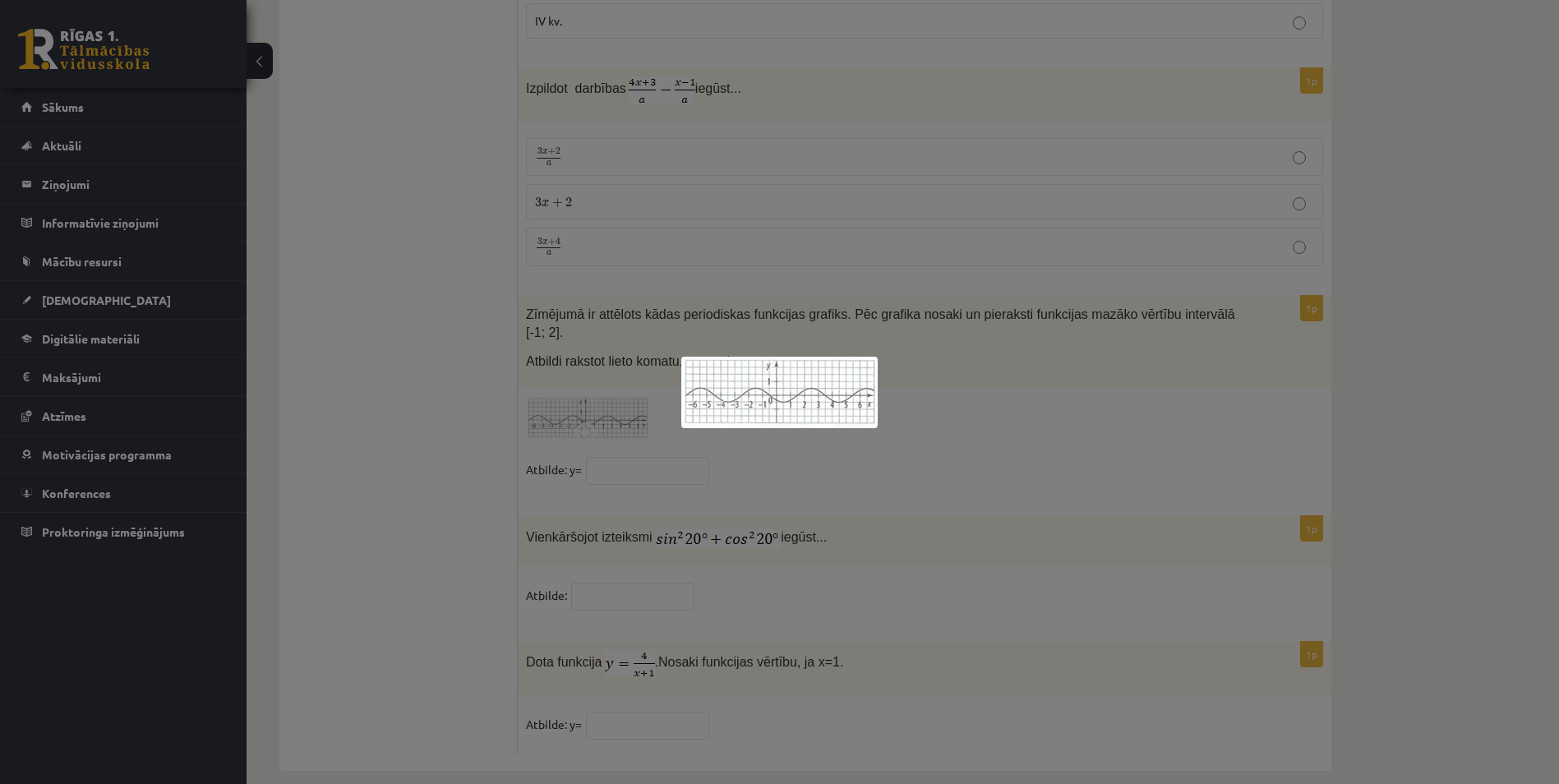
click at [659, 467] on div at bounding box center [780, 392] width 1559 height 784
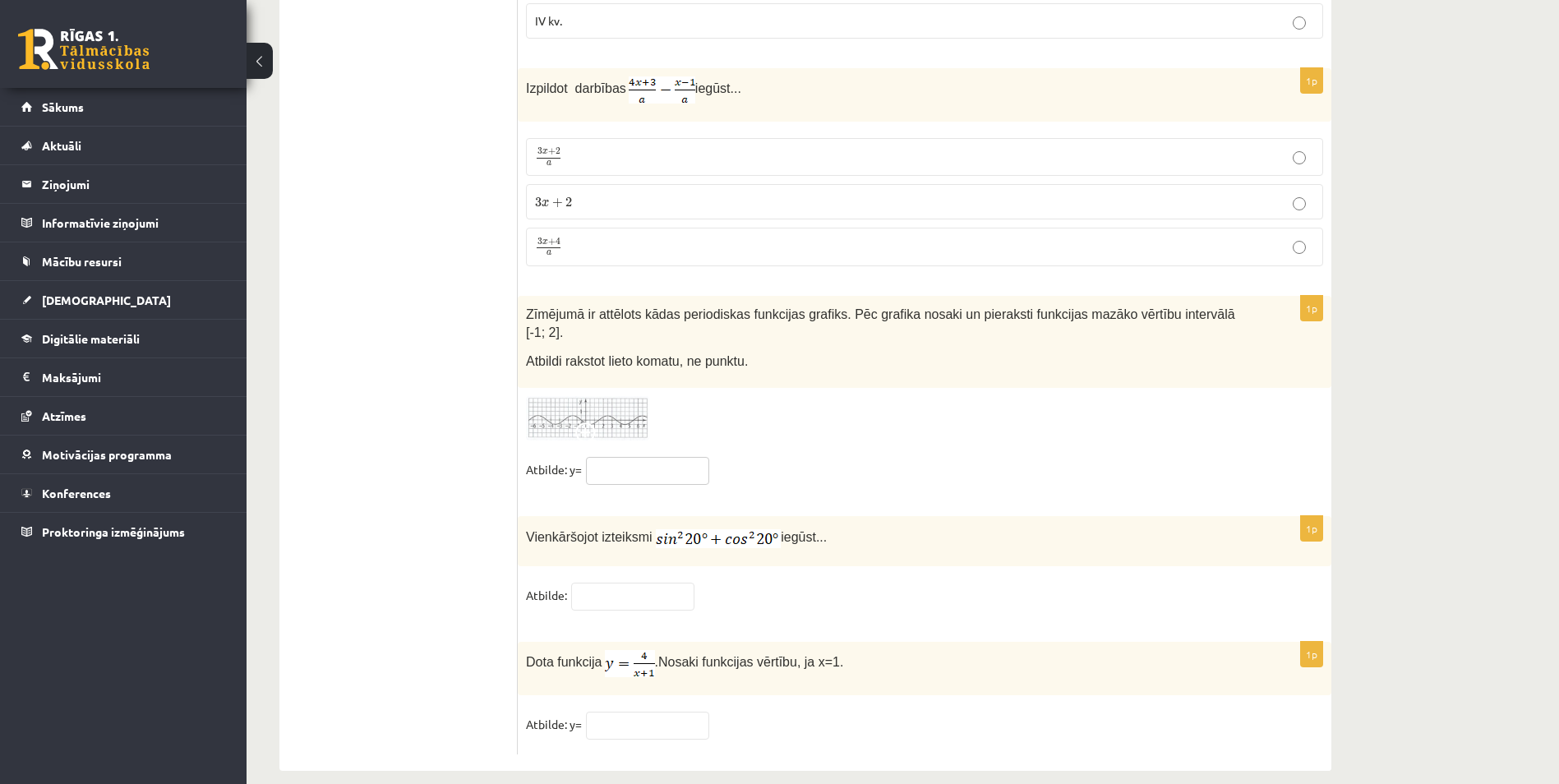
click at [639, 457] on input "text" at bounding box center [648, 470] width 124 height 28
type input "**"
click at [609, 583] on input "text" at bounding box center [633, 597] width 124 height 28
type input "*"
click at [643, 712] on input "text" at bounding box center [648, 726] width 124 height 28
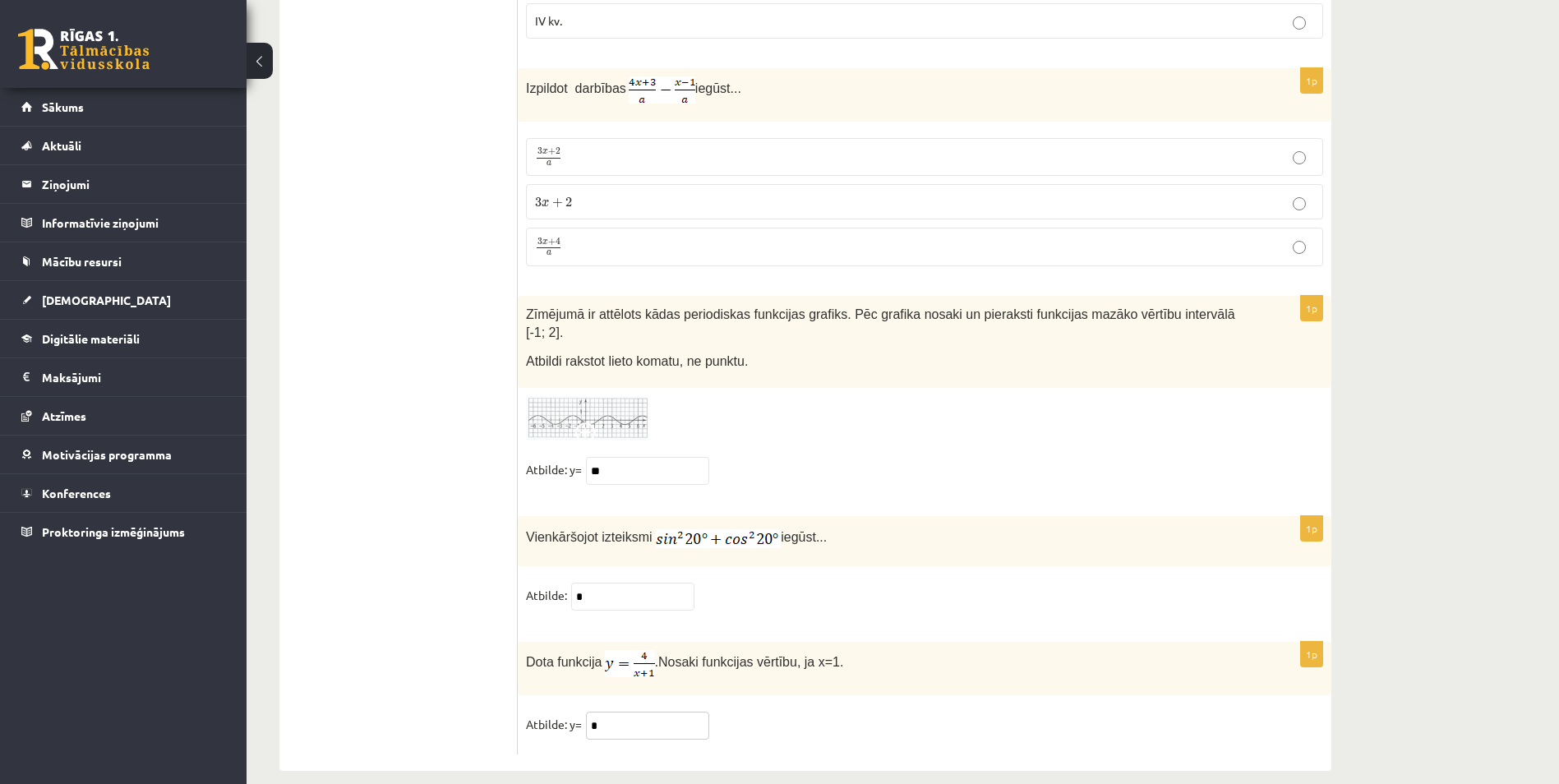
type input "*"
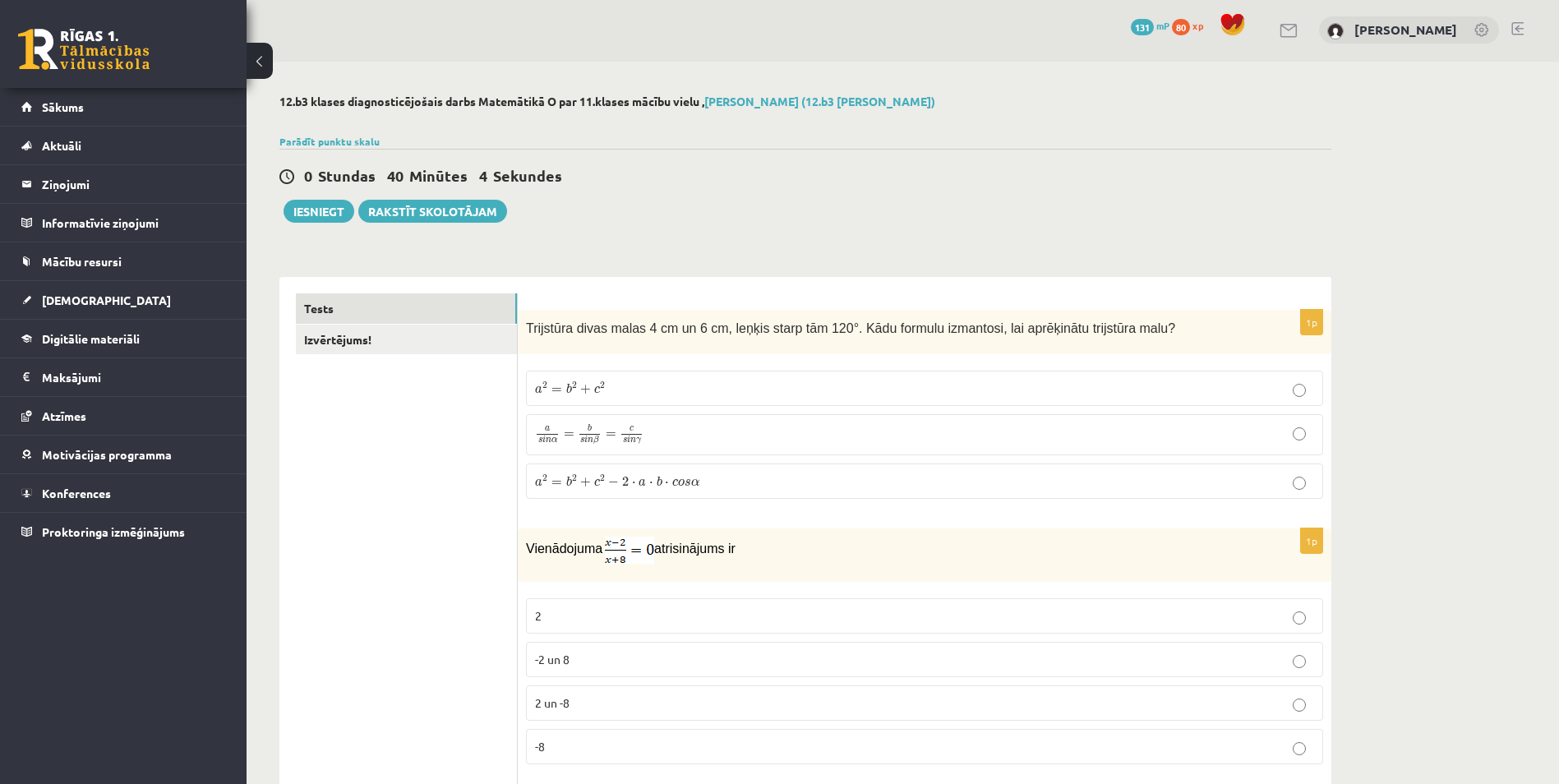
scroll to position [0, 0]
click at [402, 347] on link "Izvērtējums!" at bounding box center [406, 341] width 221 height 30
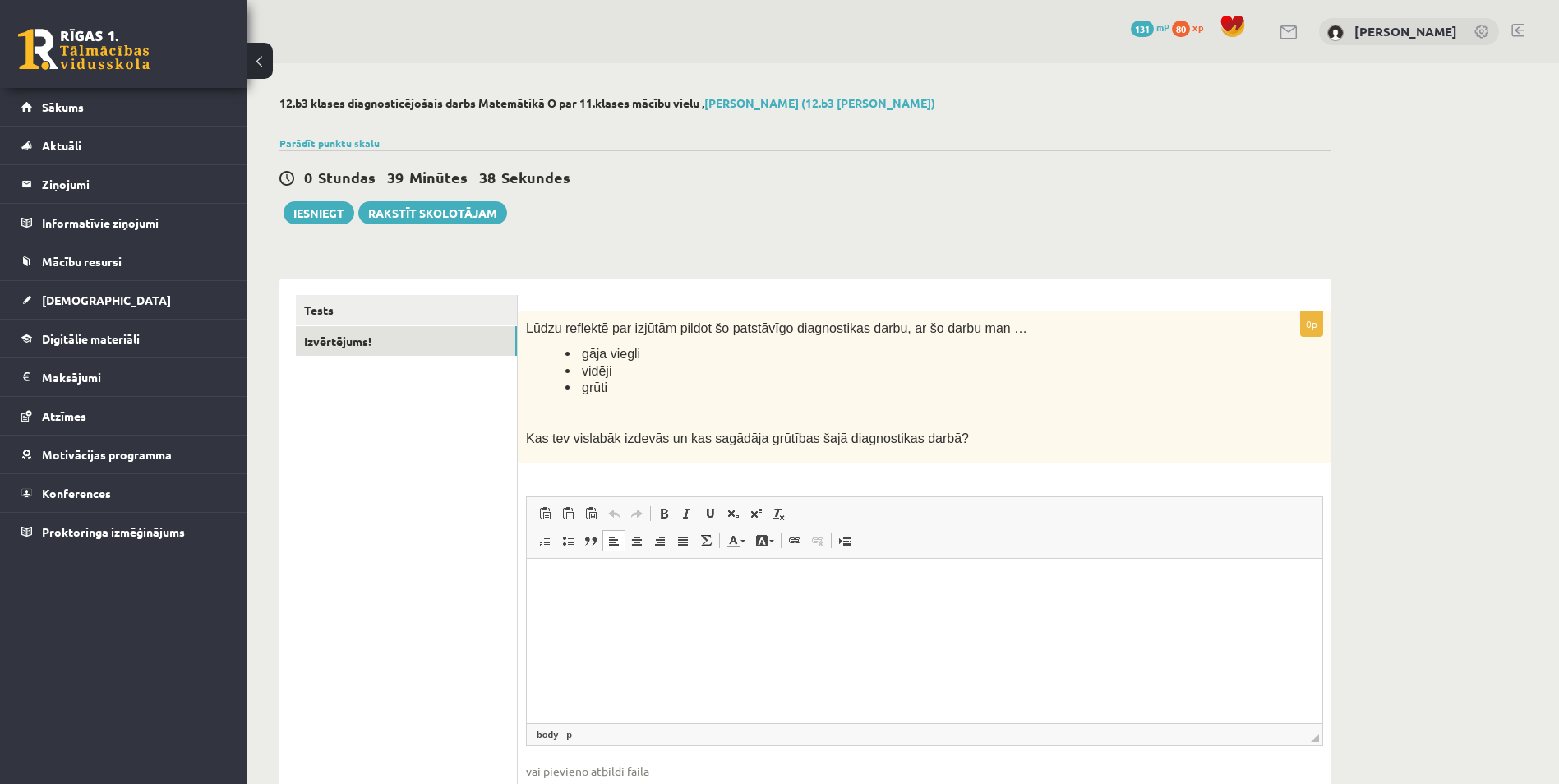
click at [624, 590] on p "Editor, wiswyg-editor-user-answer-47025042098560" at bounding box center [924, 583] width 763 height 17
click at [620, 593] on html at bounding box center [924, 583] width 796 height 50
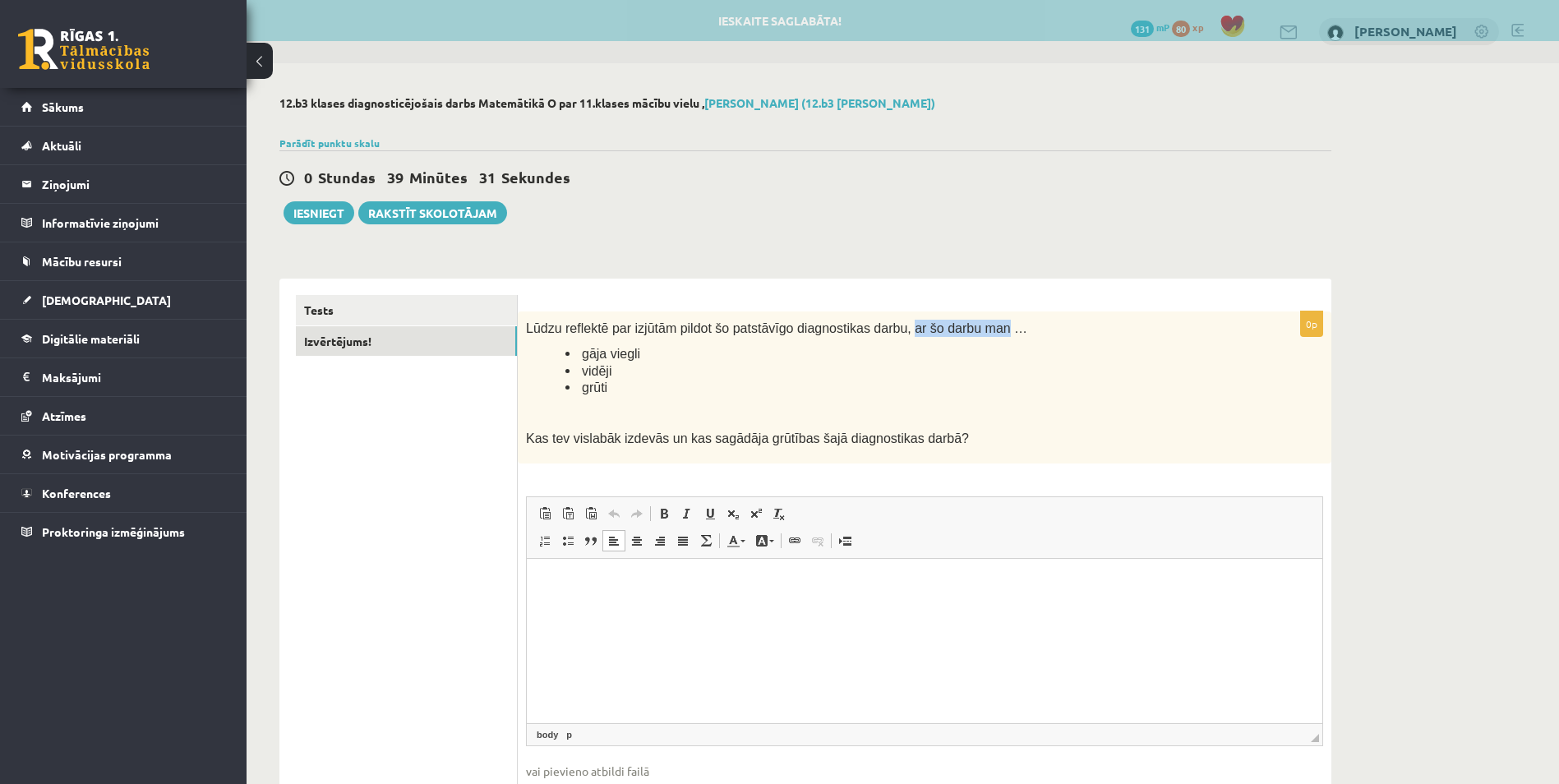
drag, startPoint x: 881, startPoint y: 331, endPoint x: 967, endPoint y: 333, distance: 86.0
click at [967, 333] on span "Lūdzu reflektē par izjūtām pildot šo patstāvīgo diagnostikas darbu, ar šo darbu…" at bounding box center [776, 327] width 501 height 14
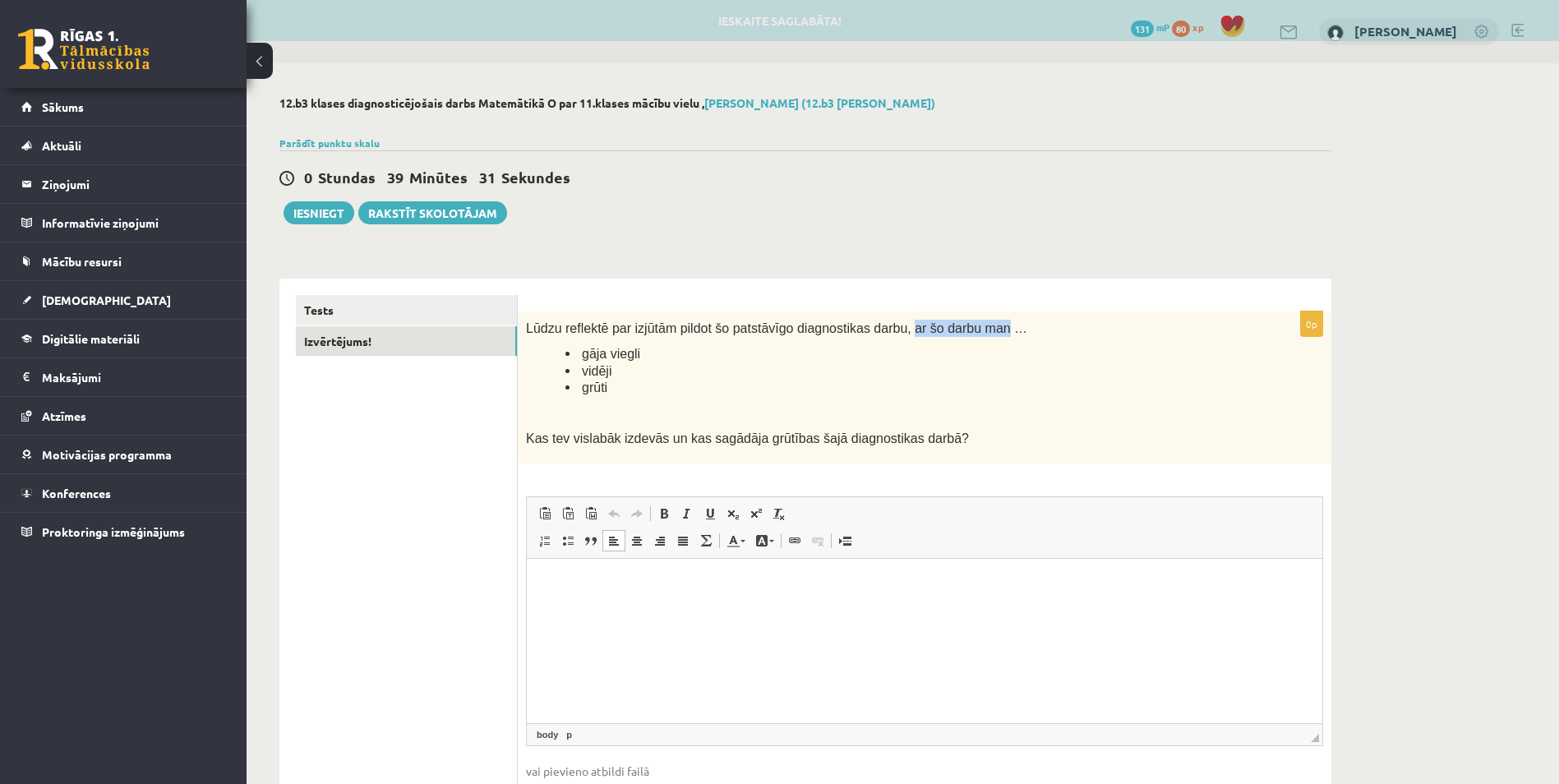
copy span "ar šo darbu man"
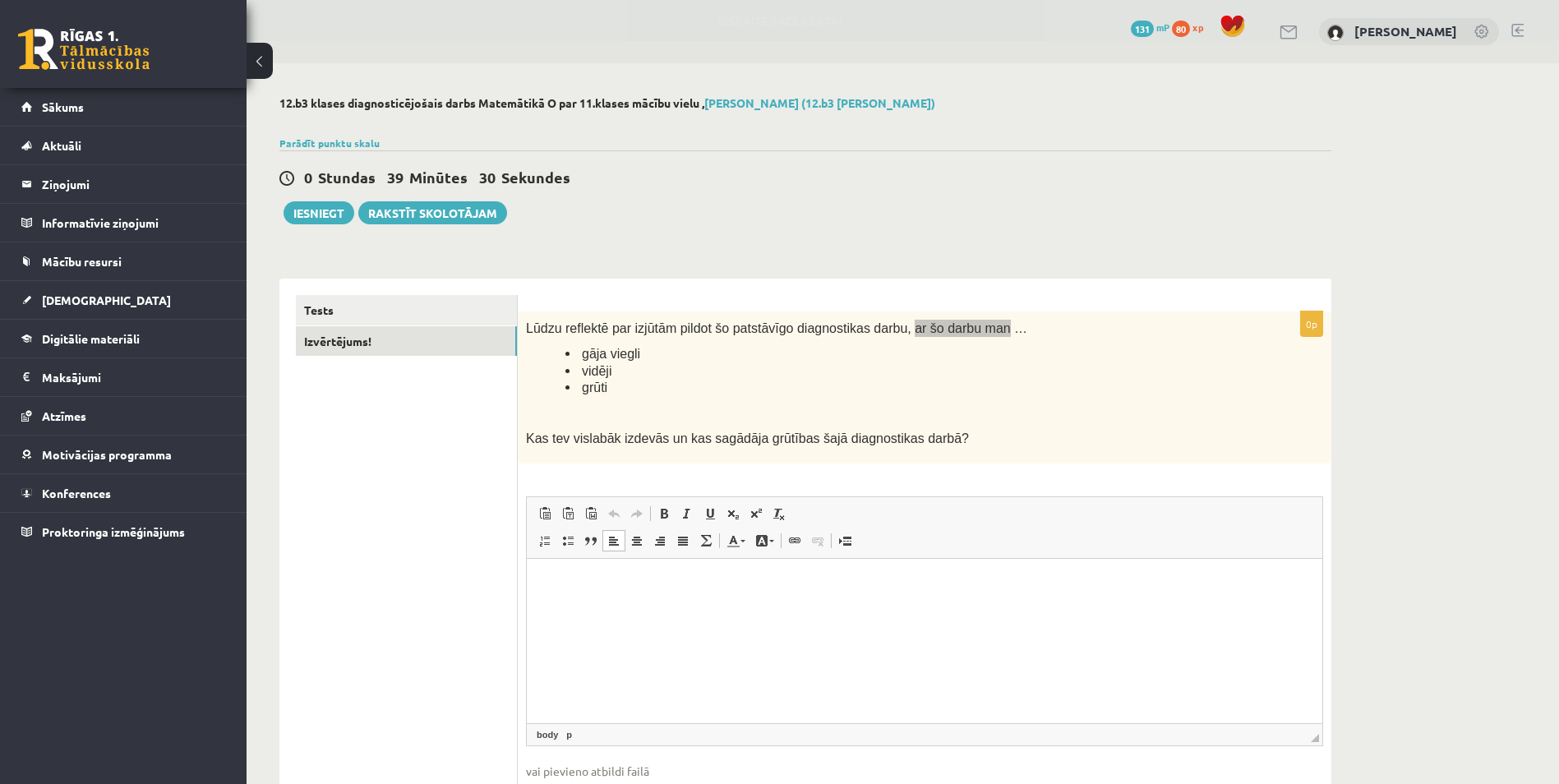
click at [603, 586] on p "Editor, wiswyg-editor-user-answer-47025042098560" at bounding box center [924, 583] width 763 height 17
paste body "Editor, wiswyg-editor-user-answer-47025042098560"
drag, startPoint x: 547, startPoint y: 579, endPoint x: 538, endPoint y: 579, distance: 9.0
click at [538, 579] on html "**********" at bounding box center [924, 583] width 796 height 50
click at [658, 585] on p "**********" at bounding box center [924, 583] width 763 height 17
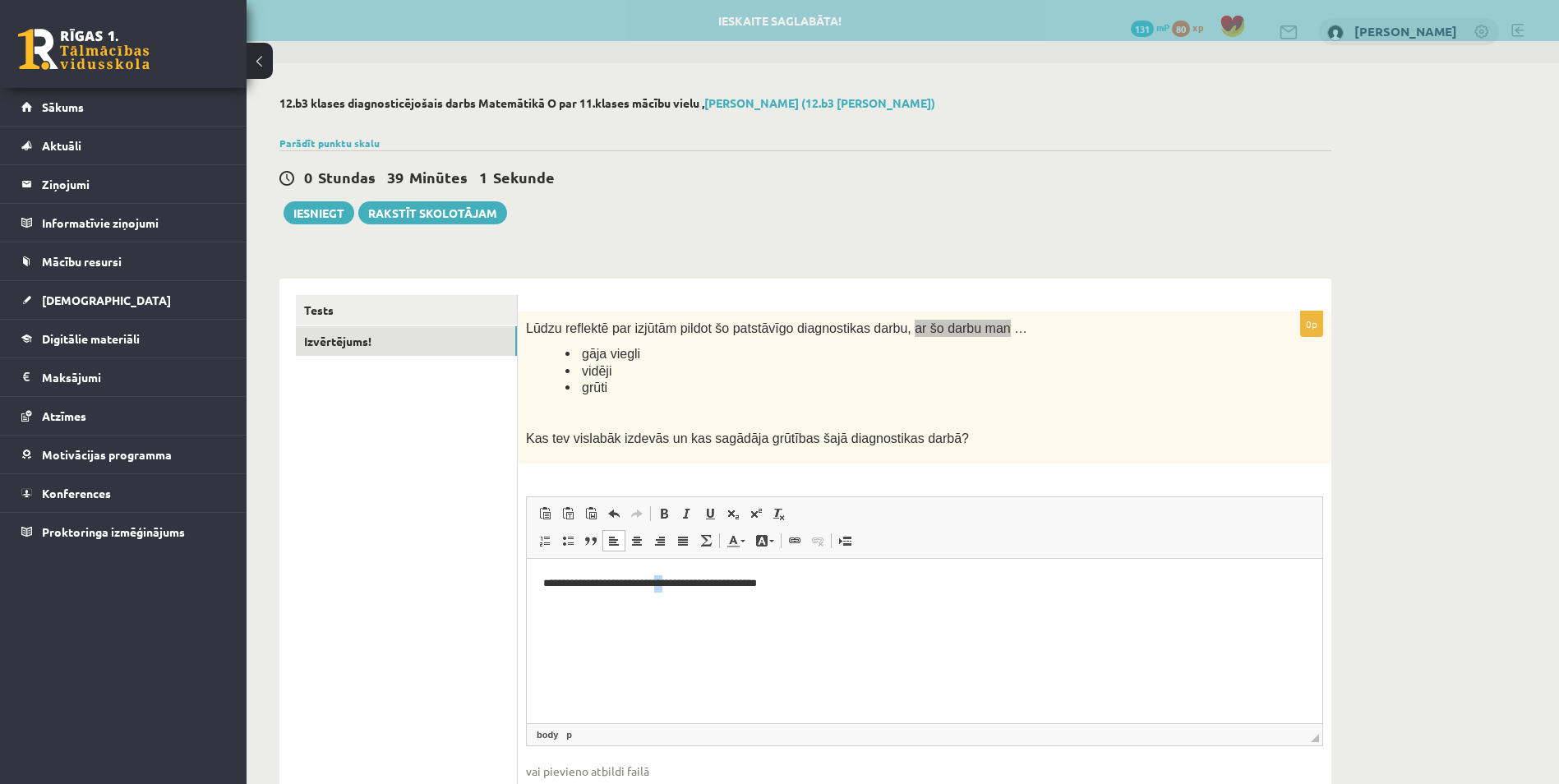
drag, startPoint x: 682, startPoint y: 579, endPoint x: 672, endPoint y: 578, distance: 10.0
click at [672, 578] on p "**********" at bounding box center [924, 583] width 763 height 17
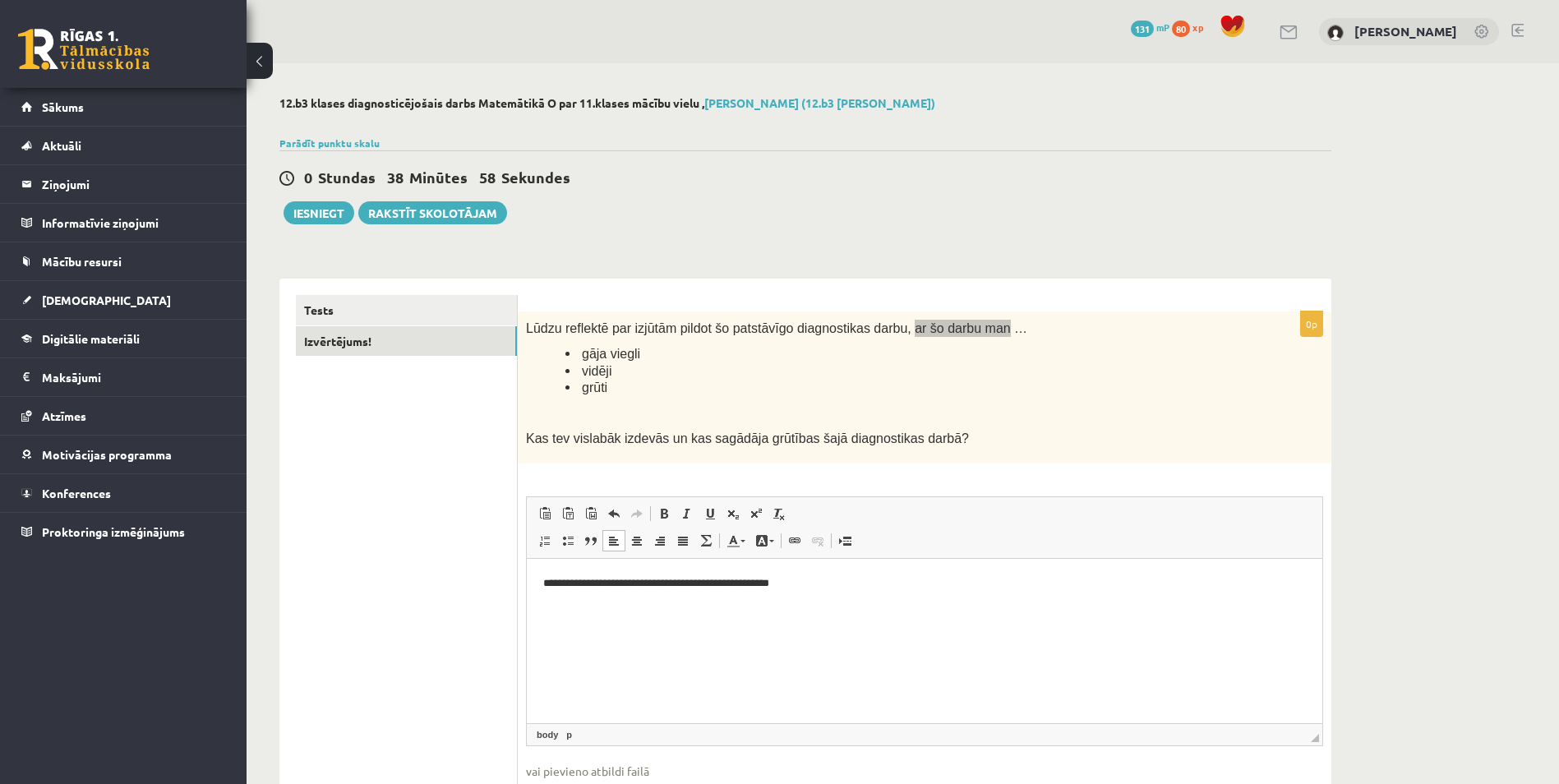
click at [842, 583] on p "**********" at bounding box center [924, 583] width 763 height 17
click at [378, 326] on link "Tests" at bounding box center [406, 309] width 221 height 30
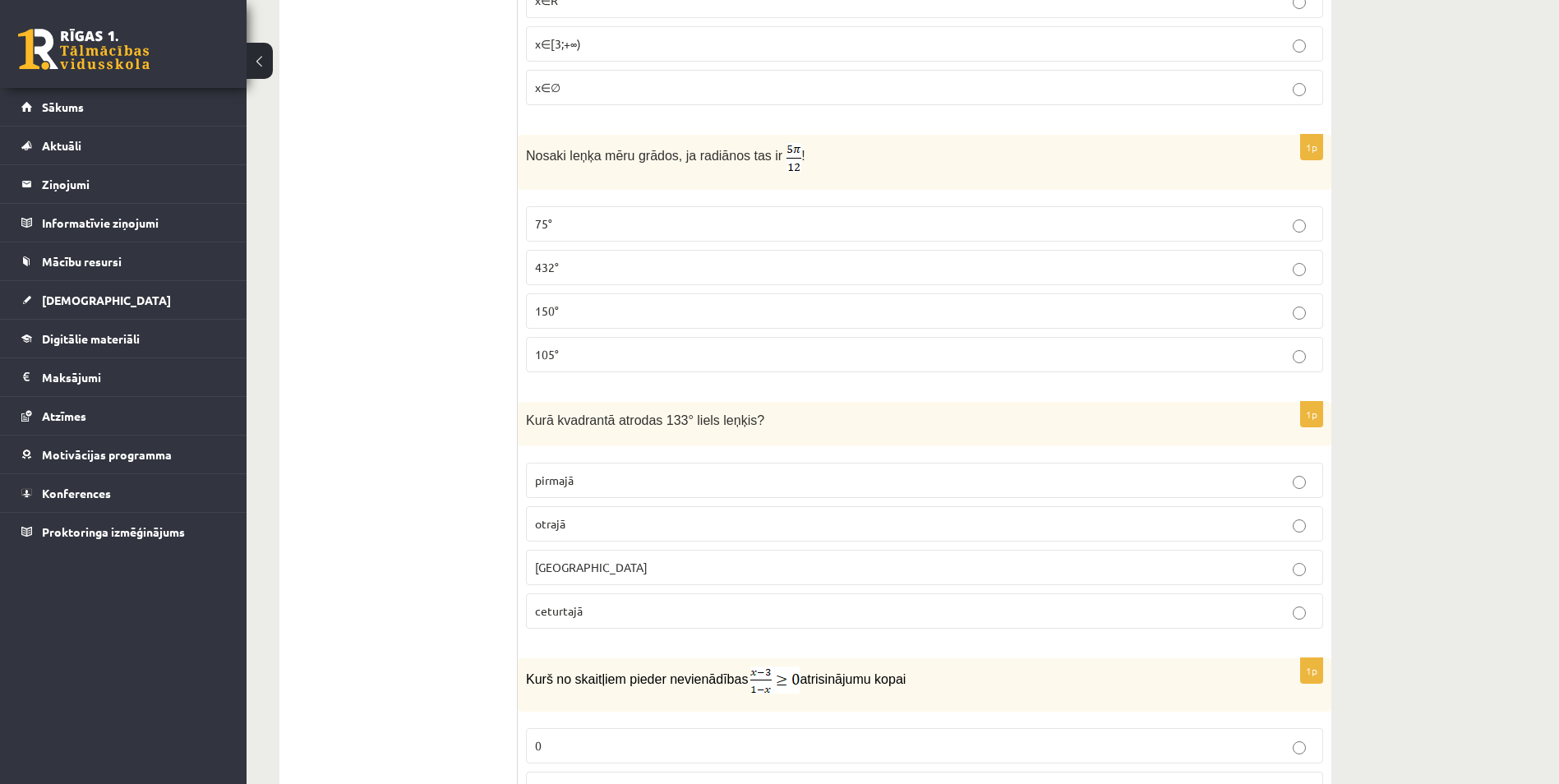
scroll to position [4356, 0]
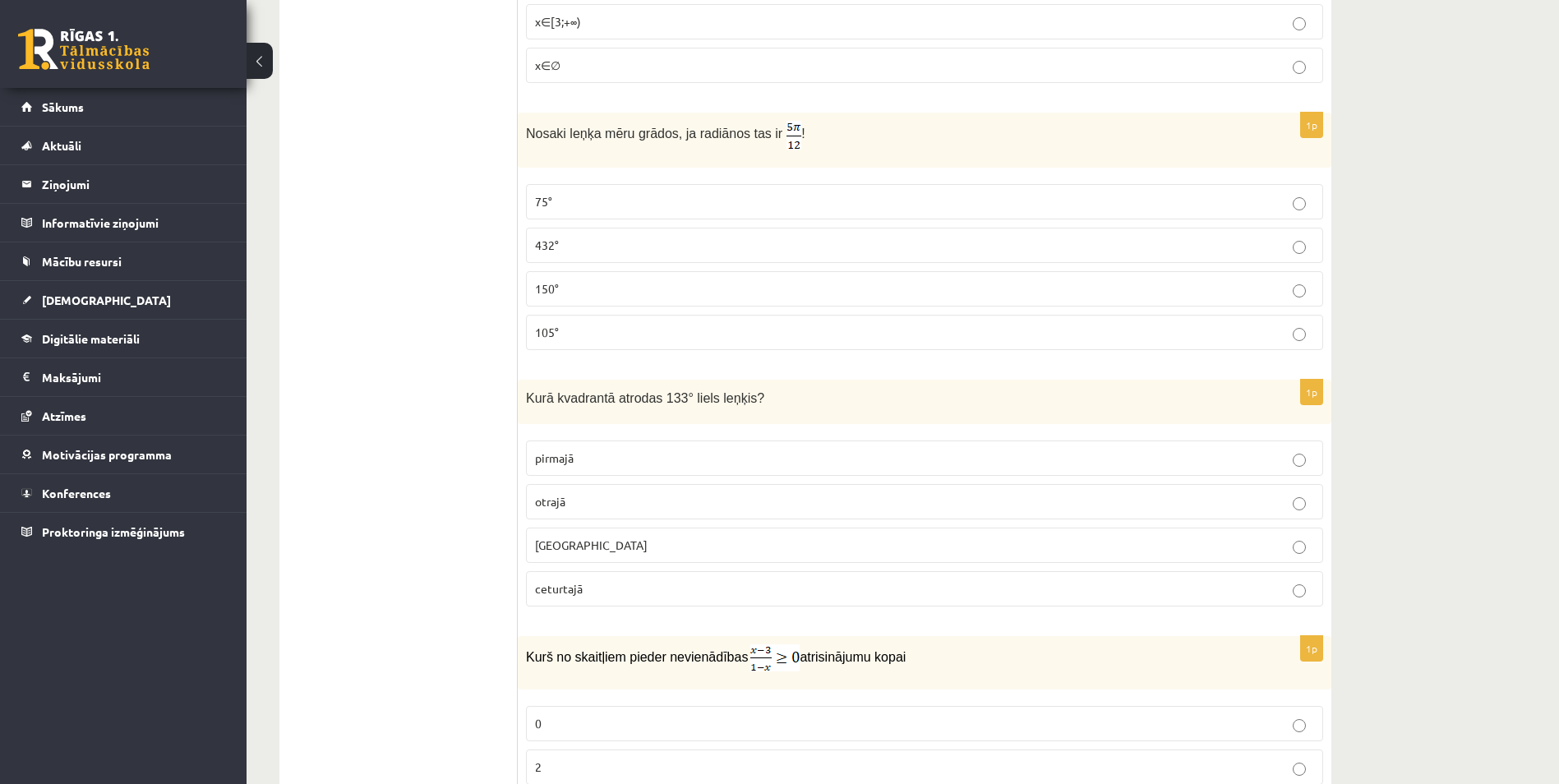
click at [459, 406] on ul "Tests Izvērtējums!" at bounding box center [407, 99] width 222 height 8321
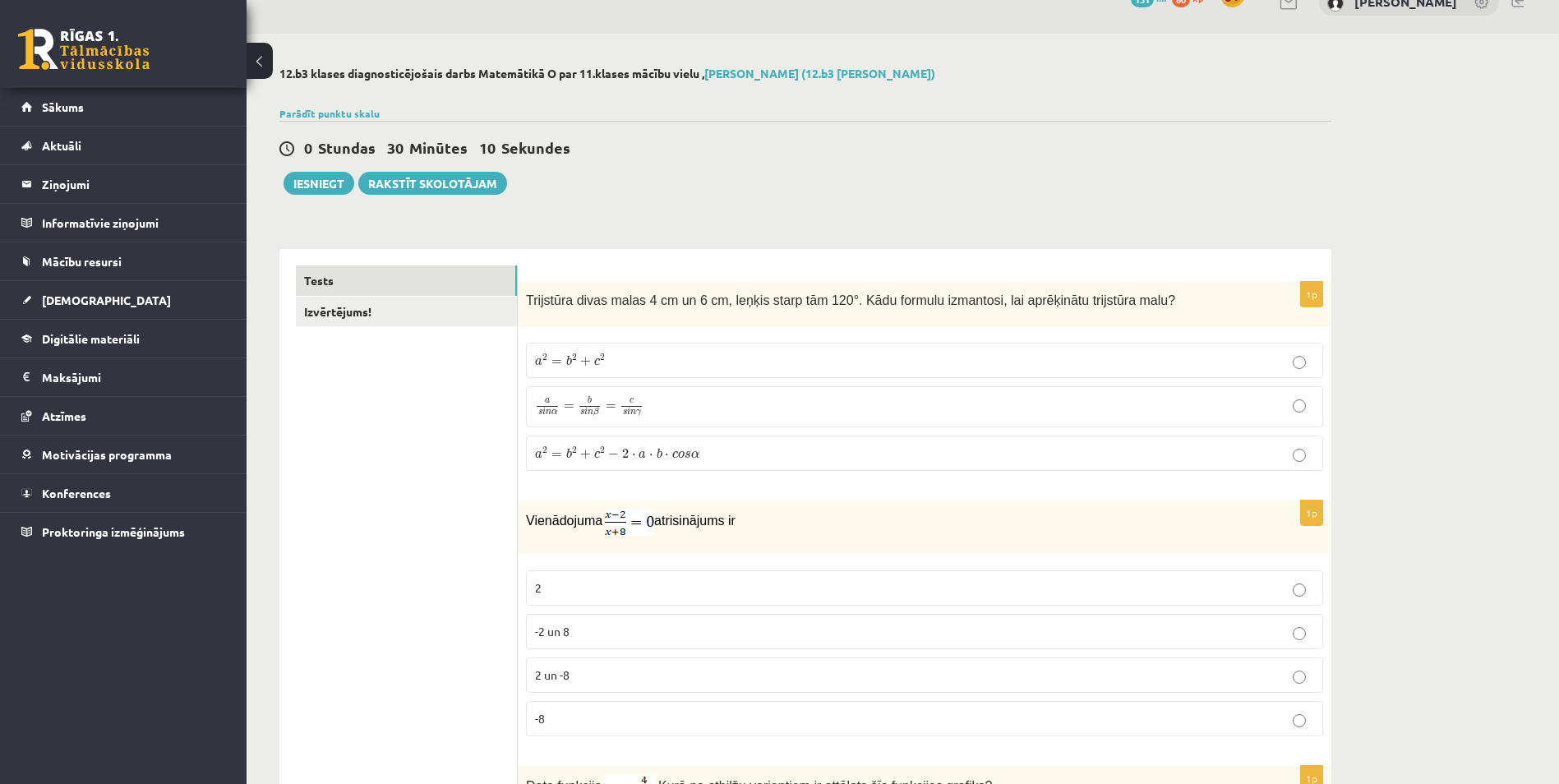
scroll to position [0, 0]
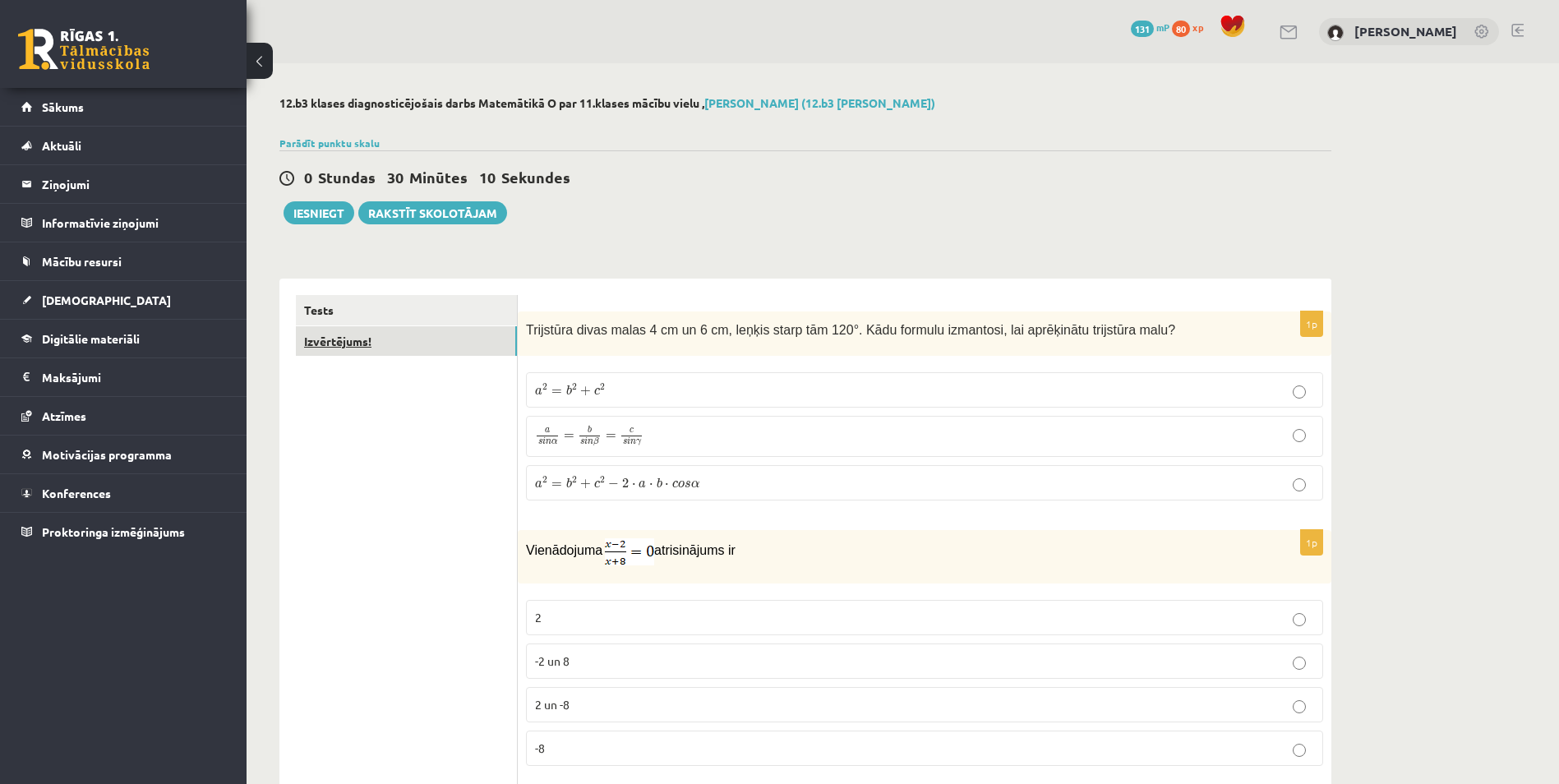
click at [375, 338] on link "Izvērtējums!" at bounding box center [406, 341] width 221 height 30
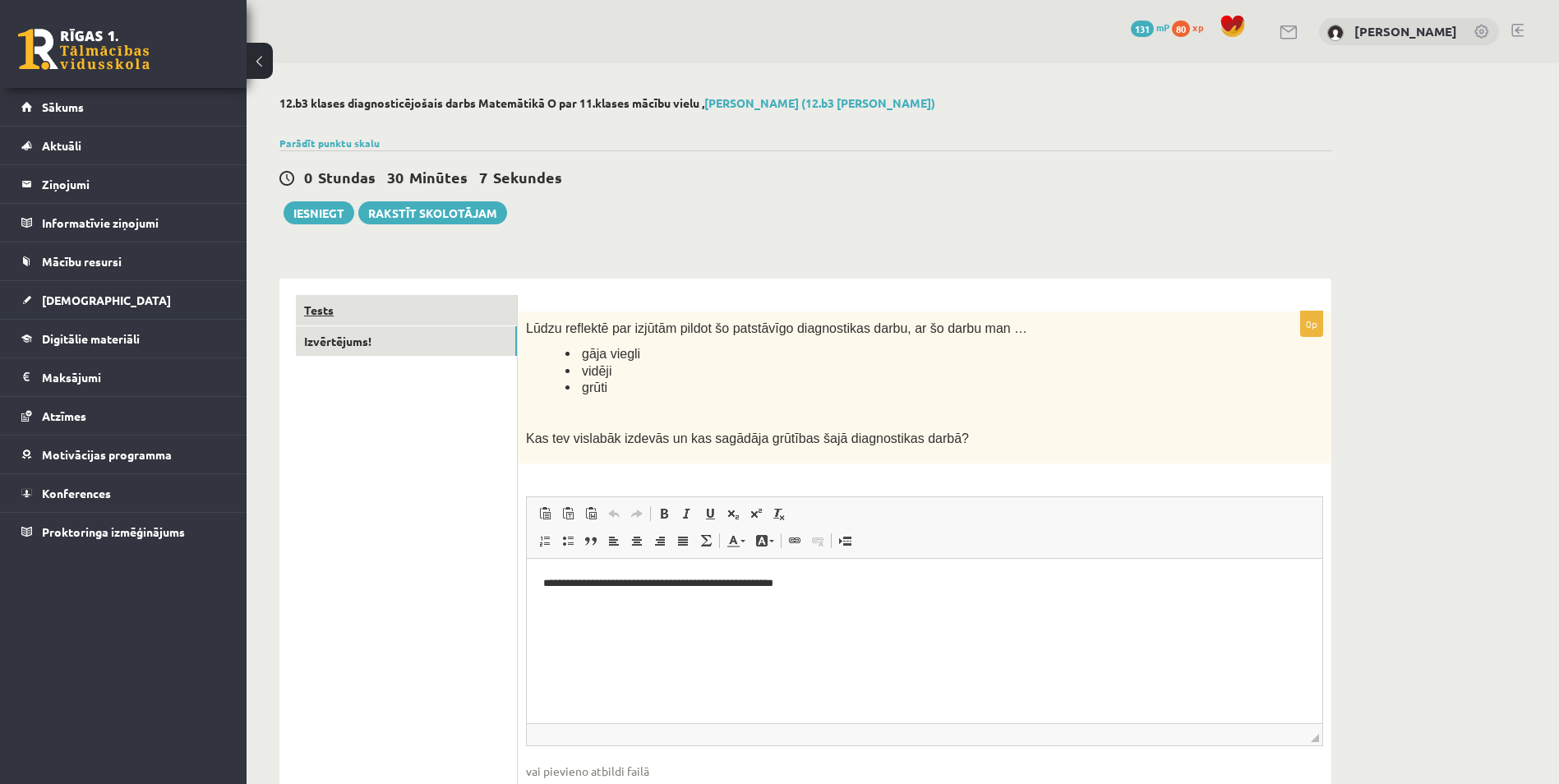
click at [356, 315] on link "Tests" at bounding box center [406, 309] width 221 height 30
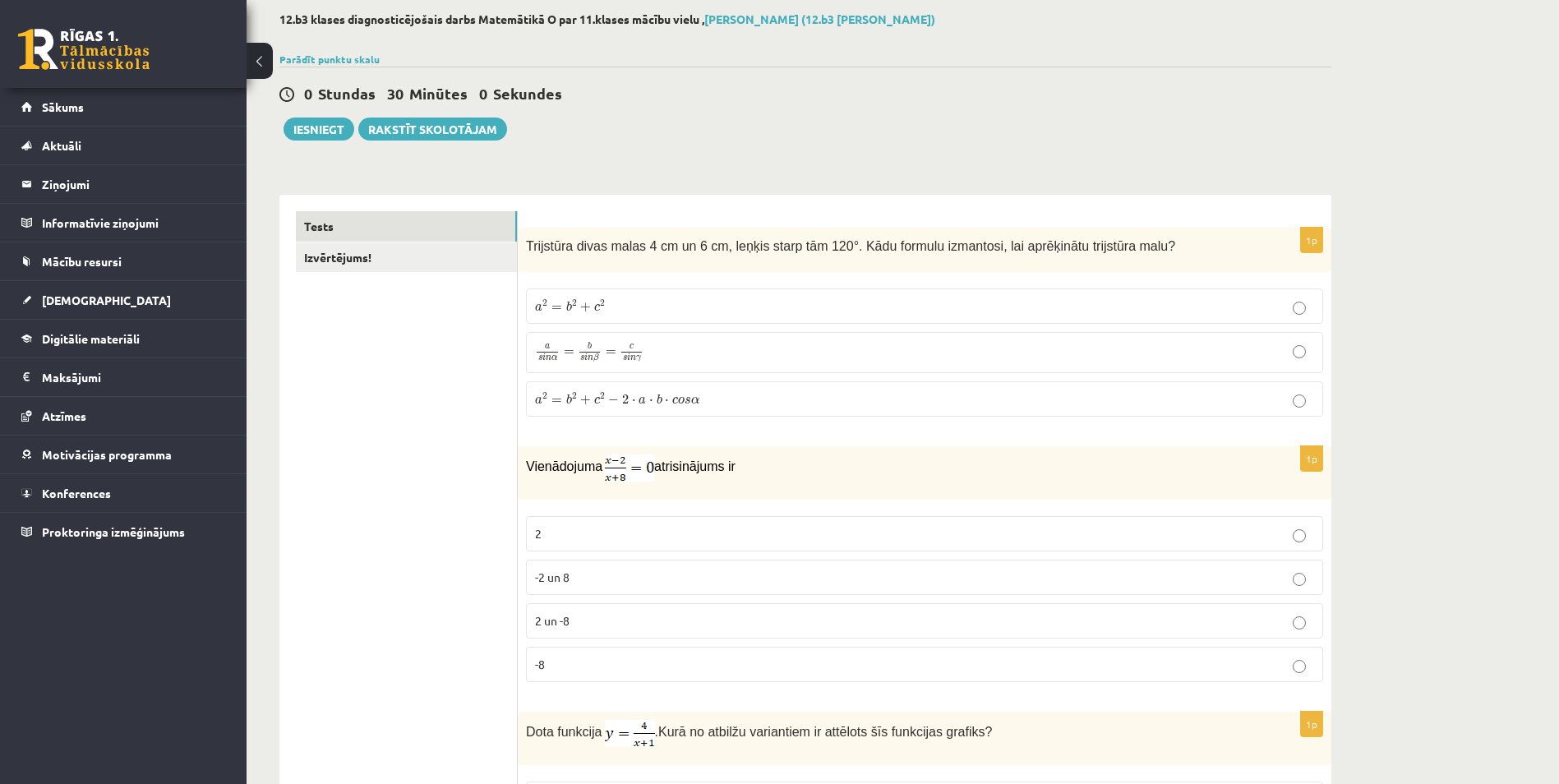
scroll to position [74, 0]
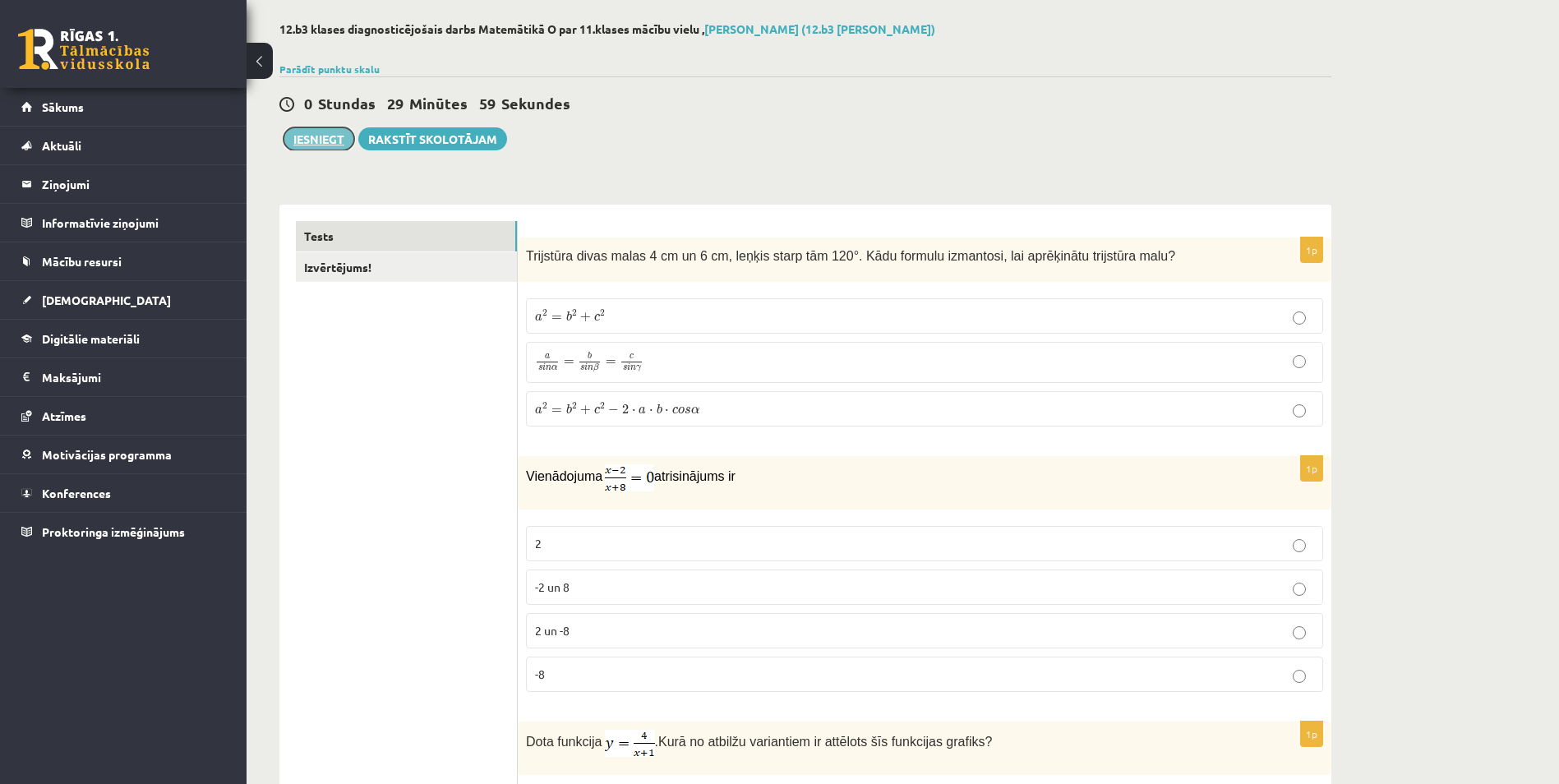
click at [314, 140] on button "Iesniegt" at bounding box center [319, 138] width 71 height 23
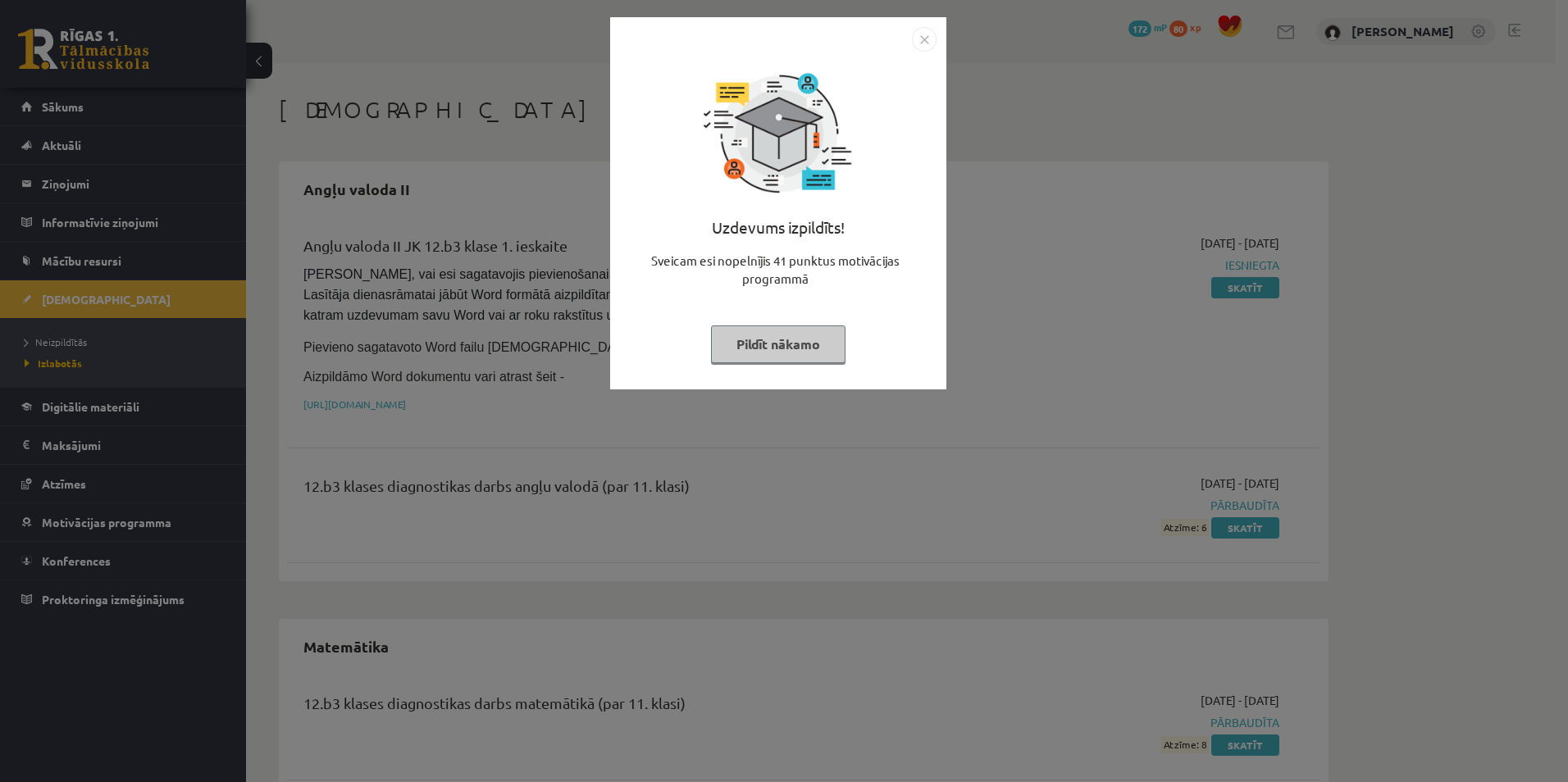
click at [762, 345] on button "Pildīt nākamo" at bounding box center [778, 345] width 134 height 38
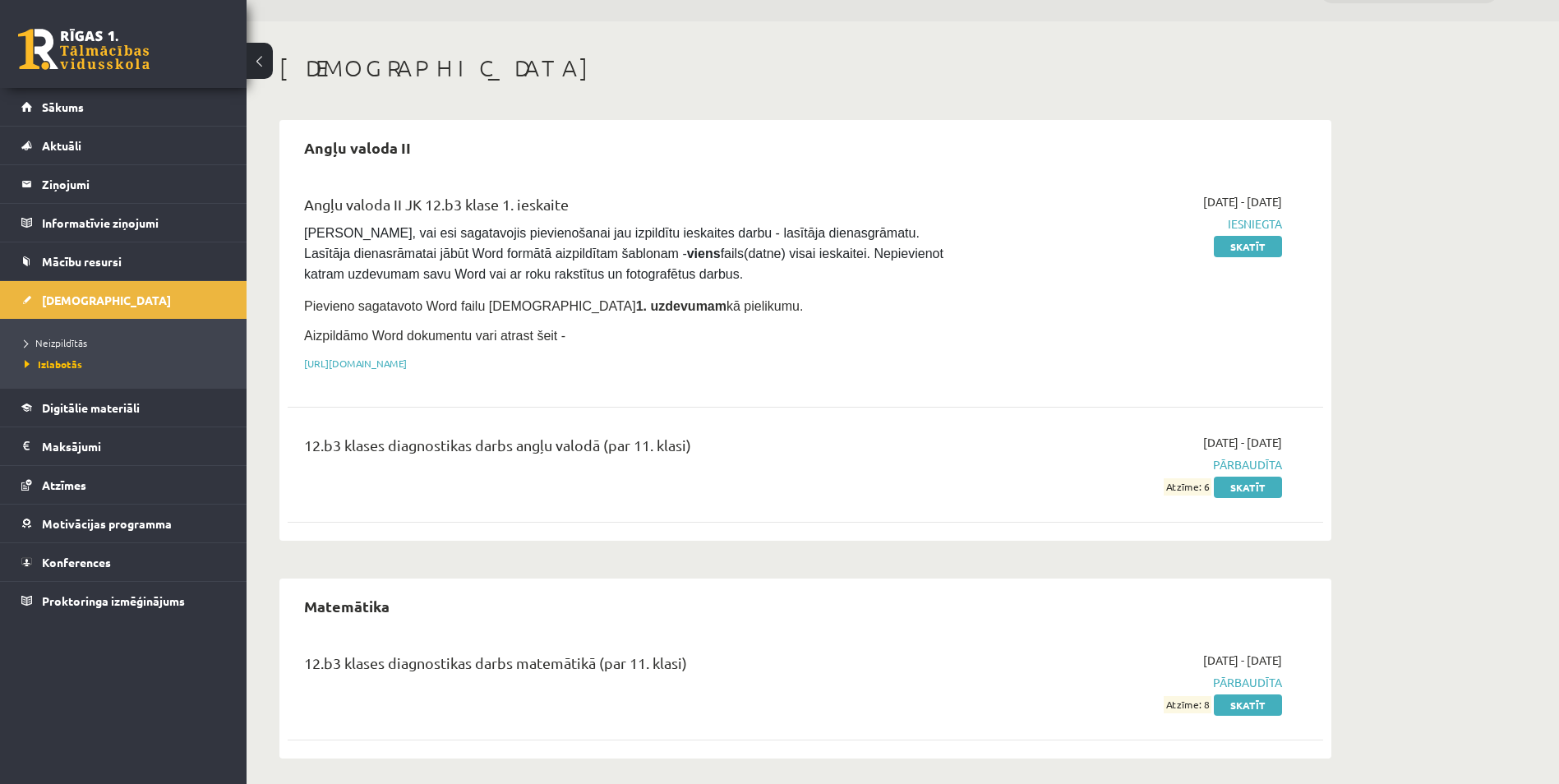
scroll to position [46, 0]
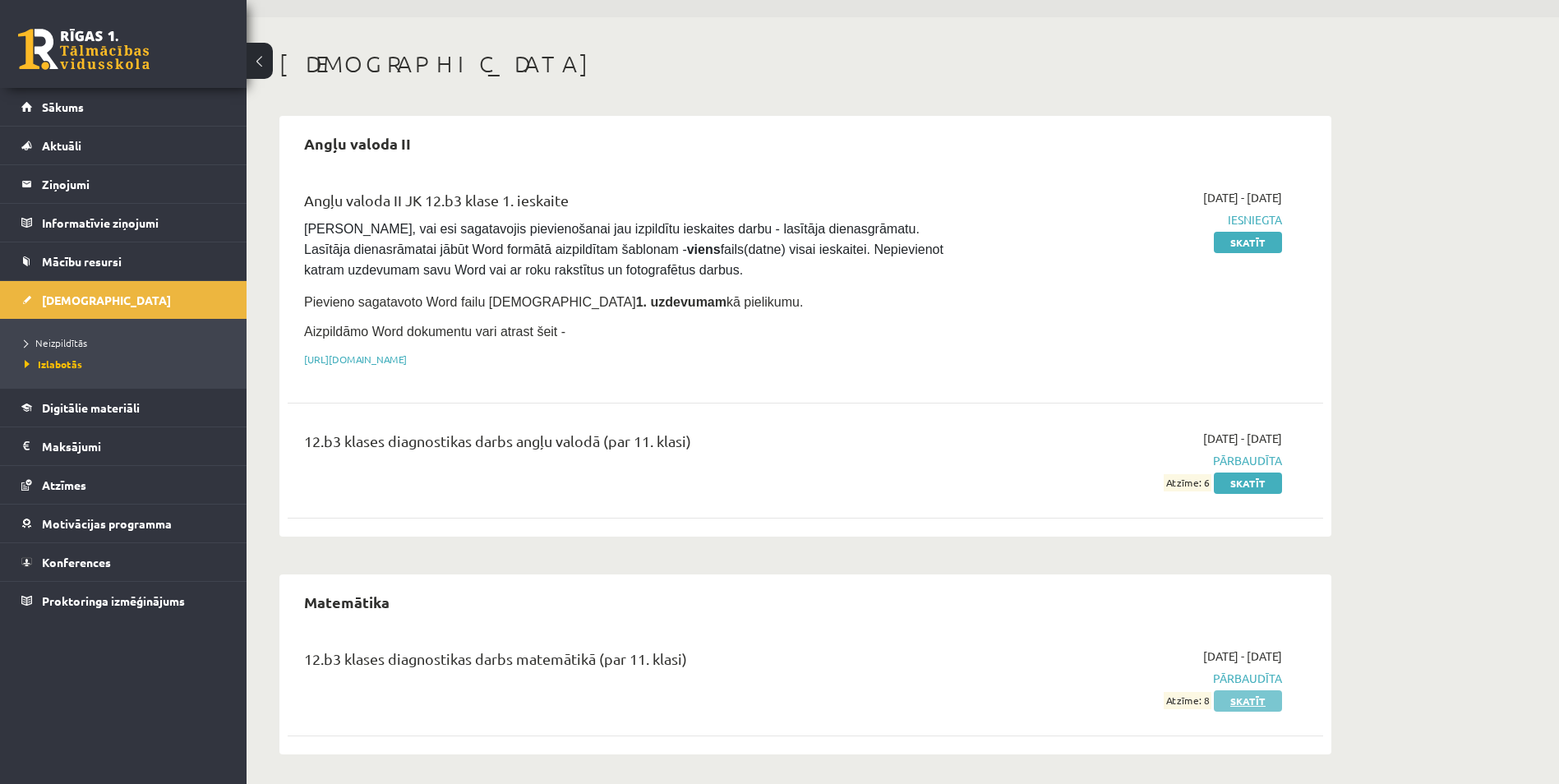
click at [1229, 699] on link "Skatīt" at bounding box center [1248, 700] width 68 height 21
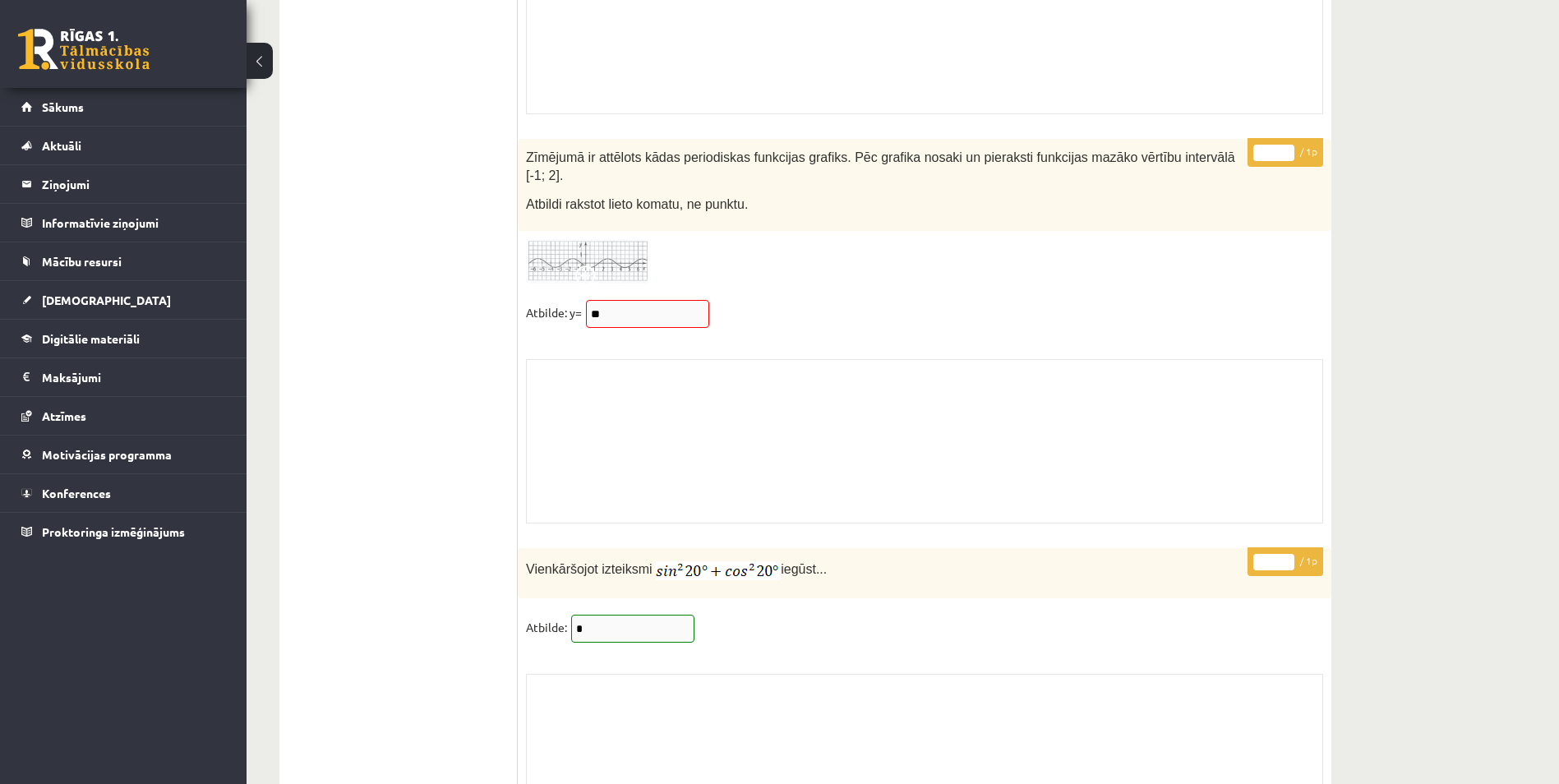
scroll to position [13088, 0]
click at [147, 289] on link "[DEMOGRAPHIC_DATA]" at bounding box center [123, 300] width 205 height 38
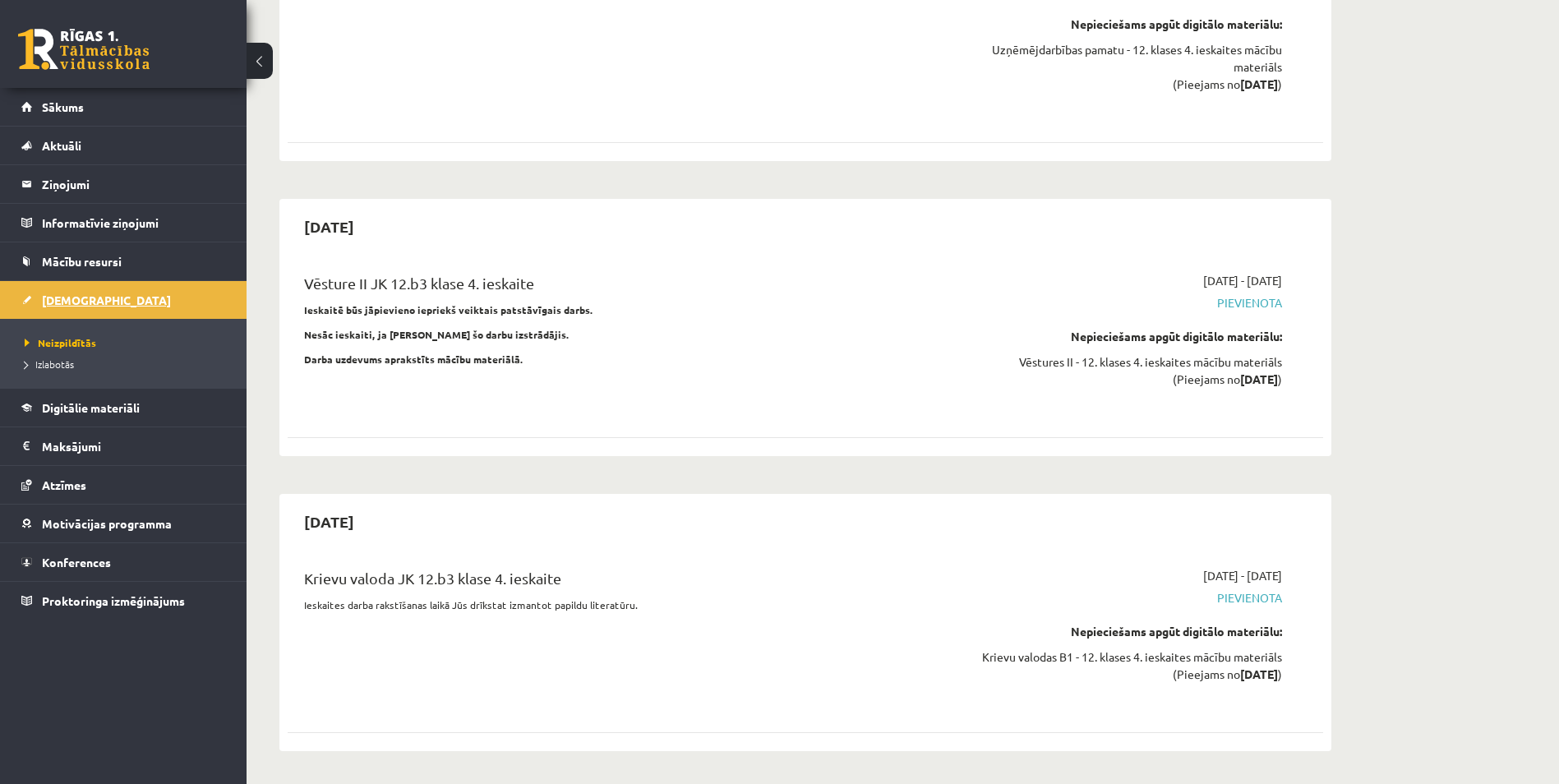
scroll to position [8872, 0]
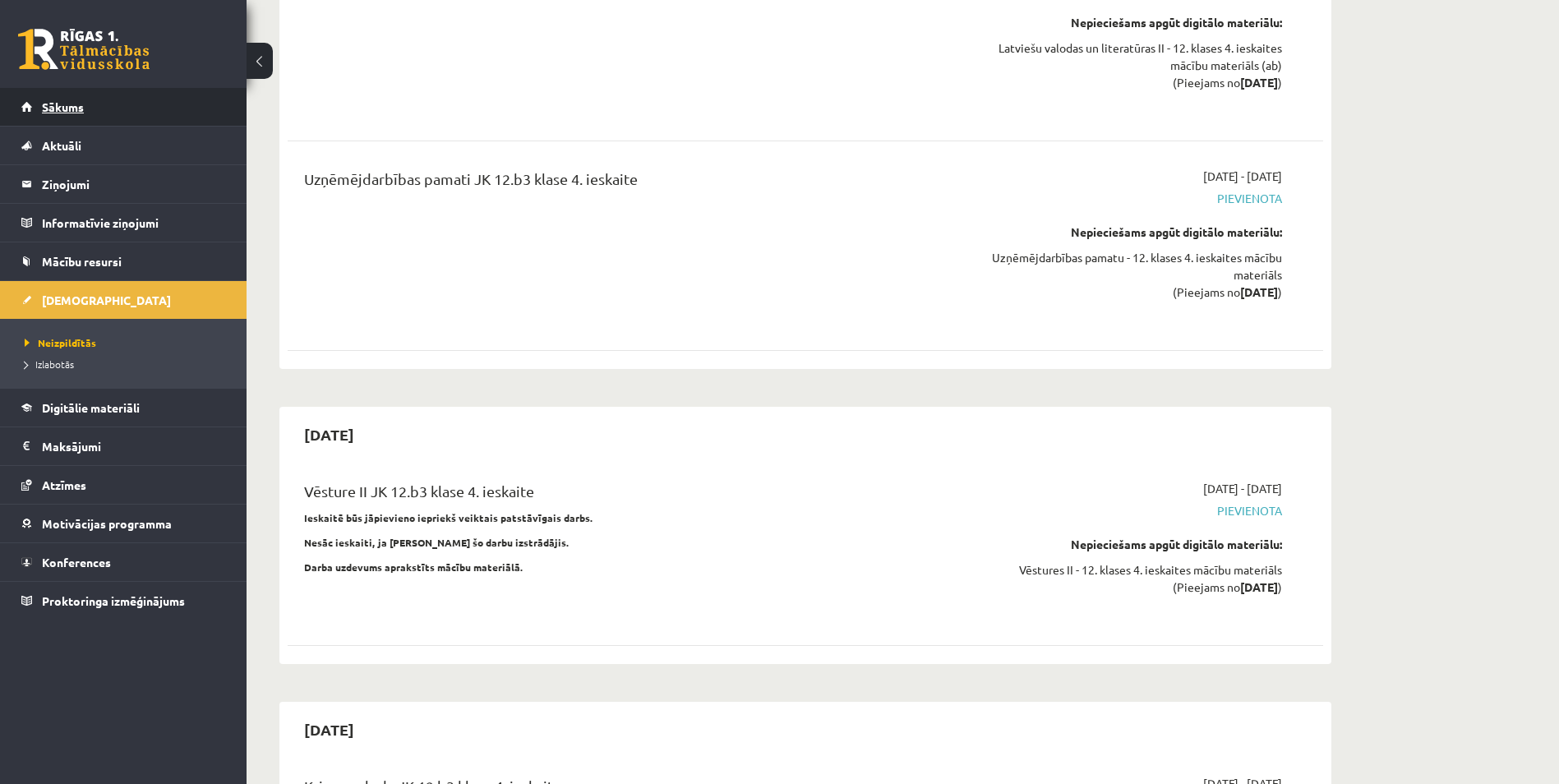
click at [157, 111] on link "Sākums" at bounding box center [123, 107] width 205 height 38
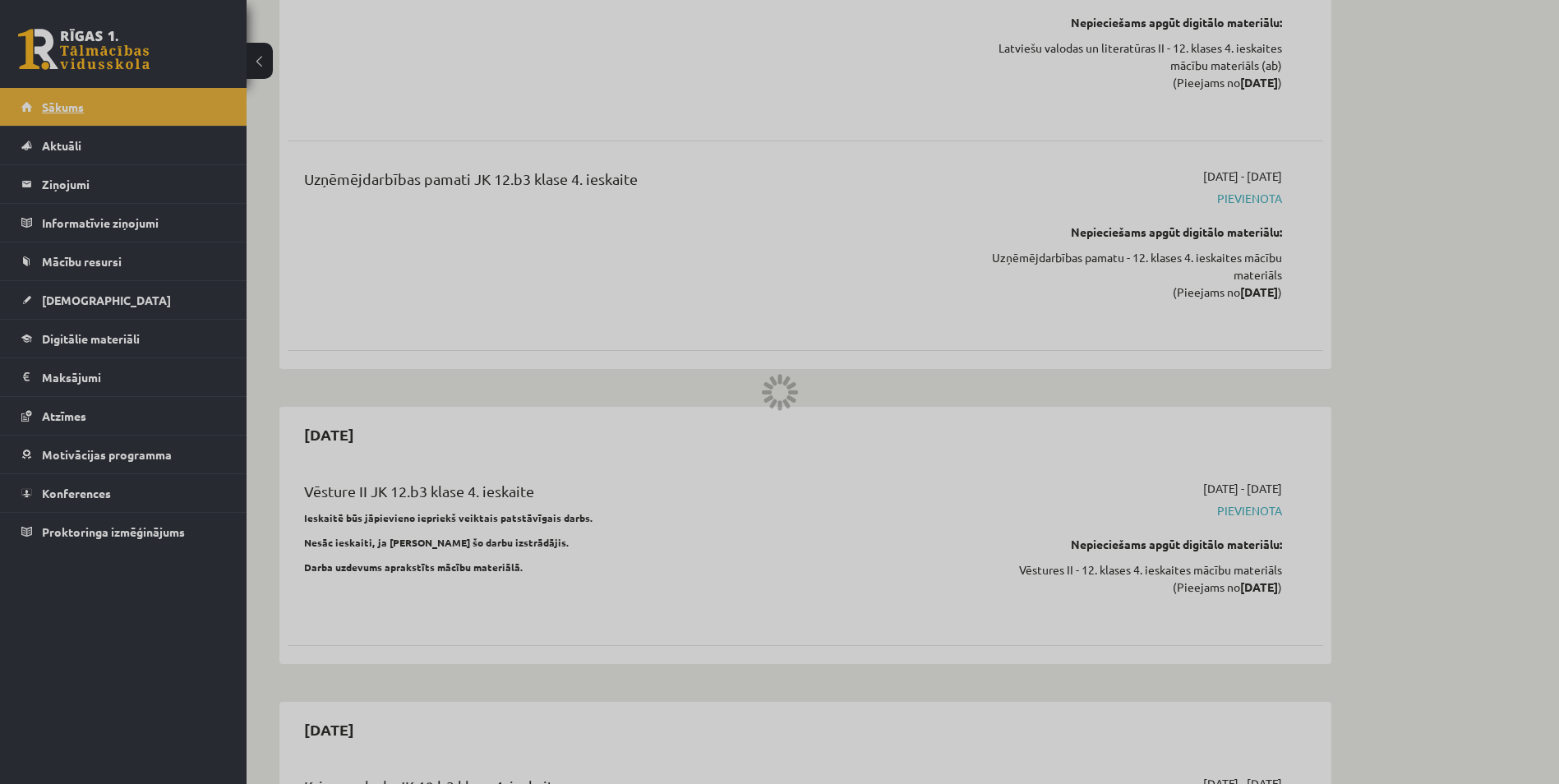
scroll to position [1693, 0]
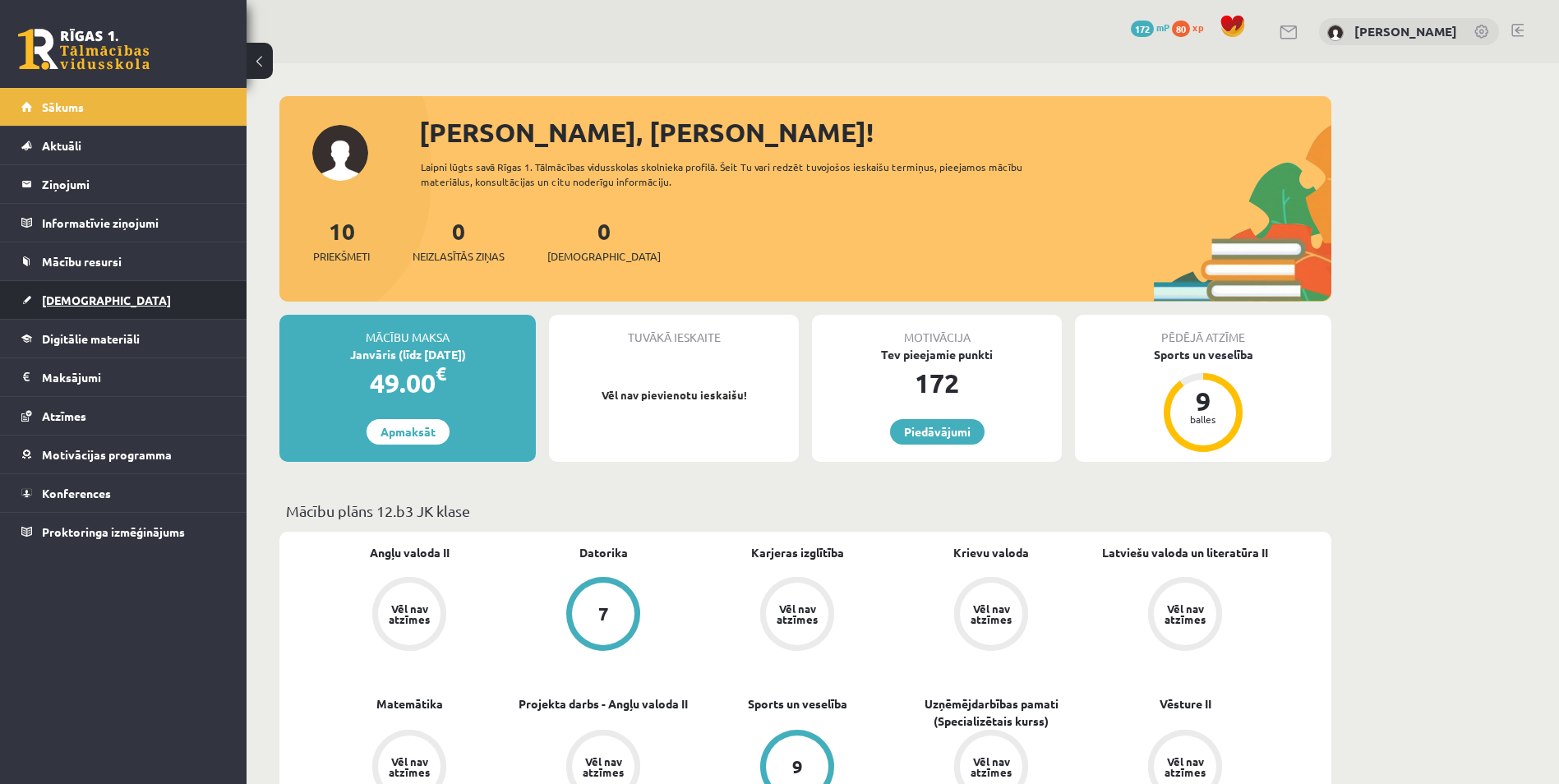
click at [131, 300] on link "[DEMOGRAPHIC_DATA]" at bounding box center [123, 300] width 205 height 38
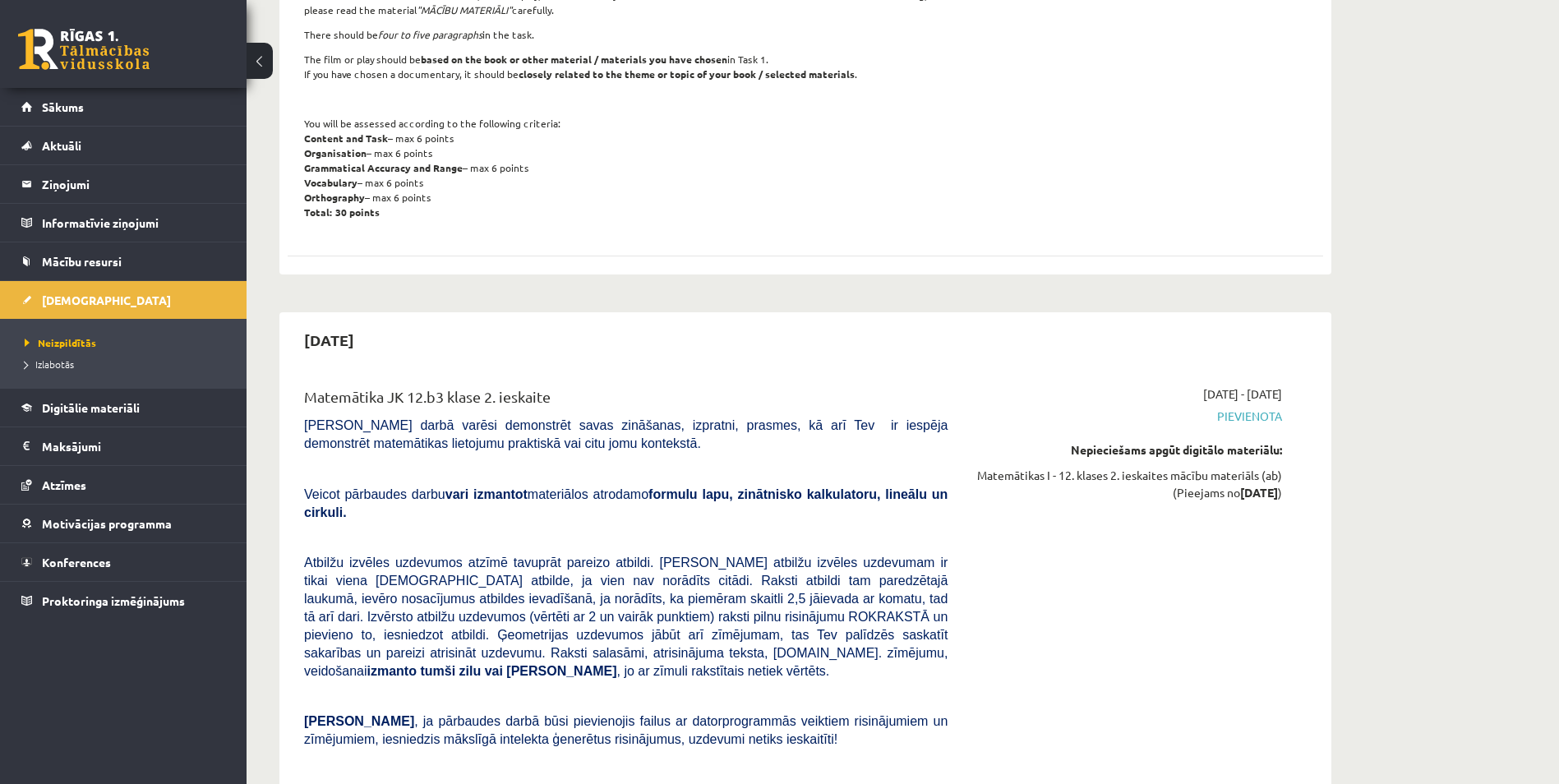
scroll to position [2384, 0]
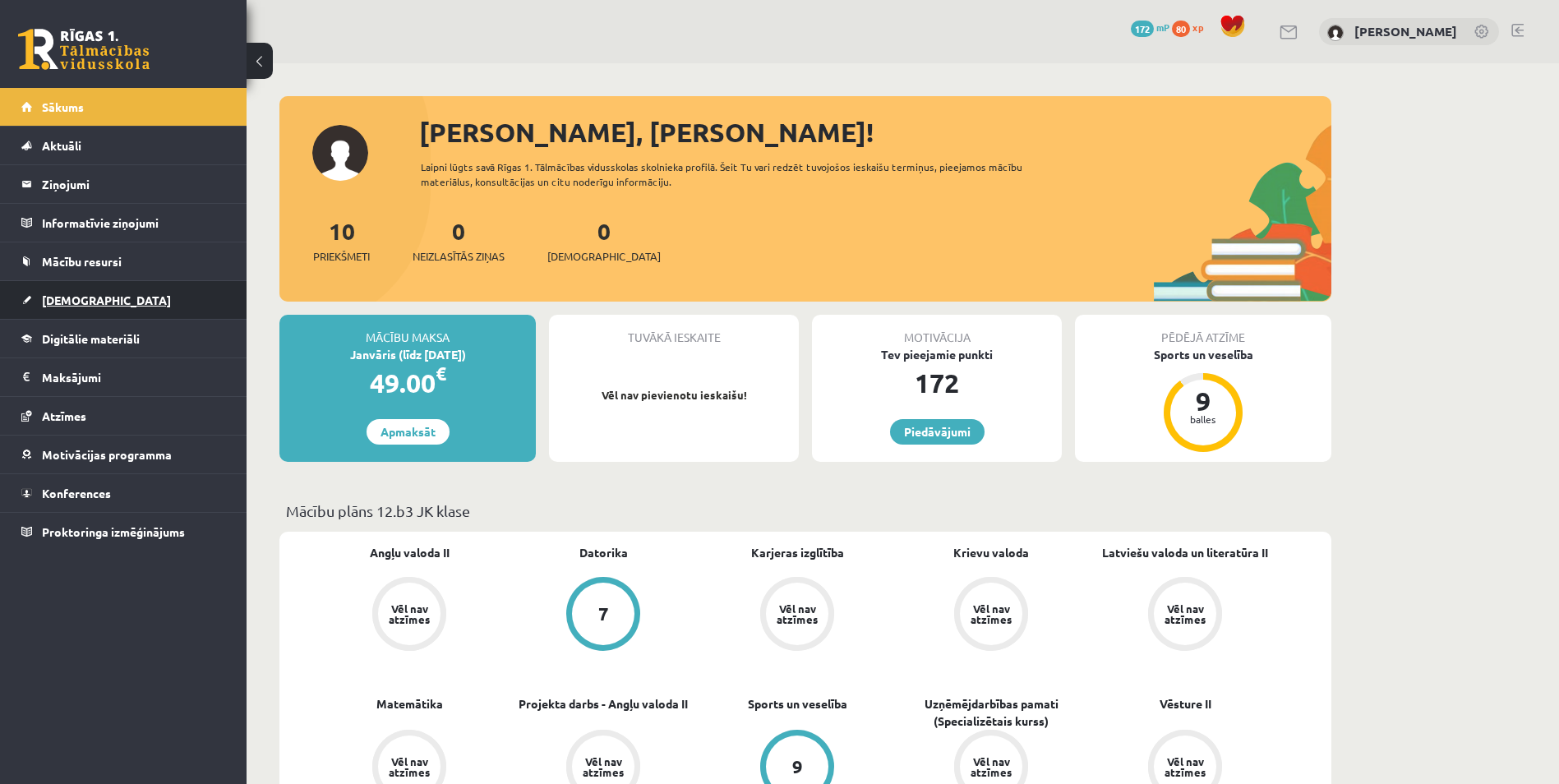
click at [109, 297] on link "[DEMOGRAPHIC_DATA]" at bounding box center [123, 300] width 205 height 38
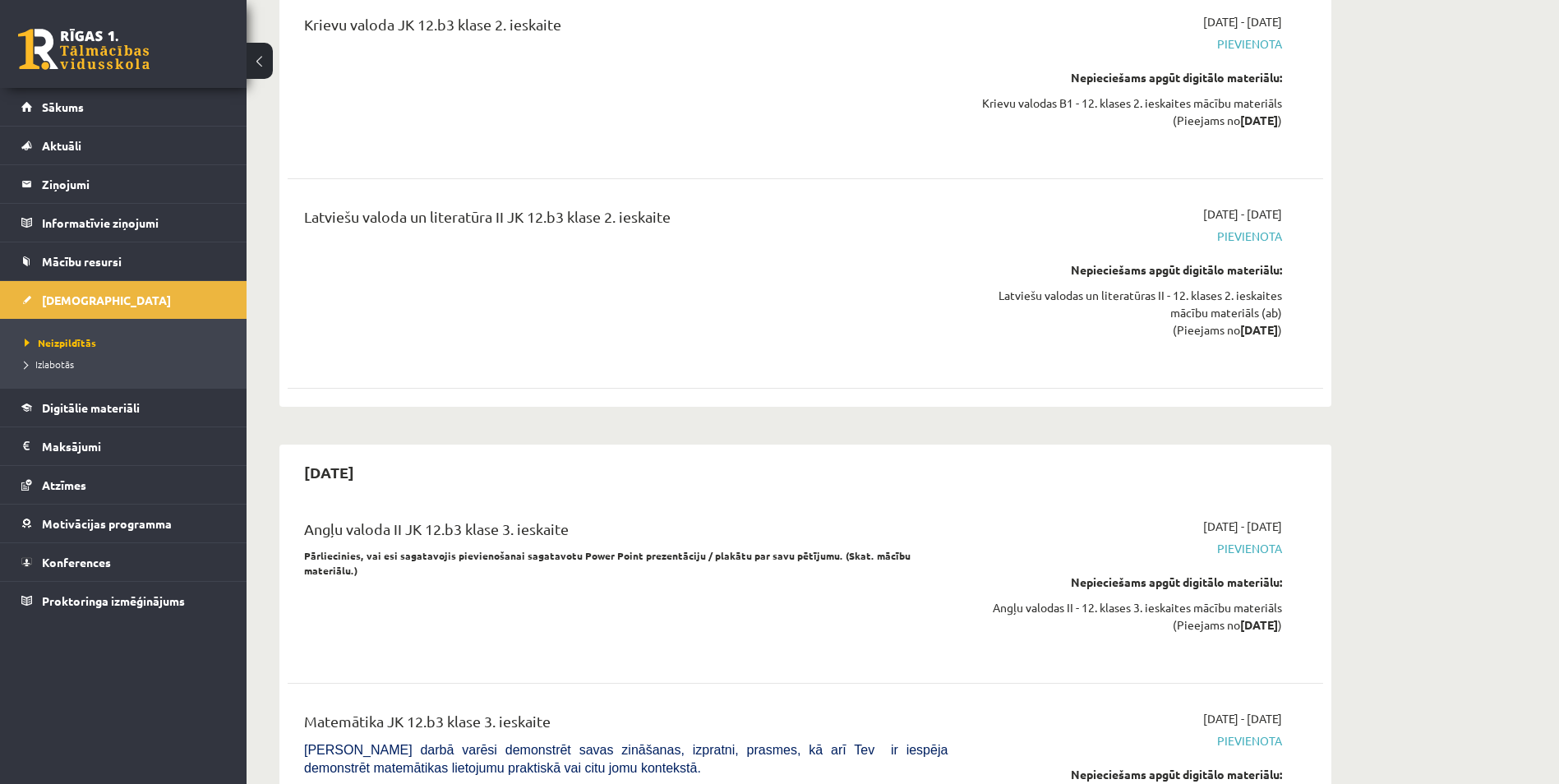
scroll to position [4767, 0]
